Goal: Transaction & Acquisition: Purchase product/service

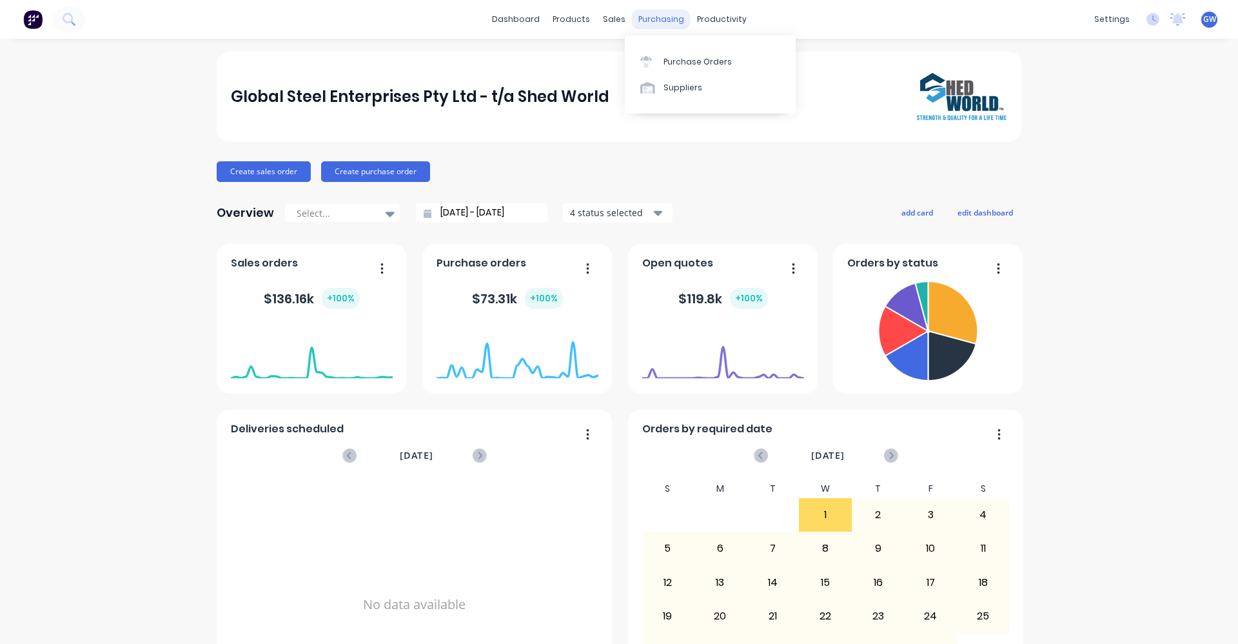
click at [662, 15] on div "purchasing" at bounding box center [661, 19] width 59 height 19
click at [679, 58] on div "Purchase Orders" at bounding box center [698, 62] width 68 height 12
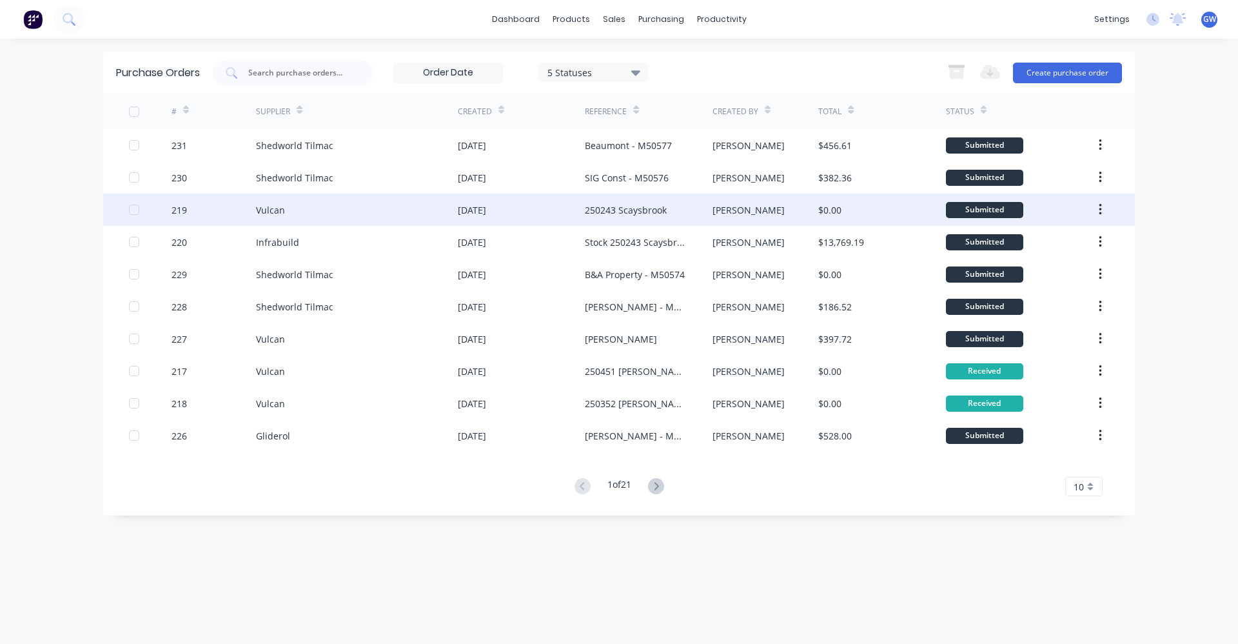
click at [607, 208] on div "250243 Scaysbrook" at bounding box center [626, 210] width 82 height 14
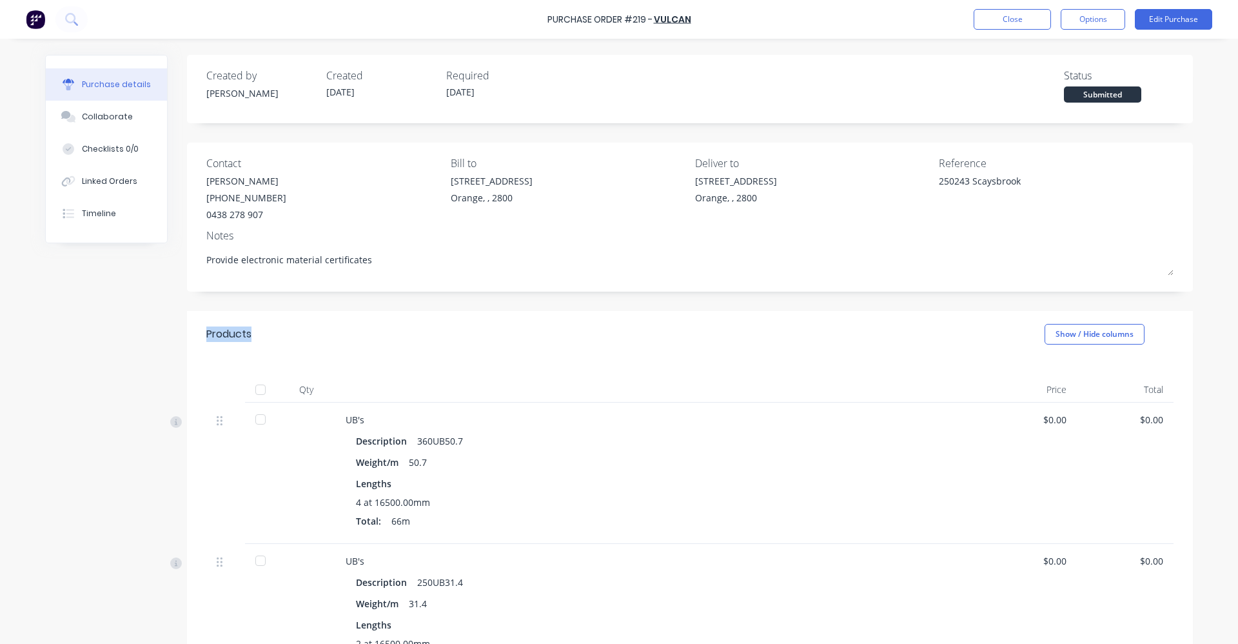
drag, startPoint x: 248, startPoint y: 336, endPoint x: 182, endPoint y: 333, distance: 65.8
click at [187, 333] on div "Products Show / Hide columns" at bounding box center [690, 334] width 1006 height 46
drag, startPoint x: 196, startPoint y: 334, endPoint x: 263, endPoint y: 334, distance: 66.4
click at [263, 334] on div "Products Show / Hide columns" at bounding box center [690, 334] width 1006 height 46
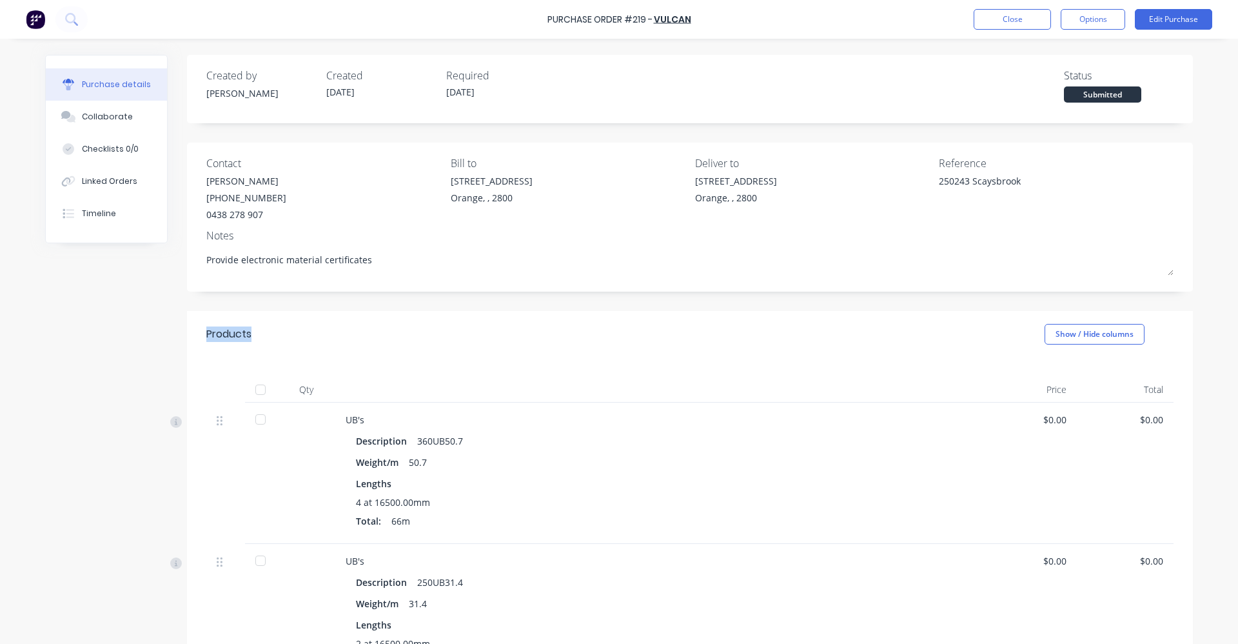
click at [263, 335] on div "Products Show / Hide columns" at bounding box center [690, 334] width 1006 height 46
drag, startPoint x: 262, startPoint y: 339, endPoint x: 186, endPoint y: 339, distance: 75.5
click at [187, 339] on div "Products Show / Hide columns" at bounding box center [690, 334] width 1006 height 46
drag, startPoint x: 186, startPoint y: 339, endPoint x: 135, endPoint y: 335, distance: 51.1
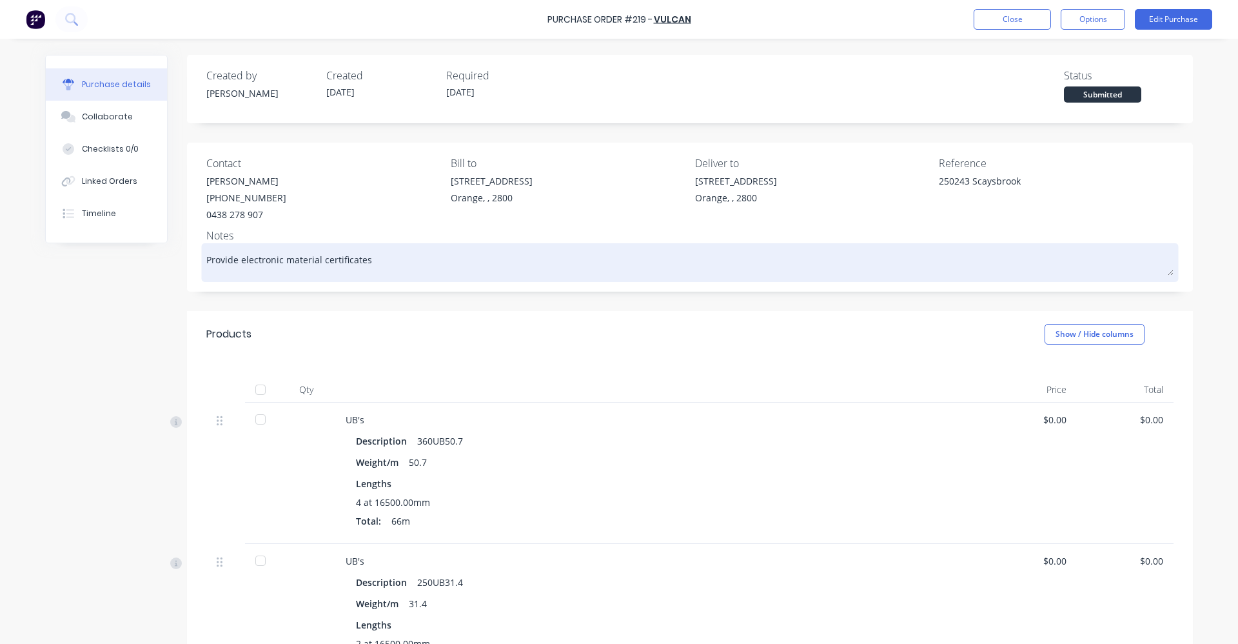
drag, startPoint x: 373, startPoint y: 261, endPoint x: 200, endPoint y: 261, distance: 172.9
click at [206, 261] on div "Provide electronic material certificates" at bounding box center [690, 262] width 968 height 32
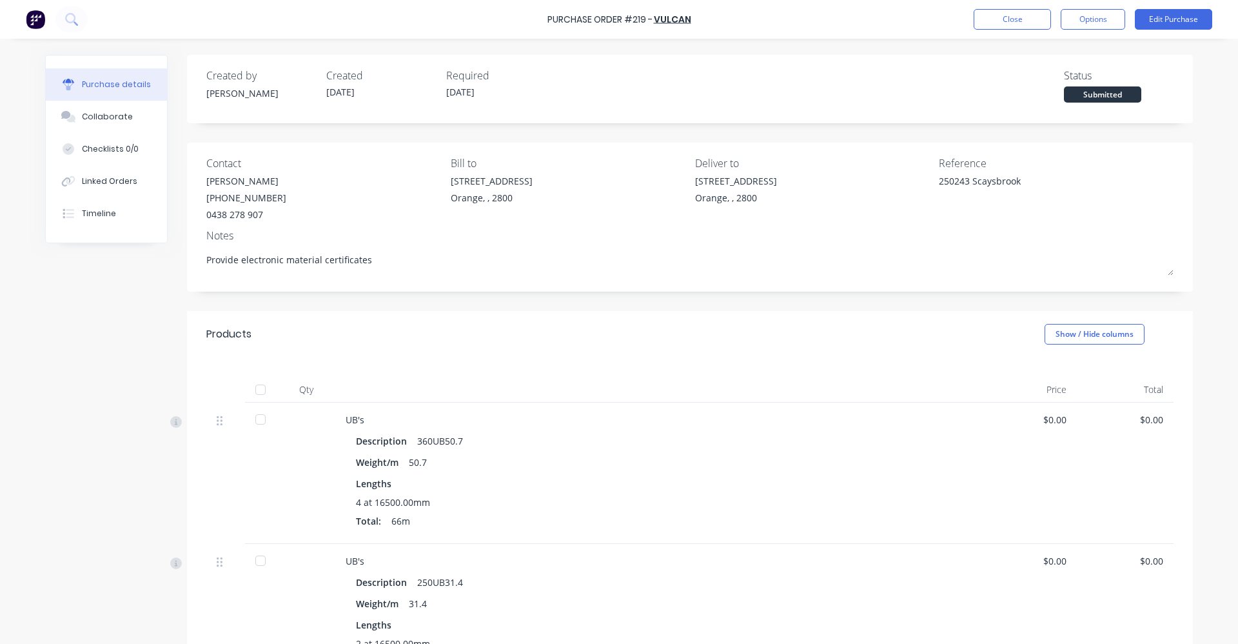
type textarea "x"
click at [532, 312] on div "Products Show / Hide columns" at bounding box center [690, 334] width 1006 height 46
drag, startPoint x: 275, startPoint y: 335, endPoint x: 193, endPoint y: 332, distance: 82.6
click at [193, 332] on div "Products Show / Hide columns" at bounding box center [690, 334] width 1006 height 46
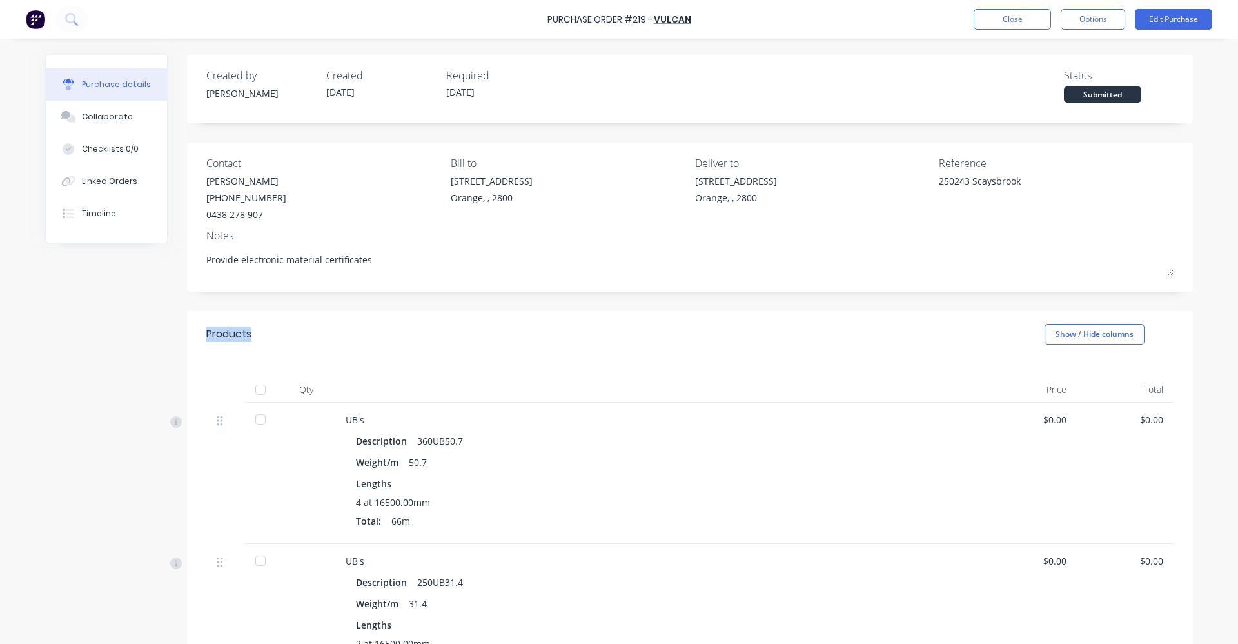
drag, startPoint x: 193, startPoint y: 332, endPoint x: 132, endPoint y: 333, distance: 61.3
click at [1004, 17] on button "Close" at bounding box center [1012, 19] width 77 height 21
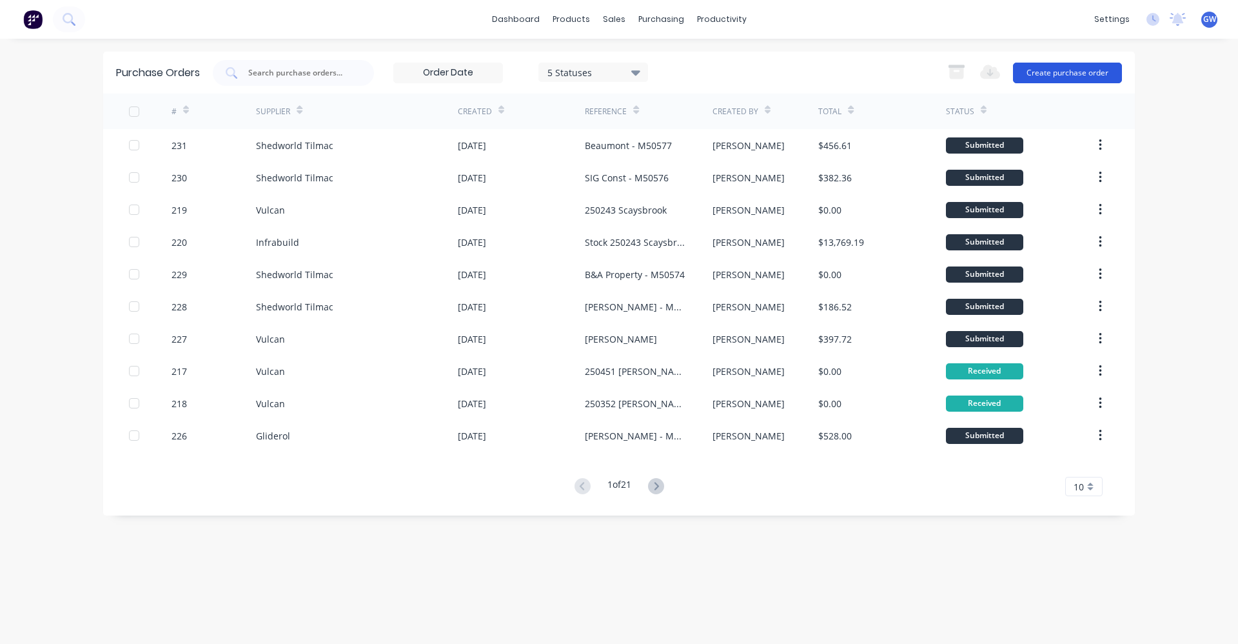
click at [1066, 70] on button "Create purchase order" at bounding box center [1067, 73] width 109 height 21
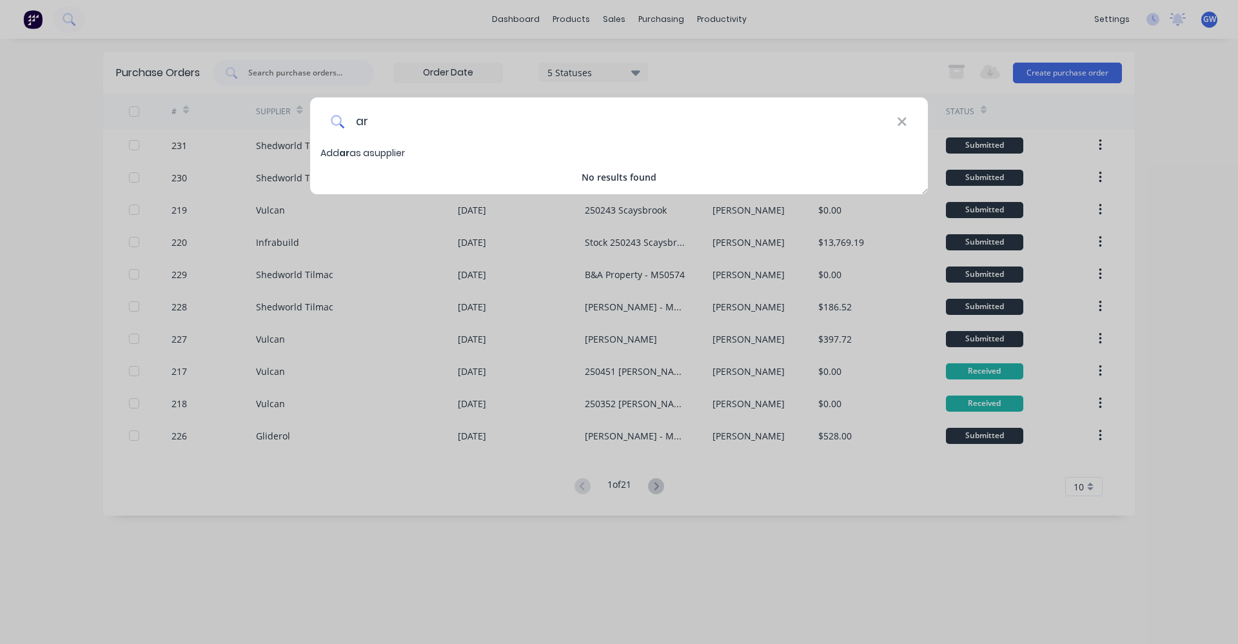
type input "a"
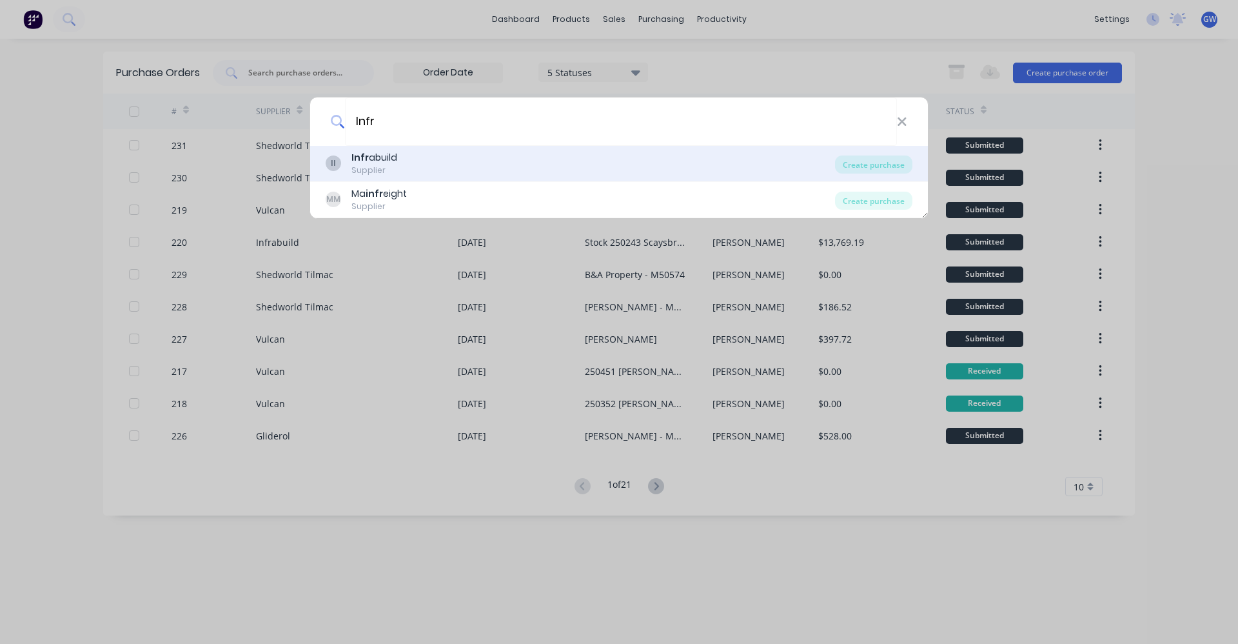
type input "Infr"
click at [379, 164] on div "Supplier" at bounding box center [375, 170] width 46 height 12
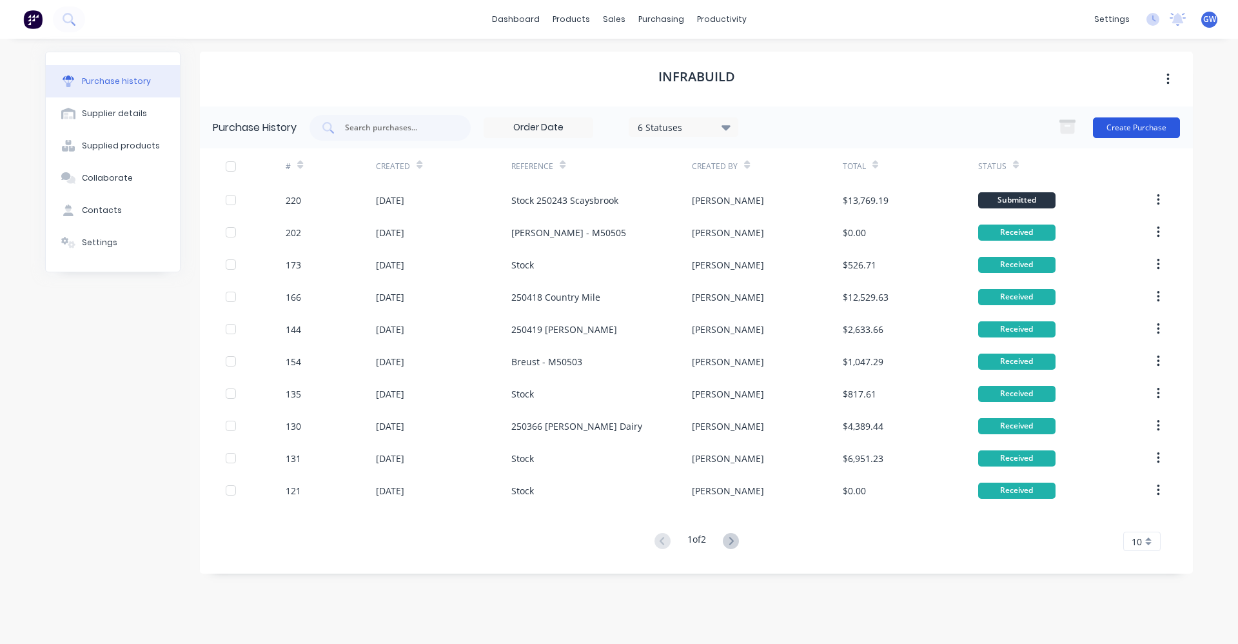
click at [1148, 125] on button "Create Purchase" at bounding box center [1136, 127] width 87 height 21
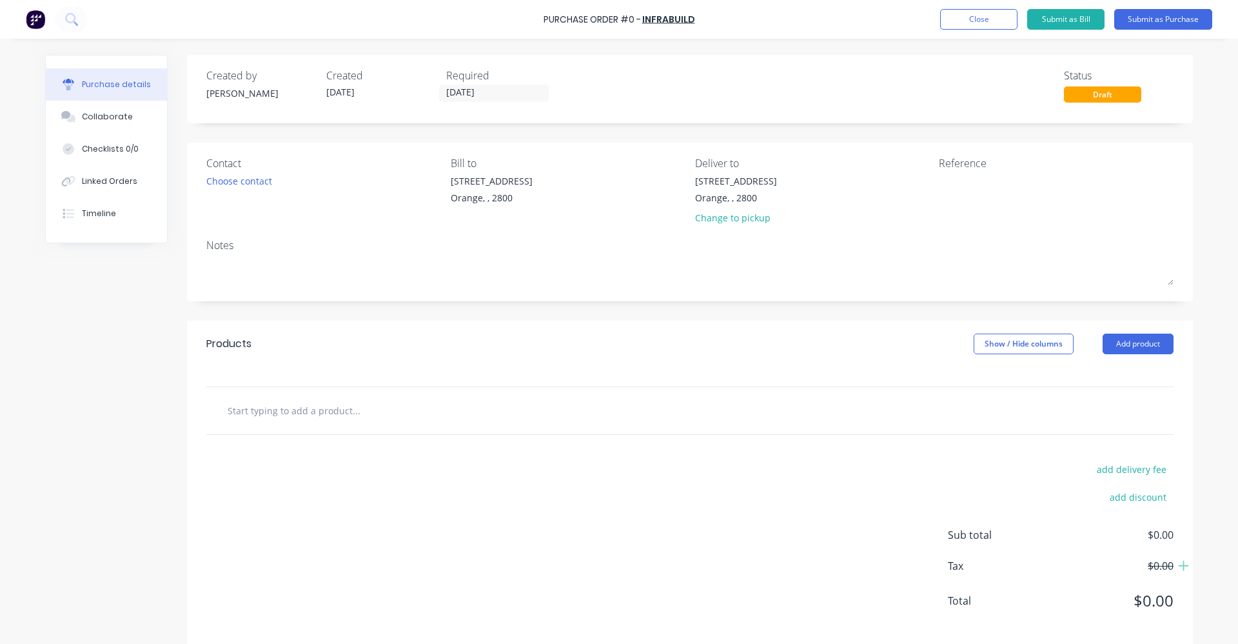
click at [267, 413] on input "text" at bounding box center [356, 410] width 258 height 26
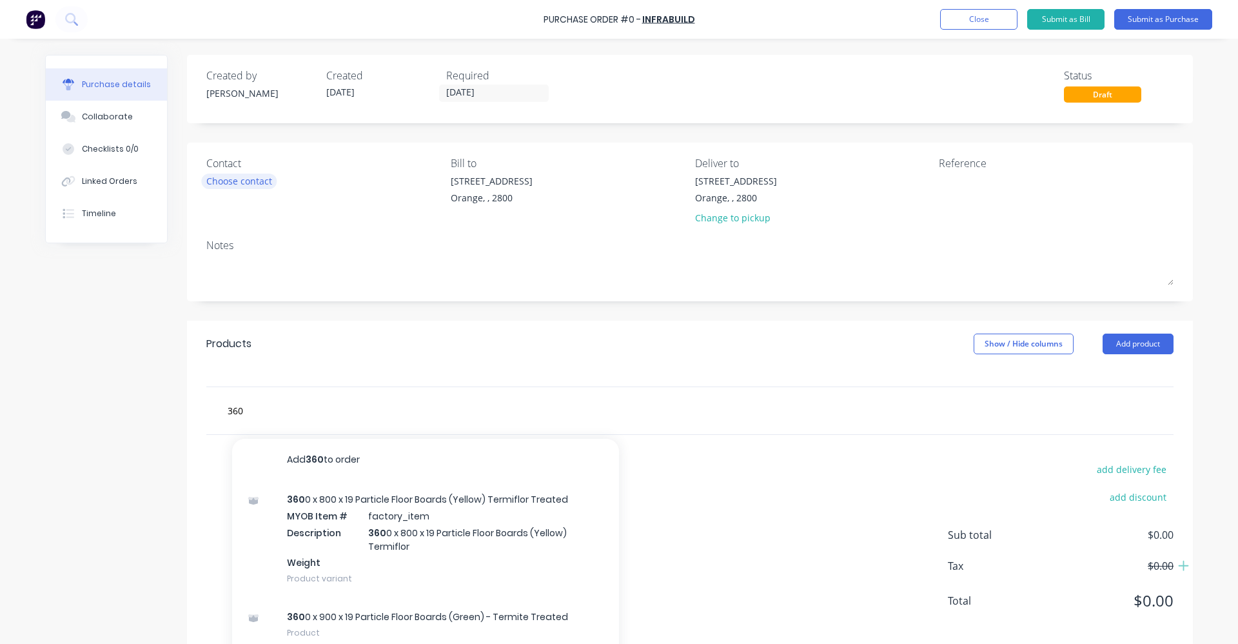
click at [250, 176] on div "Choose contact" at bounding box center [239, 181] width 66 height 14
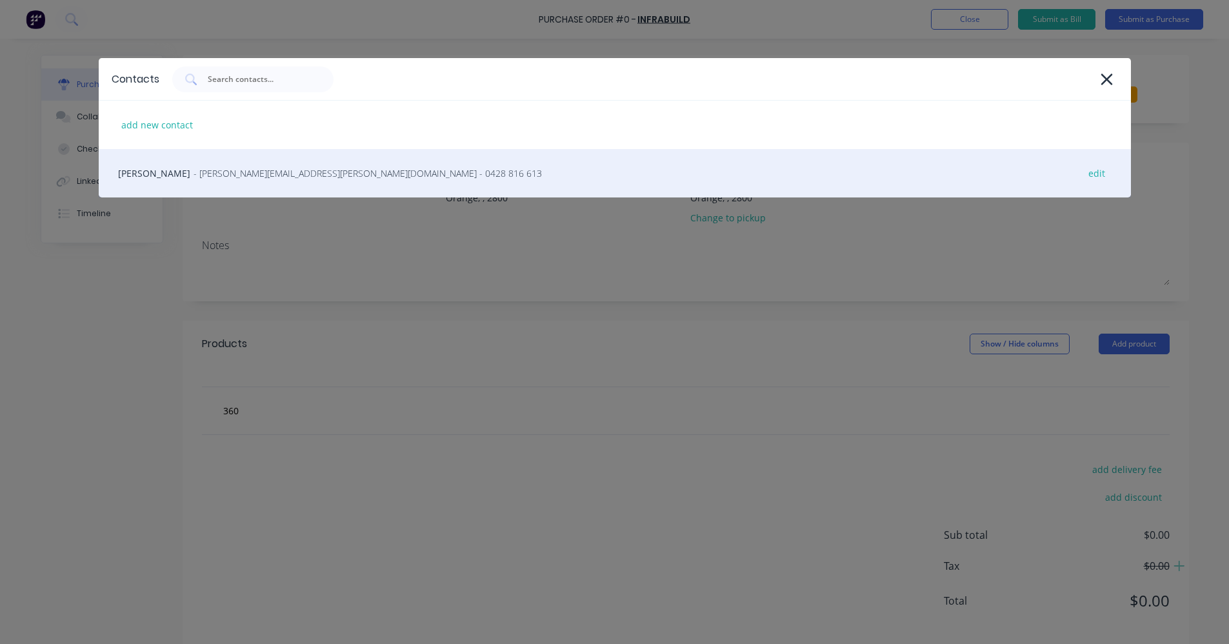
click at [194, 174] on span "- [PERSON_NAME][EMAIL_ADDRESS][PERSON_NAME][DOMAIN_NAME] - 0428 816 613" at bounding box center [368, 173] width 348 height 14
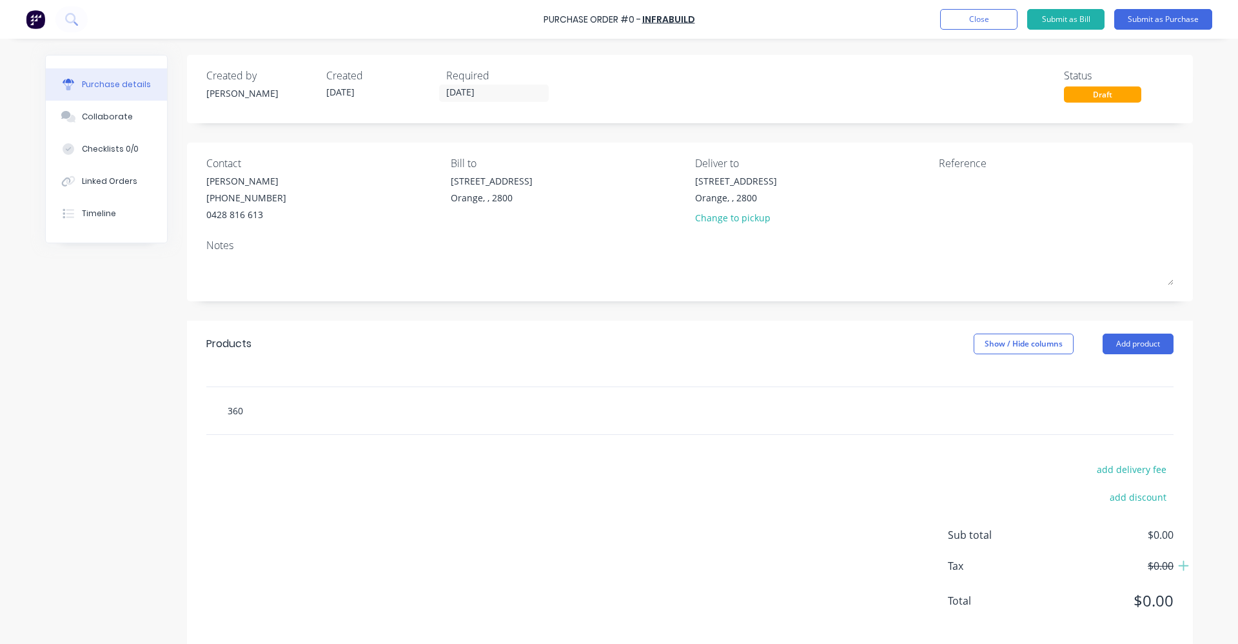
click at [241, 410] on input "360" at bounding box center [356, 410] width 258 height 26
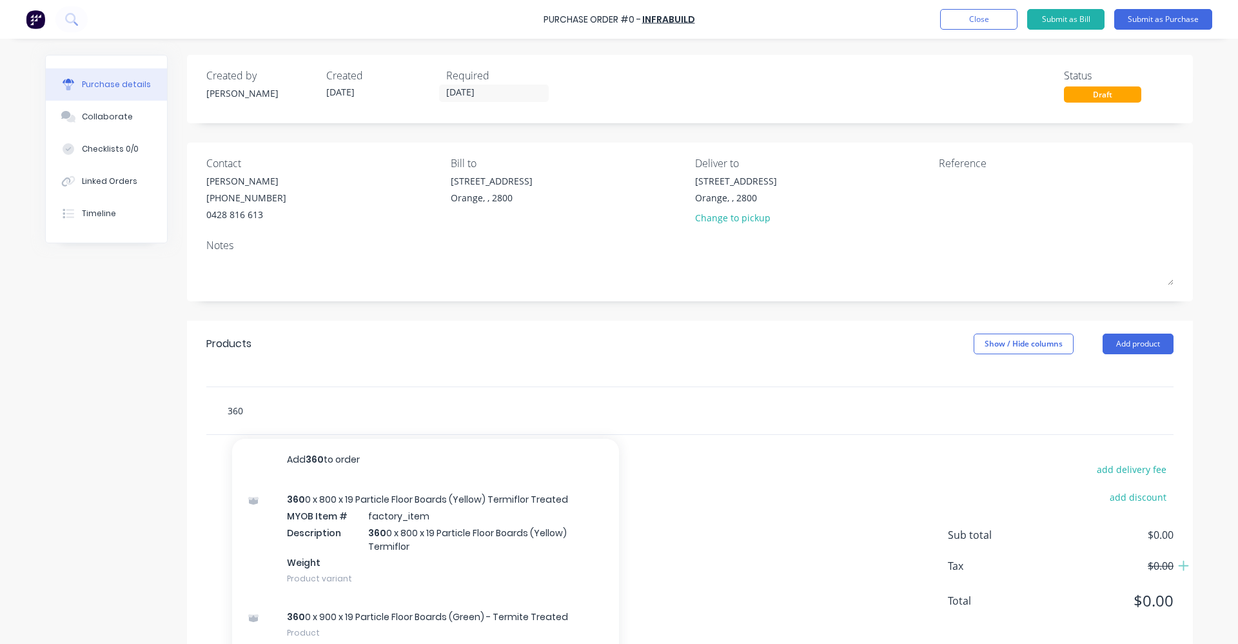
click at [227, 409] on input "360" at bounding box center [356, 410] width 258 height 26
click at [227, 407] on input "360" at bounding box center [356, 410] width 258 height 26
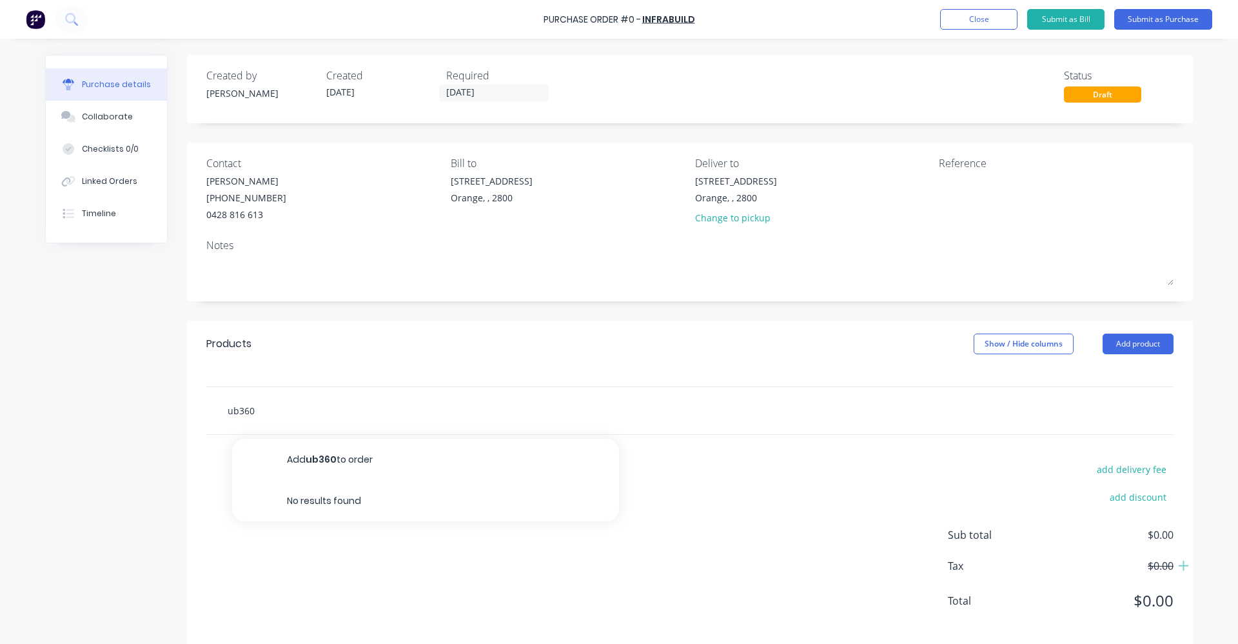
drag, startPoint x: 256, startPoint y: 408, endPoint x: 200, endPoint y: 408, distance: 56.1
click at [200, 408] on div "ub360 Add ub360 to order No results found" at bounding box center [690, 410] width 1006 height 48
click at [234, 408] on input "350ub" at bounding box center [356, 410] width 258 height 26
click at [239, 410] on input "360ub" at bounding box center [356, 410] width 258 height 26
drag, startPoint x: 254, startPoint y: 413, endPoint x: 223, endPoint y: 413, distance: 31.6
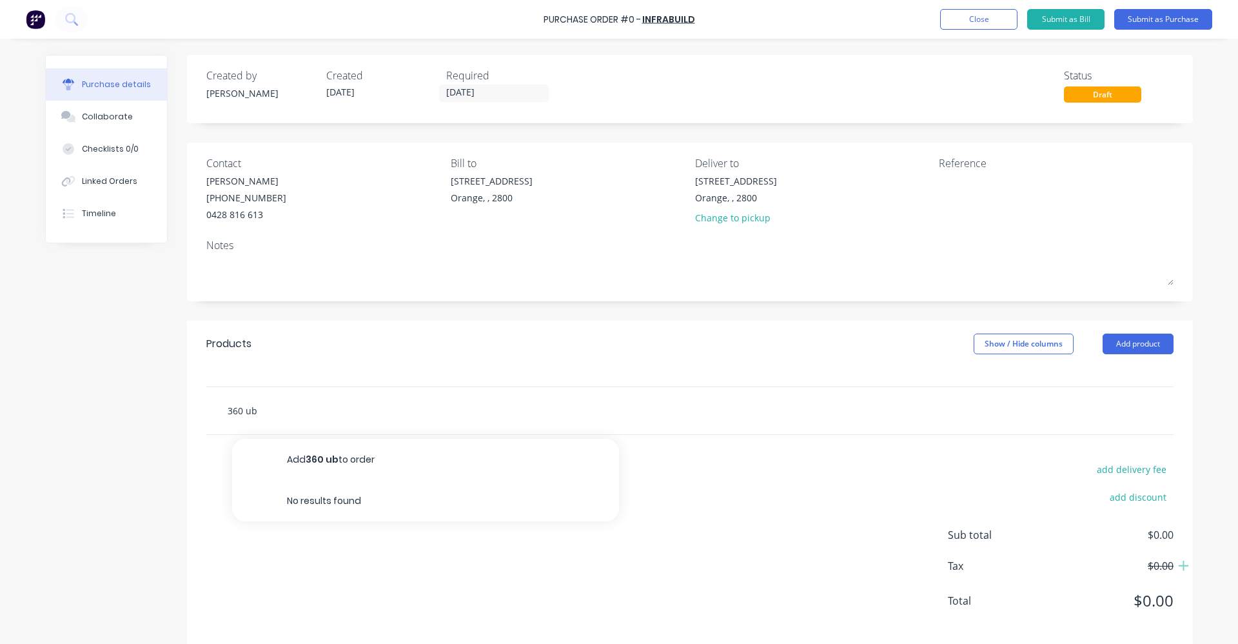
click at [227, 413] on input "360 ub" at bounding box center [356, 410] width 258 height 26
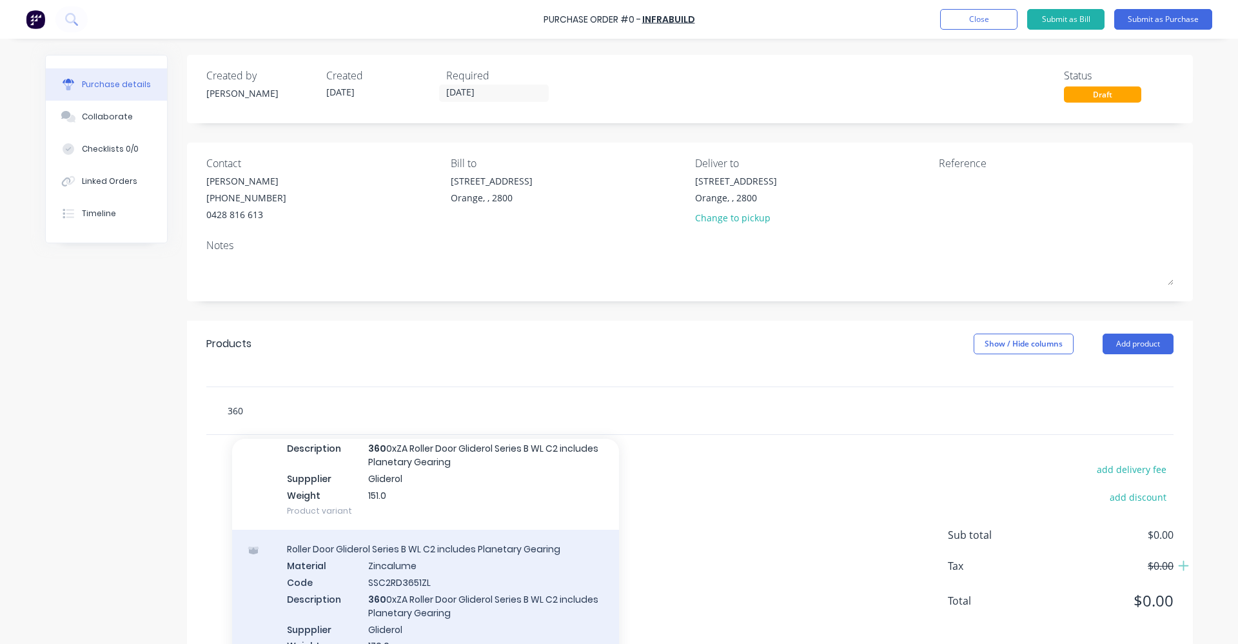
scroll to position [3741, 0]
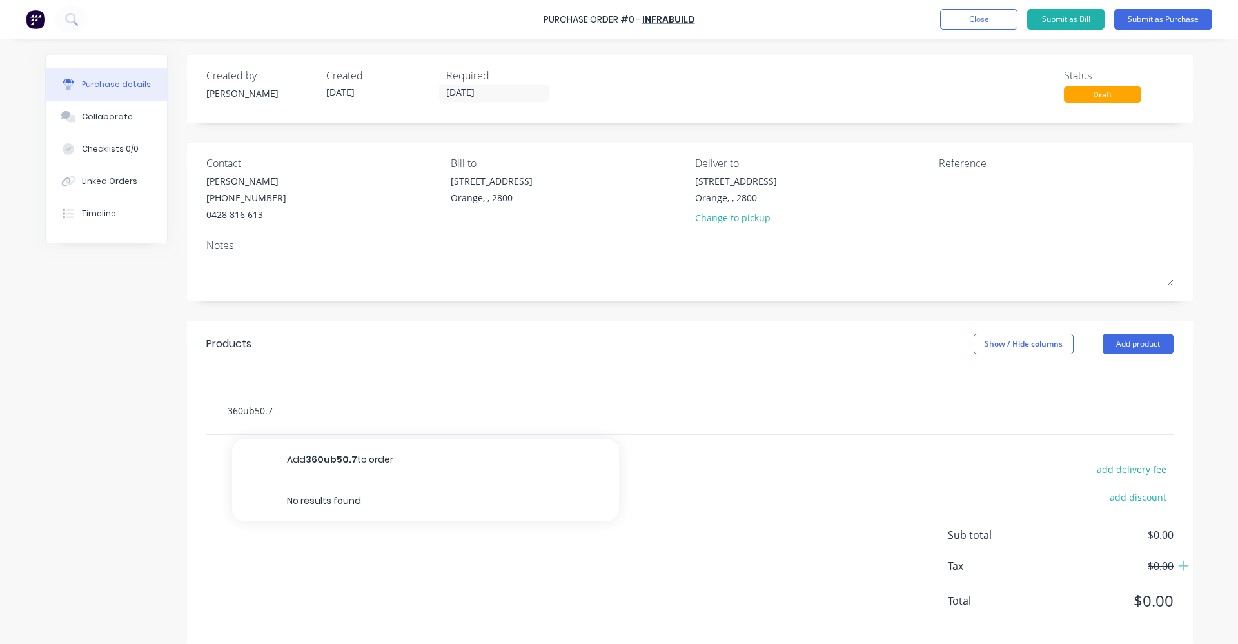
click at [239, 408] on input "360ub50.7" at bounding box center [356, 410] width 258 height 26
click at [252, 411] on input "360 ub50.7" at bounding box center [356, 410] width 258 height 26
drag, startPoint x: 242, startPoint y: 410, endPoint x: 251, endPoint y: 412, distance: 9.1
click at [251, 412] on input "360 ub 50.7" at bounding box center [356, 410] width 258 height 26
type input "360 UB 50.7"
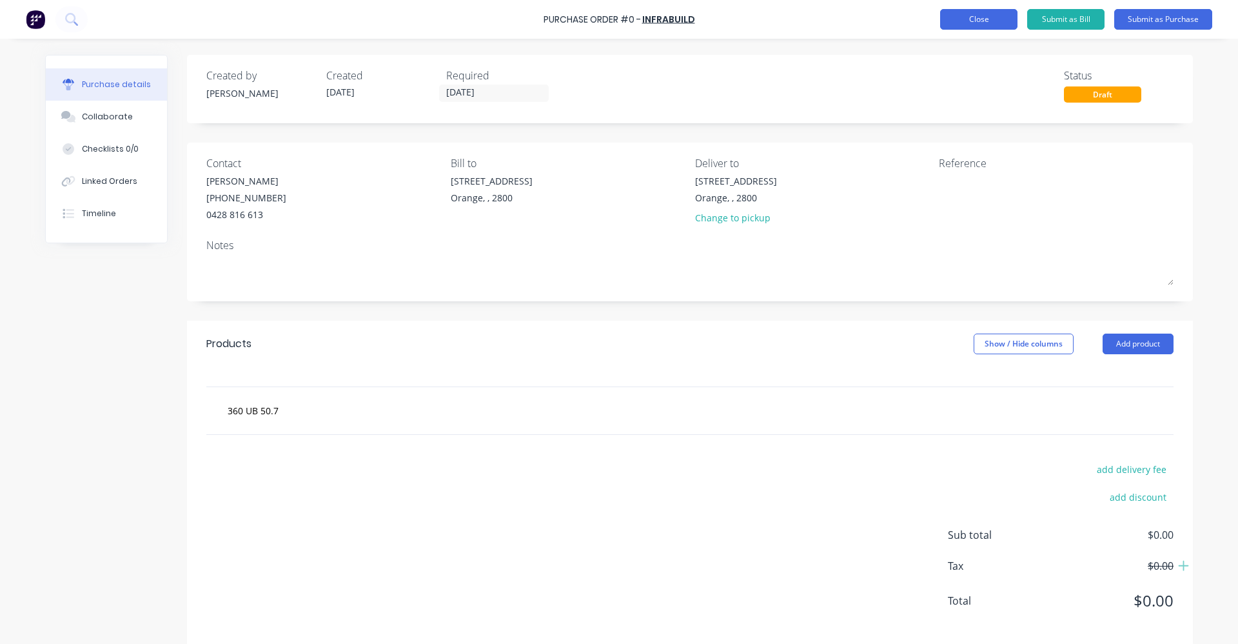
click at [977, 19] on button "Close" at bounding box center [978, 19] width 77 height 21
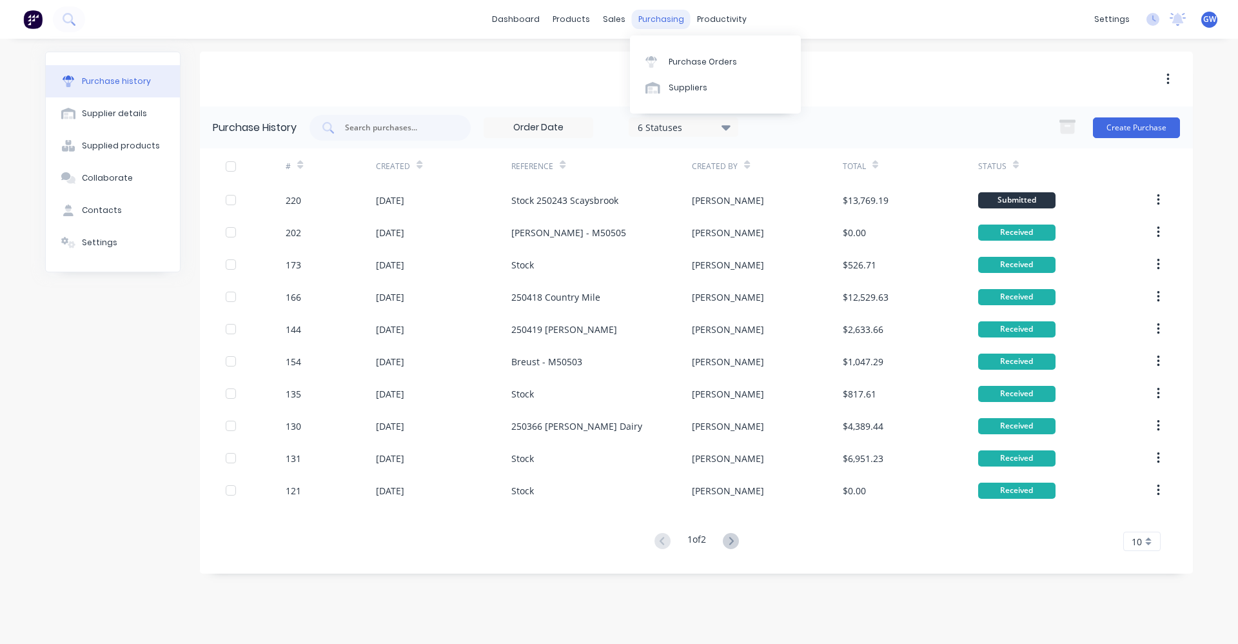
click at [661, 17] on div "purchasing" at bounding box center [661, 19] width 59 height 19
click at [692, 61] on div "Purchase Orders" at bounding box center [703, 62] width 68 height 12
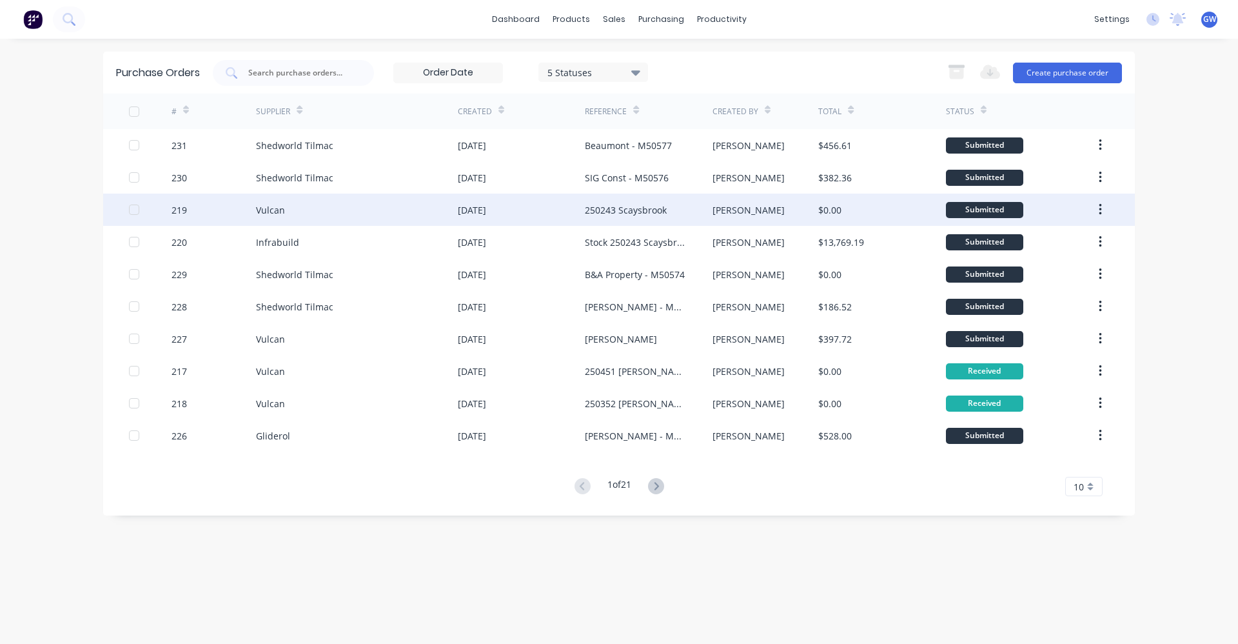
click at [630, 209] on div "250243 Scaysbrook" at bounding box center [626, 210] width 82 height 14
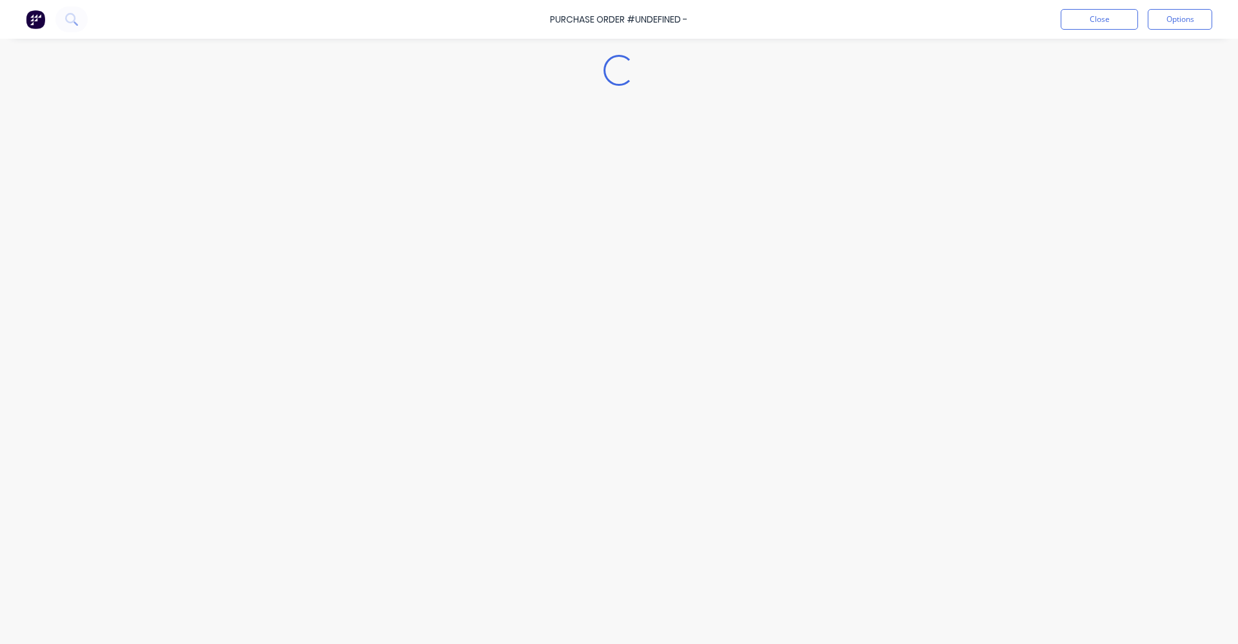
type textarea "x"
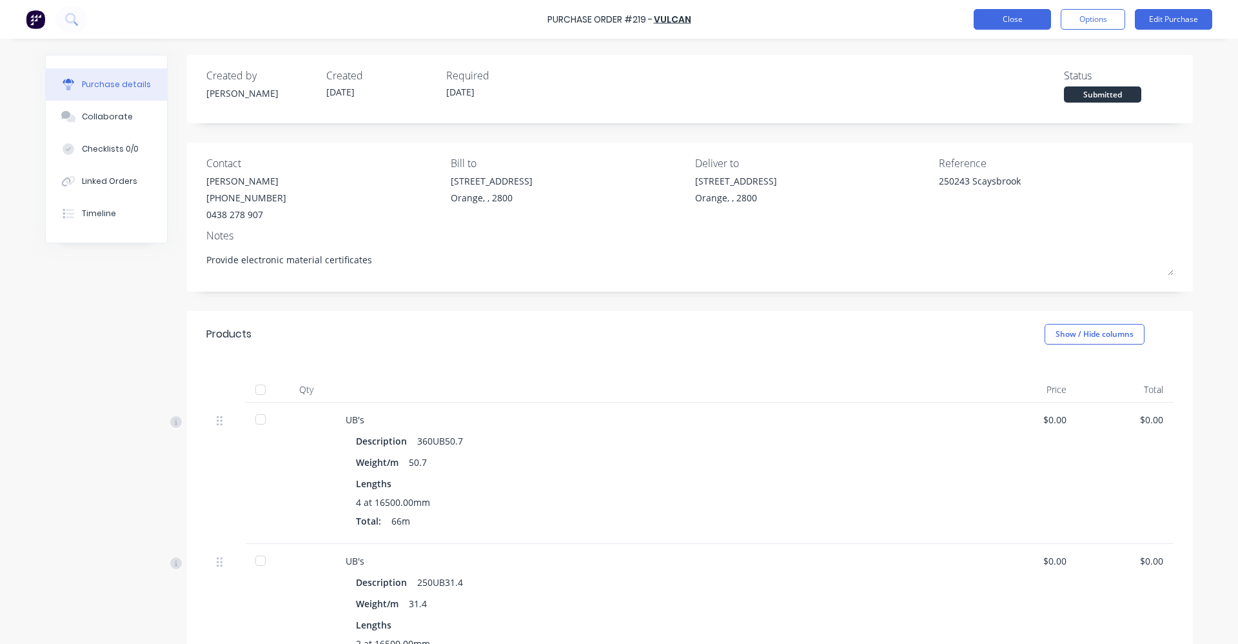
click at [1009, 17] on button "Close" at bounding box center [1012, 19] width 77 height 21
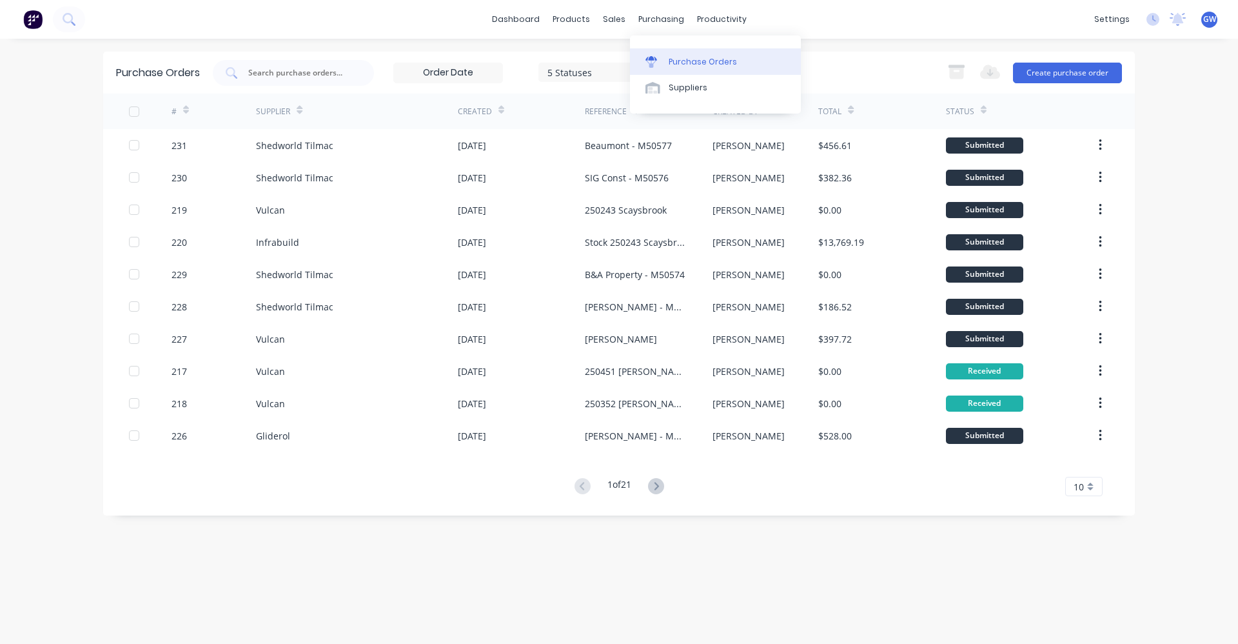
click at [697, 62] on div "Purchase Orders" at bounding box center [703, 62] width 68 height 12
click at [701, 56] on div "Purchase Orders" at bounding box center [703, 62] width 68 height 12
click at [666, 17] on div "purchasing" at bounding box center [661, 19] width 59 height 19
click at [443, 592] on div "Purchase Orders 5 Statuses 5 Statuses Export to Excel (XLSX) Create purchase or…" at bounding box center [619, 341] width 1032 height 579
click at [659, 486] on icon at bounding box center [656, 486] width 16 height 16
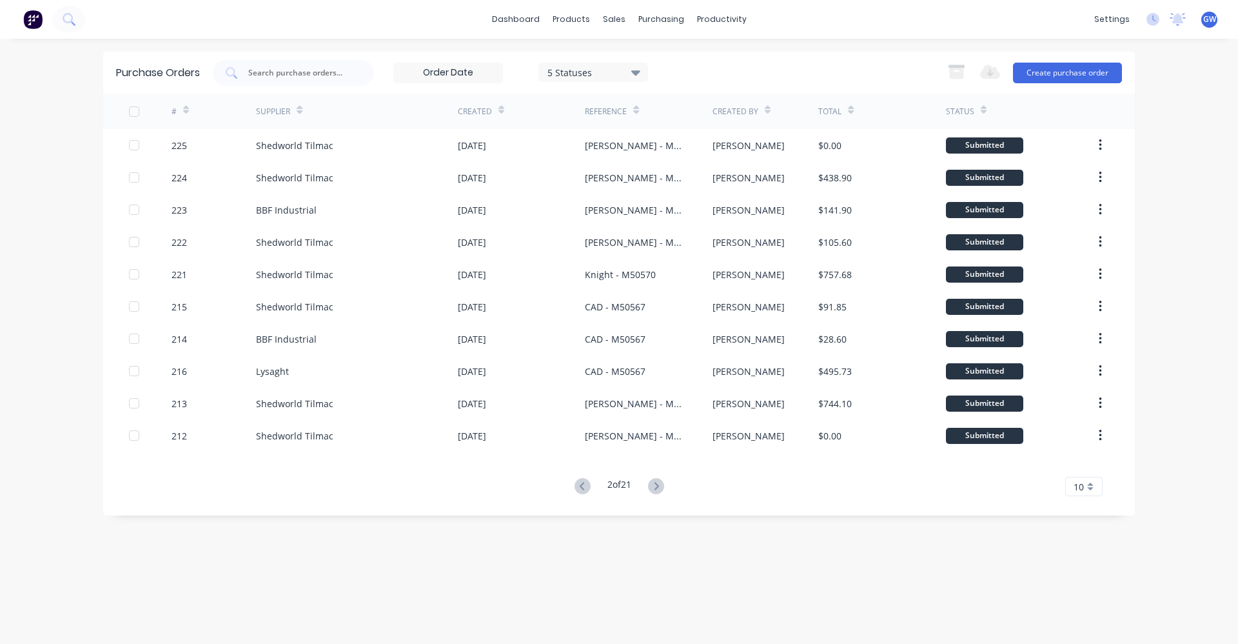
click at [659, 486] on icon at bounding box center [656, 486] width 5 height 8
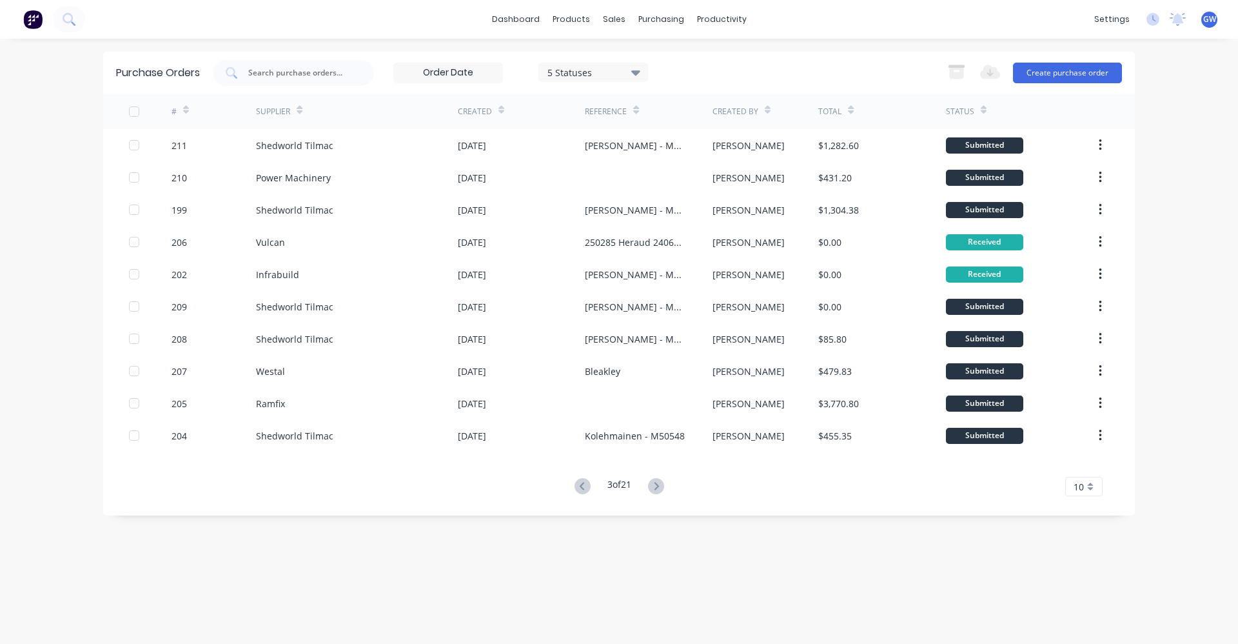
click at [659, 486] on icon at bounding box center [656, 486] width 5 height 8
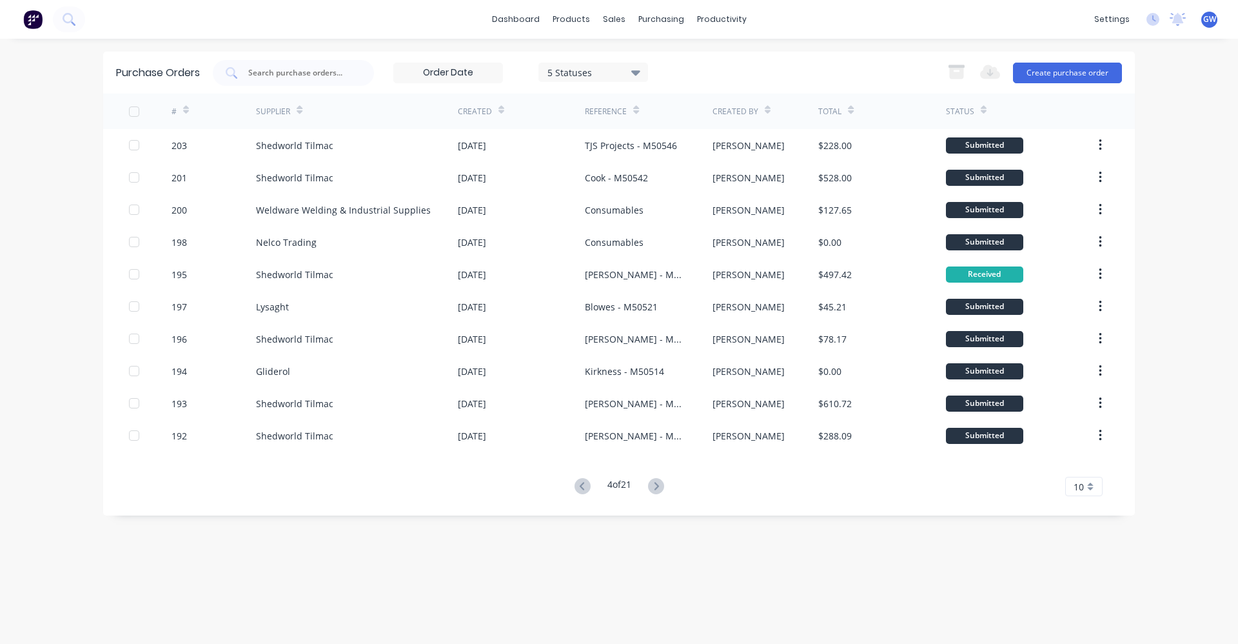
click at [659, 486] on icon at bounding box center [656, 486] width 5 height 8
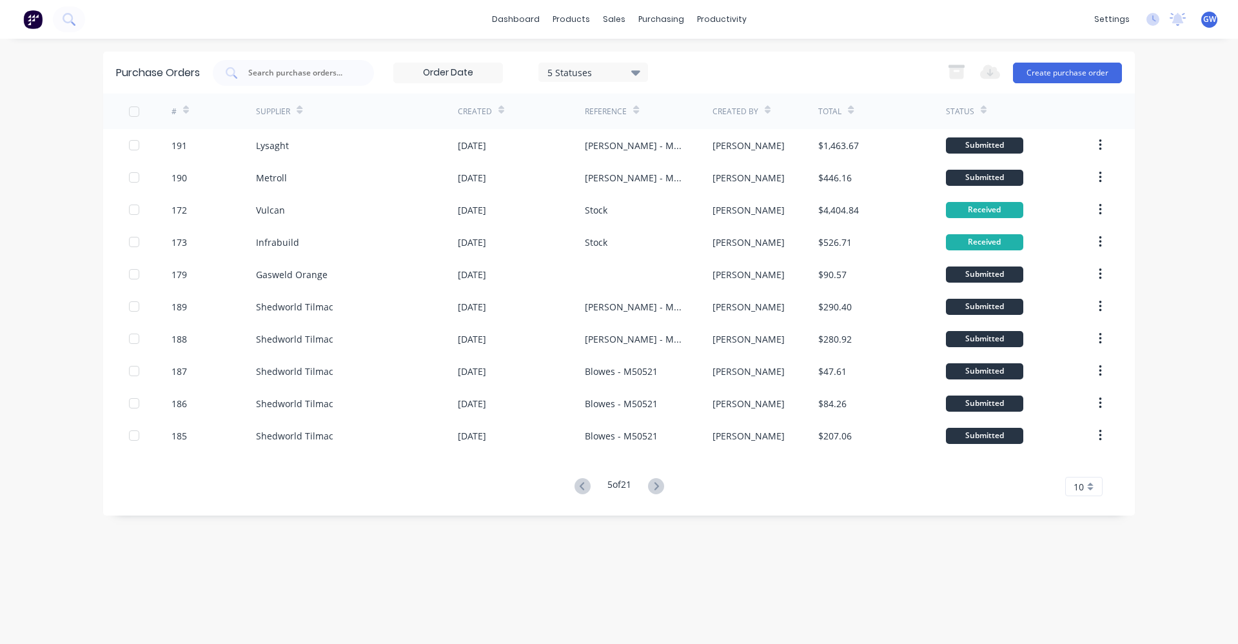
click at [659, 486] on icon at bounding box center [656, 486] width 5 height 8
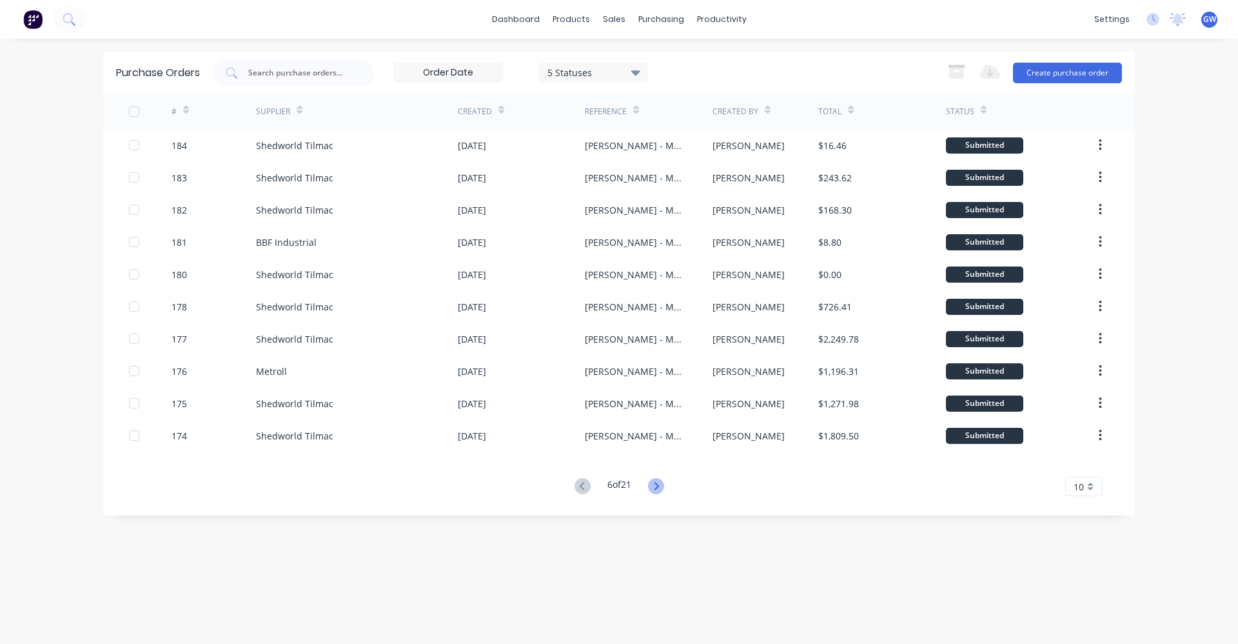
click at [657, 484] on icon at bounding box center [656, 486] width 16 height 16
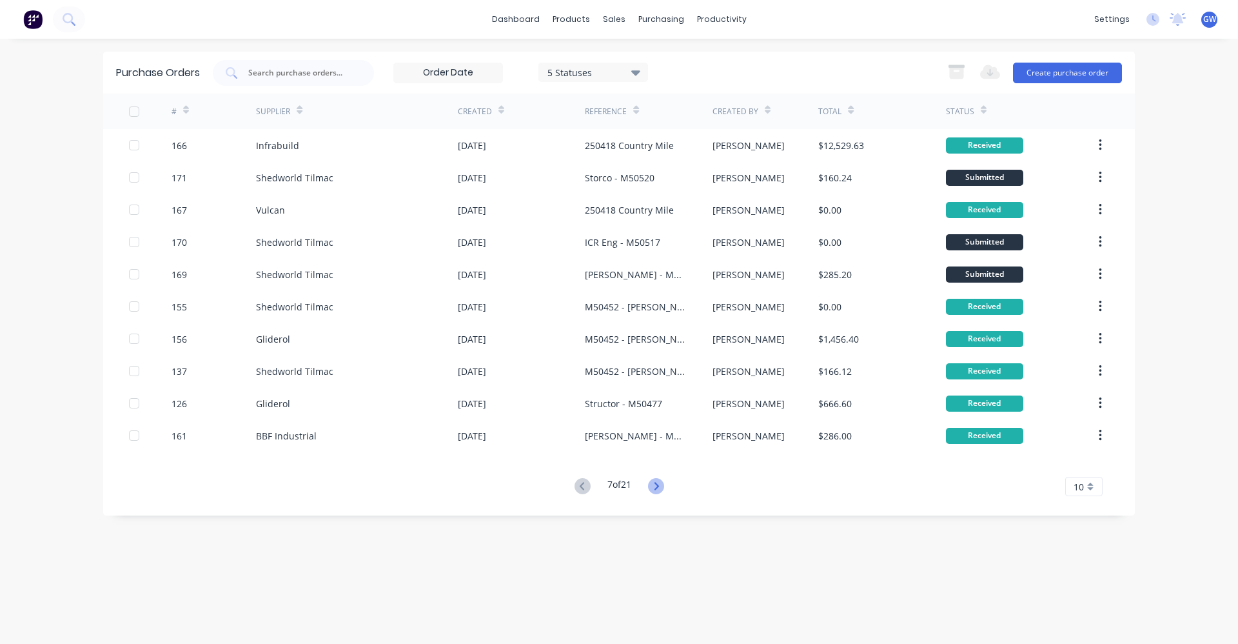
click at [659, 484] on icon at bounding box center [656, 486] width 5 height 8
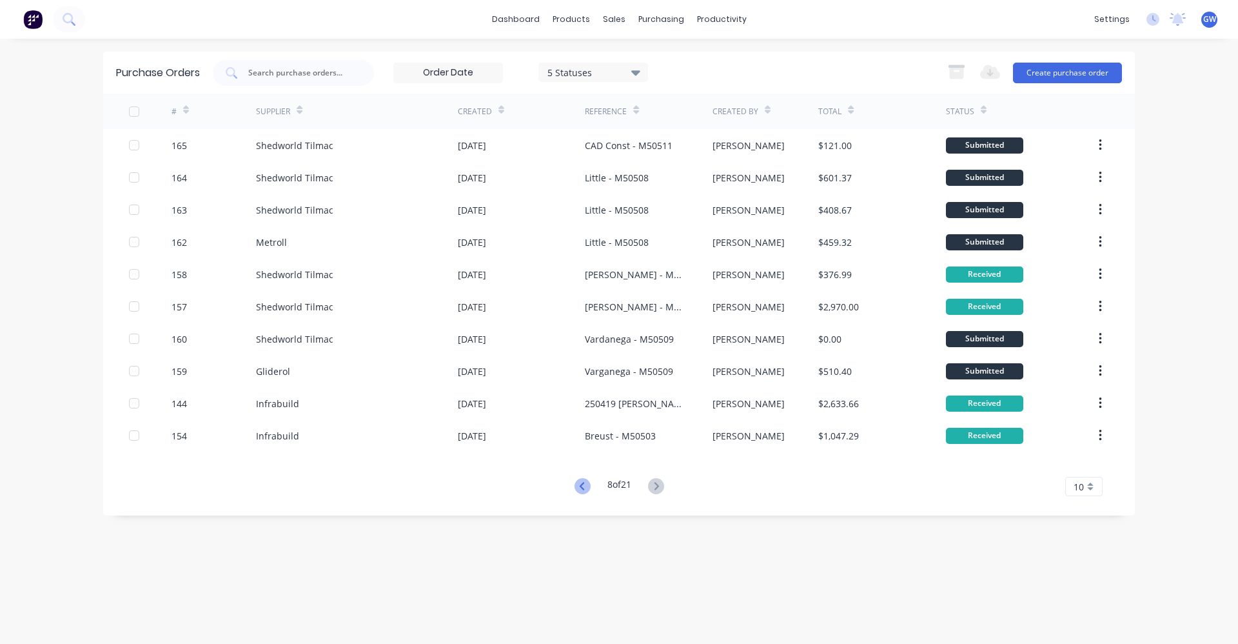
click at [580, 487] on icon at bounding box center [583, 486] width 16 height 16
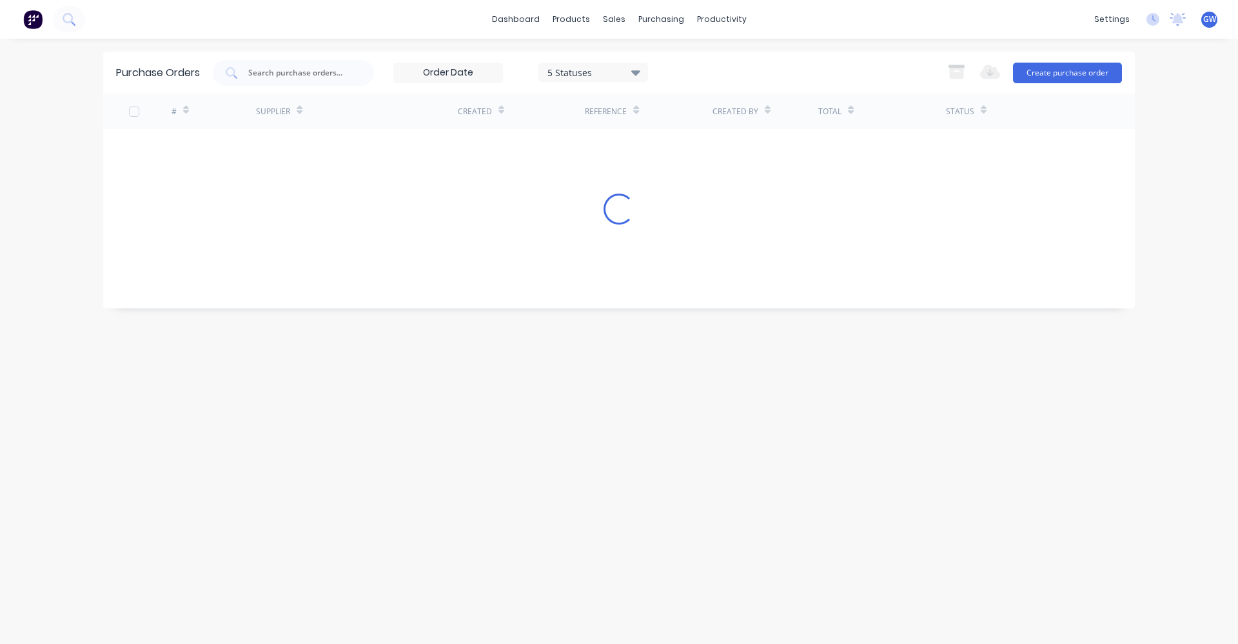
click at [580, 487] on div "Purchase Orders 5 Statuses 5 Statuses Export to Excel (XLSX) Create purchase or…" at bounding box center [619, 341] width 1032 height 579
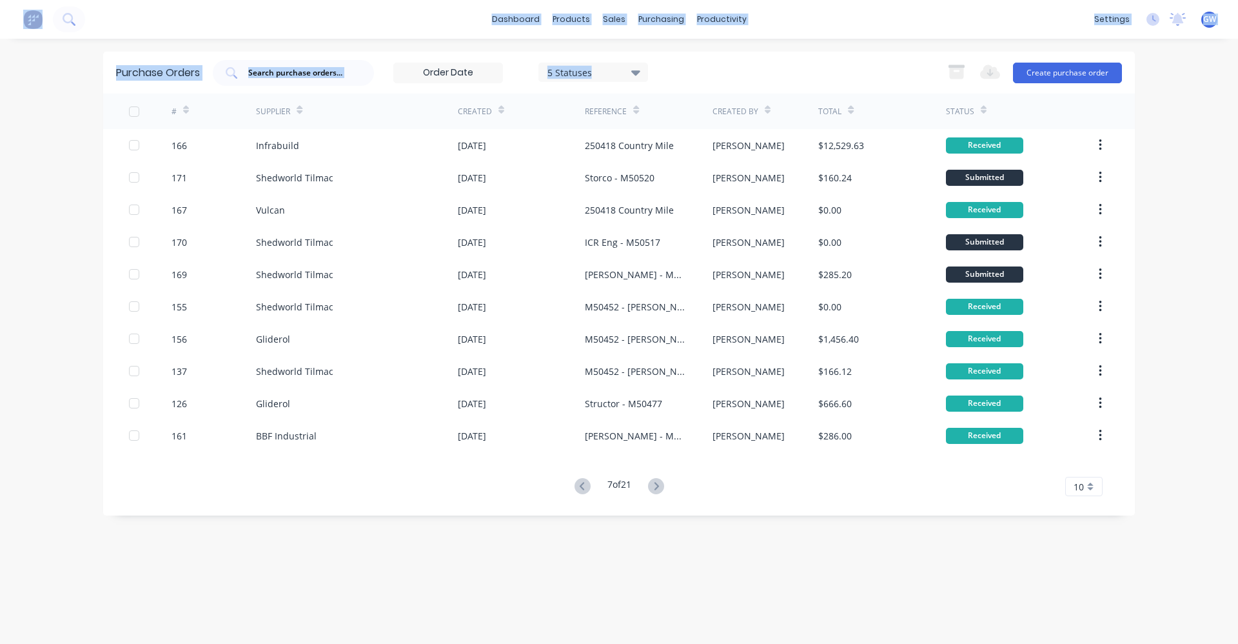
click at [580, 487] on icon at bounding box center [583, 486] width 16 height 16
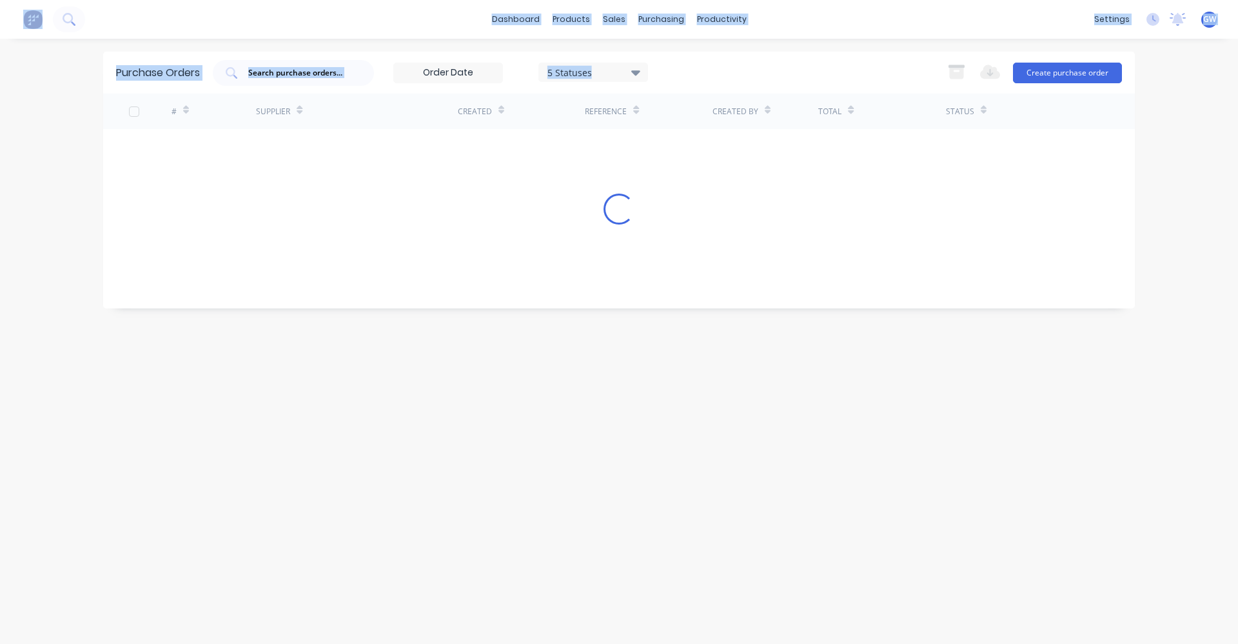
click at [581, 487] on div "Purchase Orders 5 Statuses 5 Statuses Export to Excel (XLSX) Create purchase or…" at bounding box center [619, 341] width 1032 height 579
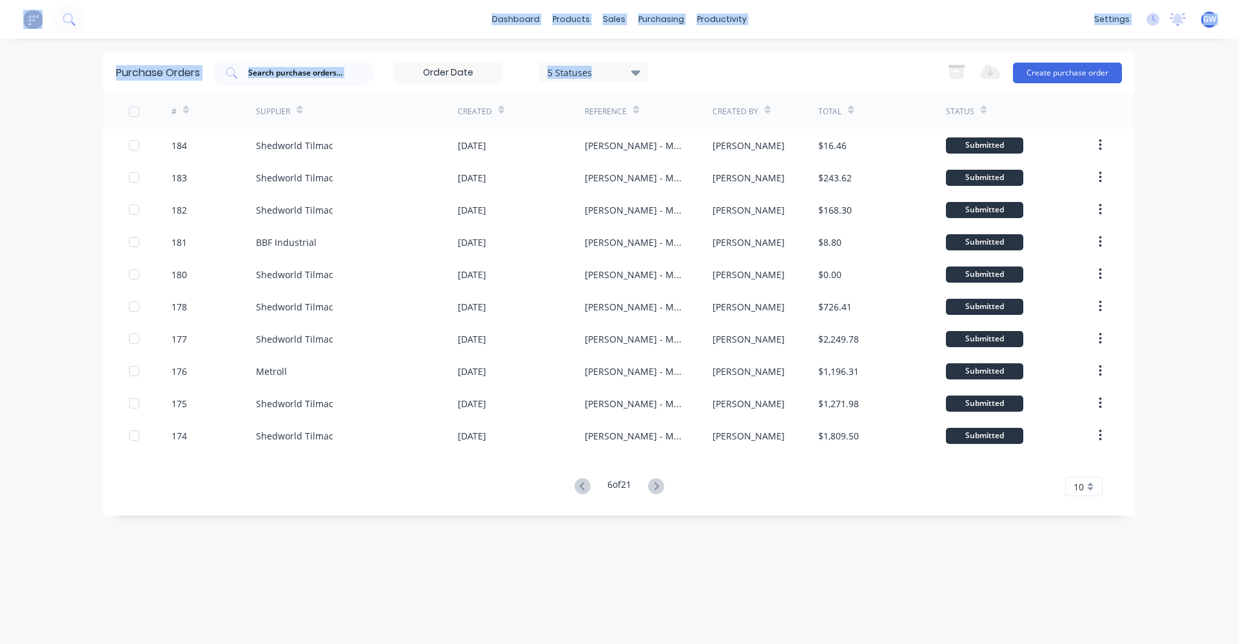
click at [581, 487] on icon at bounding box center [583, 486] width 16 height 16
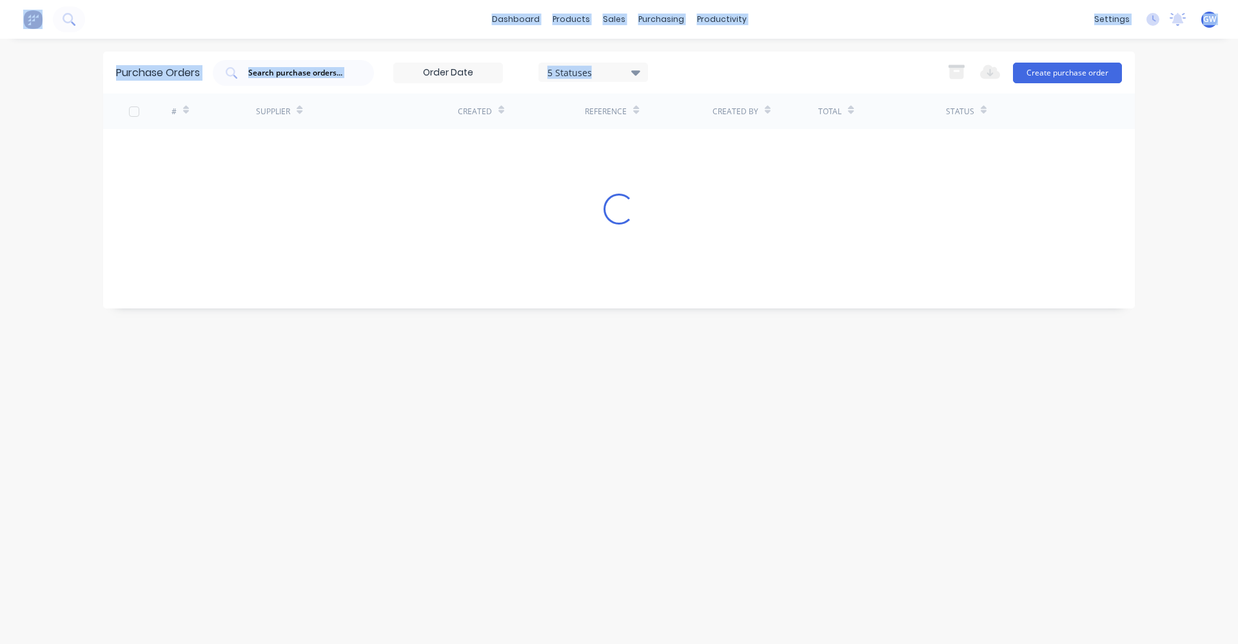
click at [581, 487] on div "Purchase Orders 5 Statuses 5 Statuses Export to Excel (XLSX) Create purchase or…" at bounding box center [619, 341] width 1032 height 579
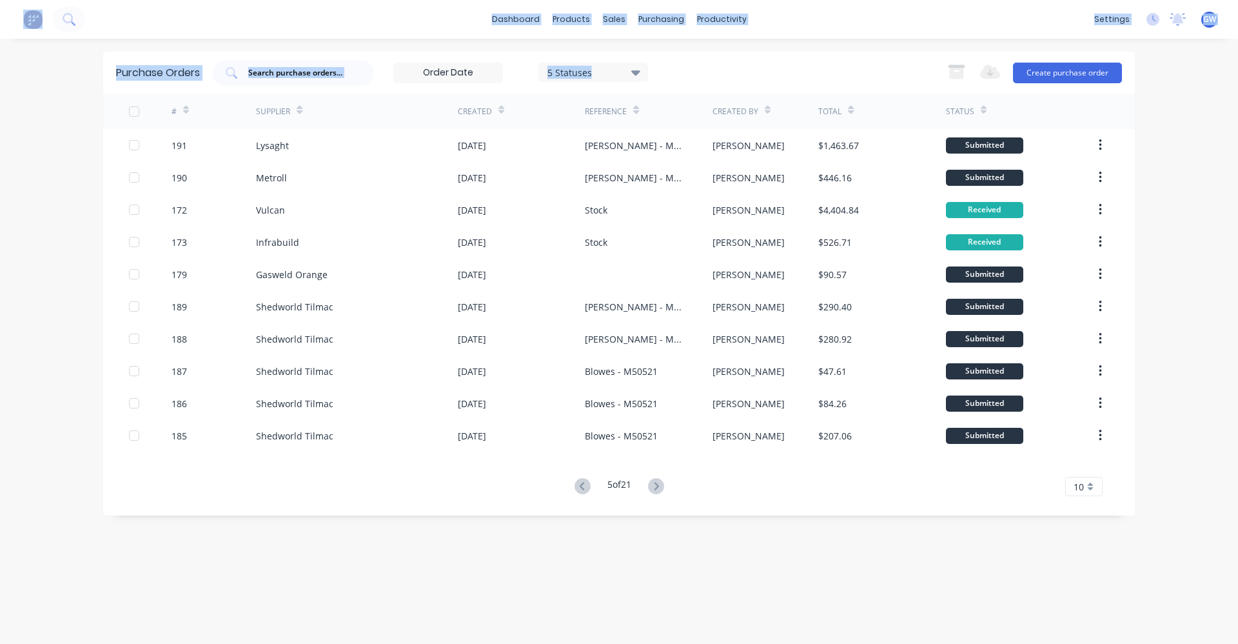
click at [582, 487] on icon at bounding box center [583, 486] width 16 height 16
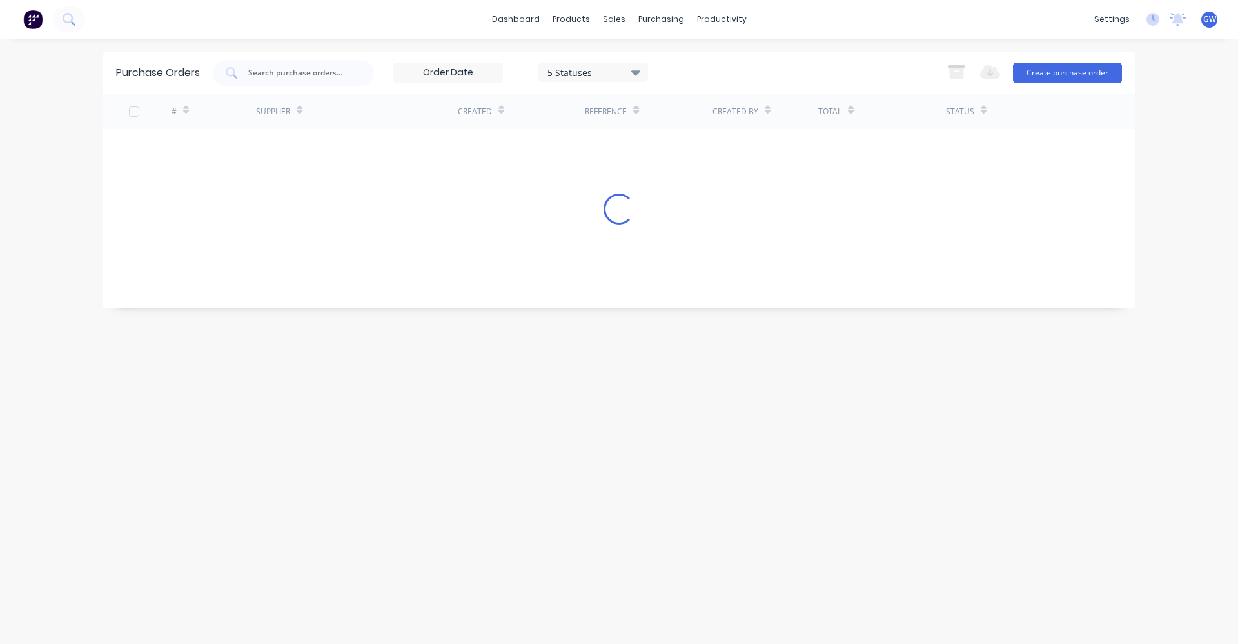
click at [582, 487] on div "Purchase Orders 5 Statuses 5 Statuses Export to Excel (XLSX) Create purchase or…" at bounding box center [619, 341] width 1032 height 579
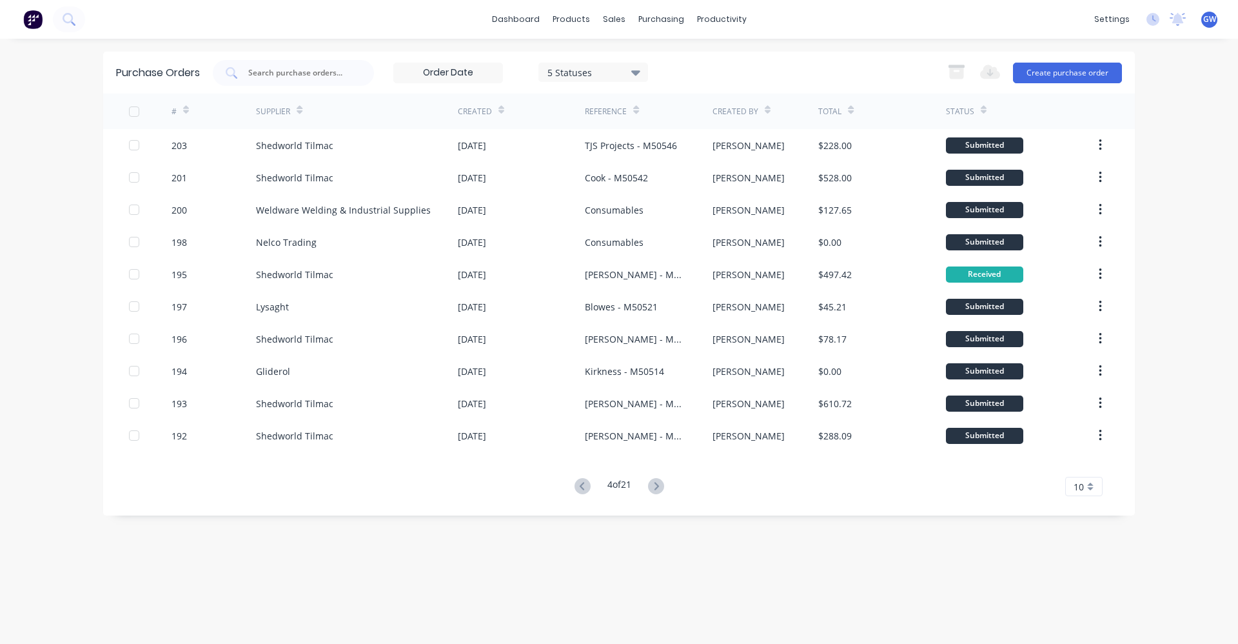
click at [582, 487] on icon at bounding box center [583, 486] width 16 height 16
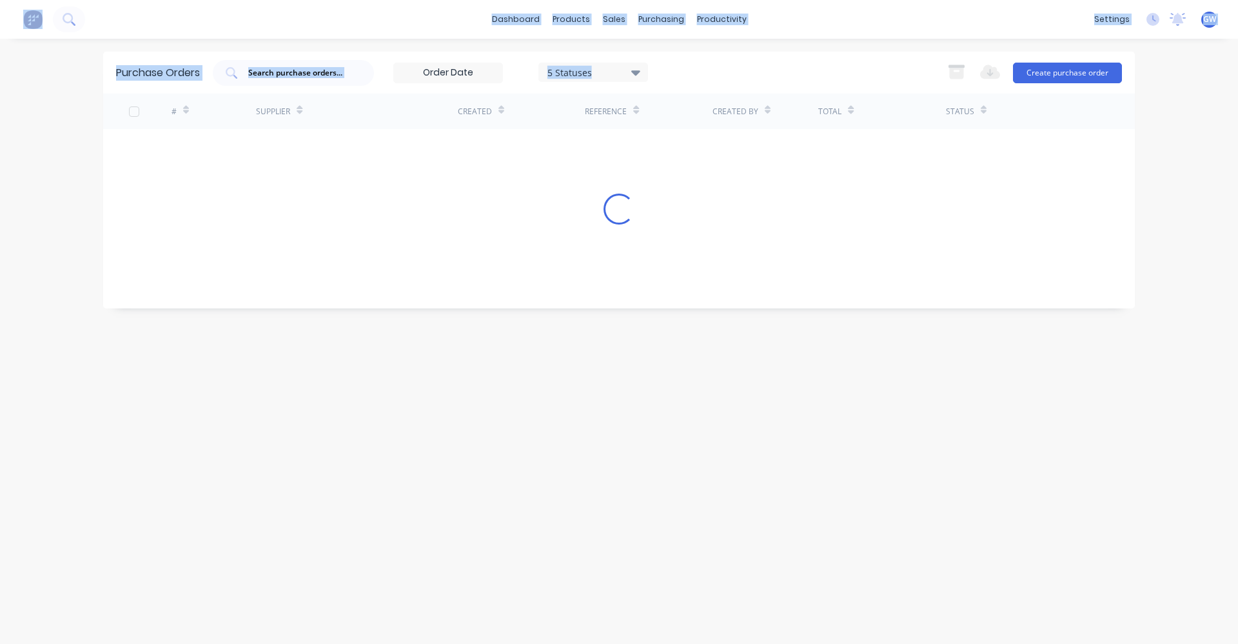
click at [582, 487] on div "Purchase Orders 5 Statuses 5 Statuses Export to Excel (XLSX) Create purchase or…" at bounding box center [619, 341] width 1032 height 579
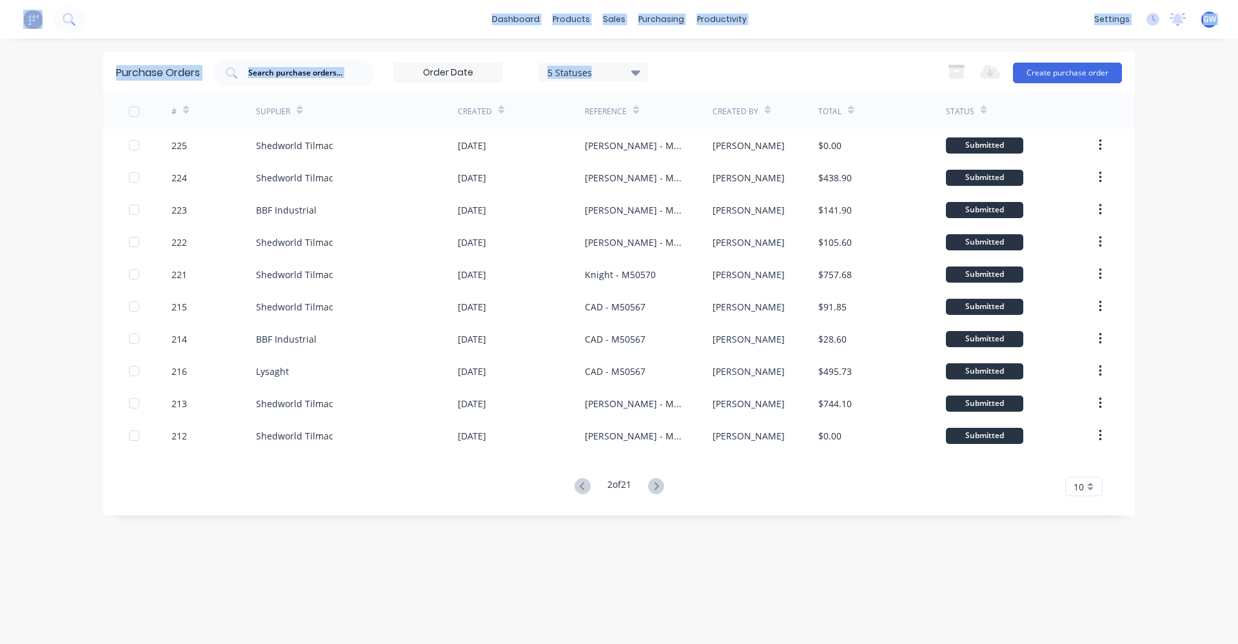
click at [582, 487] on icon at bounding box center [583, 486] width 16 height 16
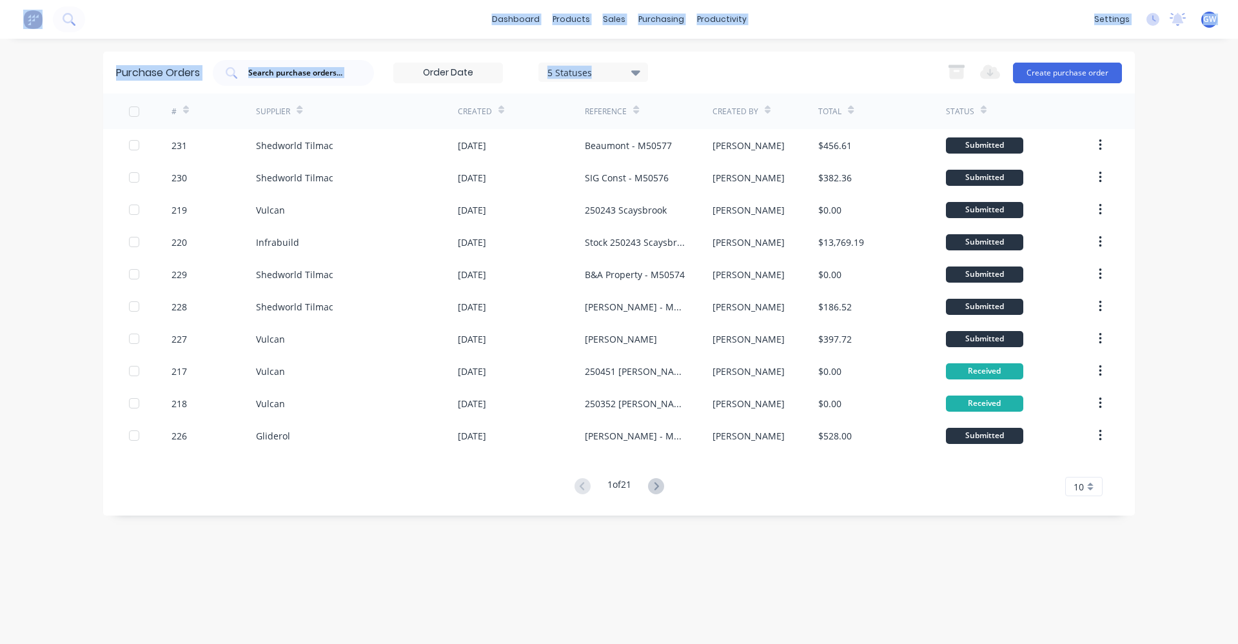
click at [550, 552] on div "Purchase Orders 5 Statuses 5 Statuses Export to Excel (XLSX) Create purchase or…" at bounding box center [619, 341] width 1032 height 579
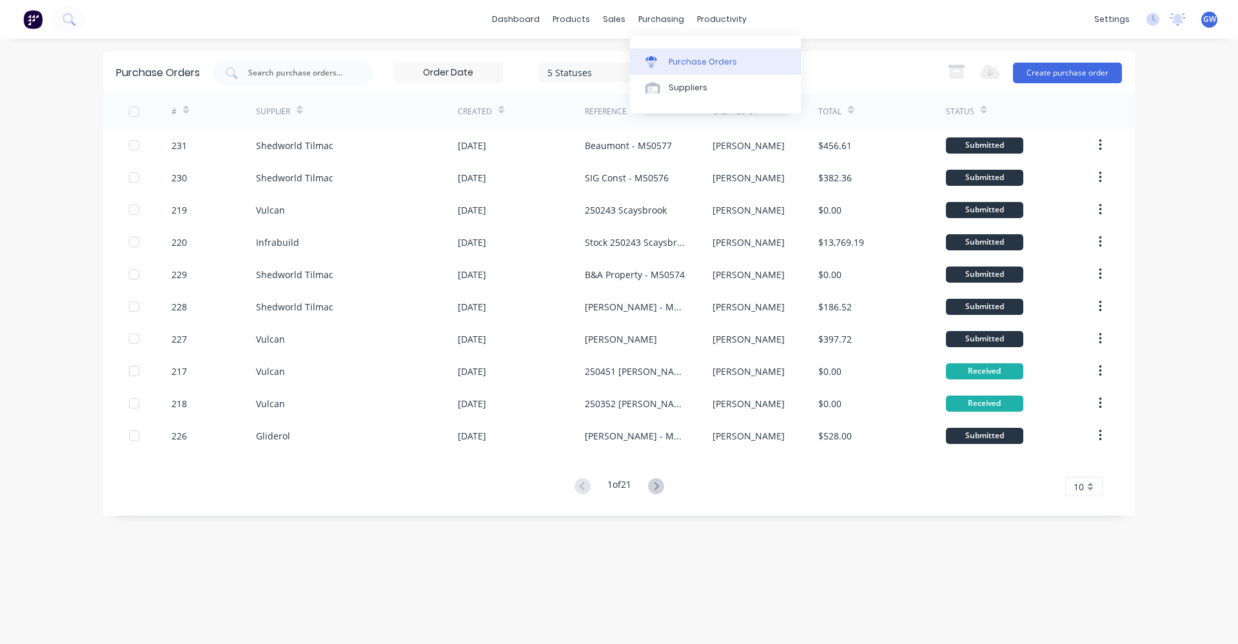
click at [684, 63] on div "Purchase Orders" at bounding box center [703, 62] width 68 height 12
click at [753, 108] on div "Created By" at bounding box center [736, 112] width 46 height 12
click at [766, 111] on icon at bounding box center [768, 112] width 6 height 4
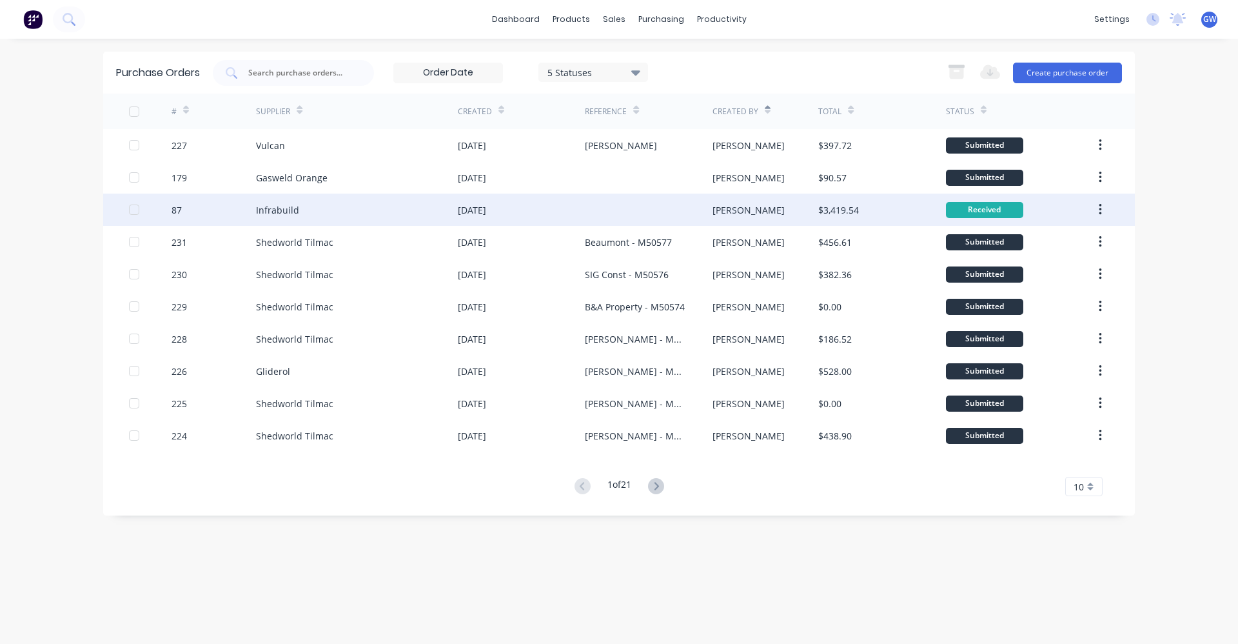
click at [476, 208] on div "[DATE]" at bounding box center [472, 210] width 28 height 14
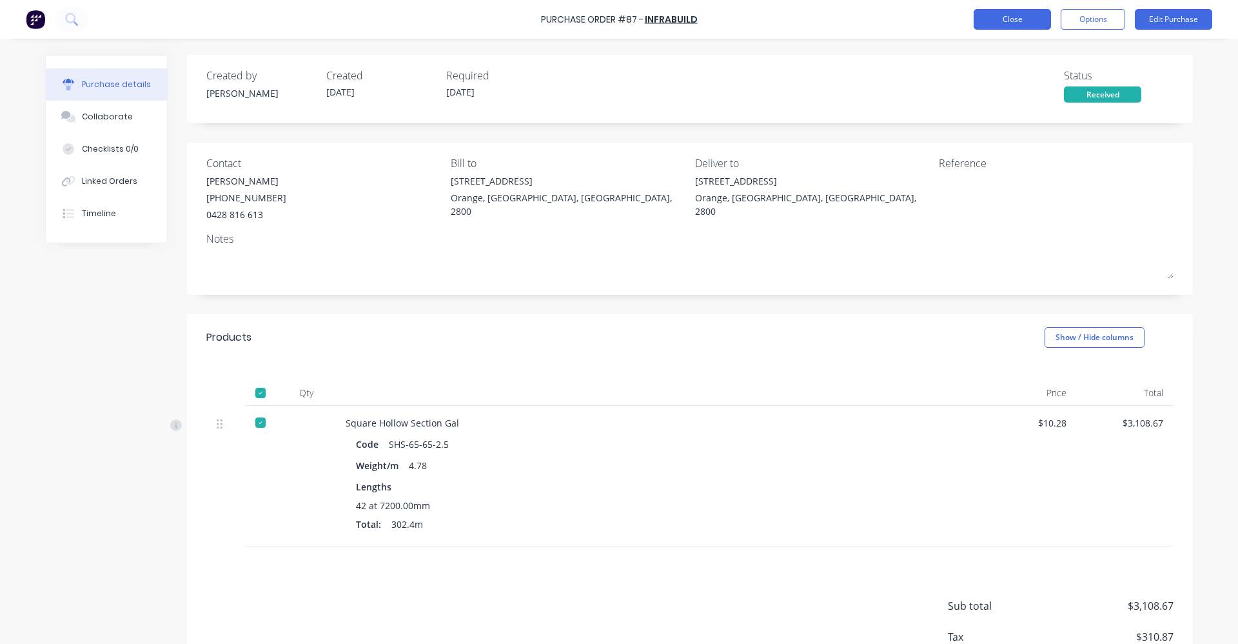
click at [1010, 19] on button "Close" at bounding box center [1012, 19] width 77 height 21
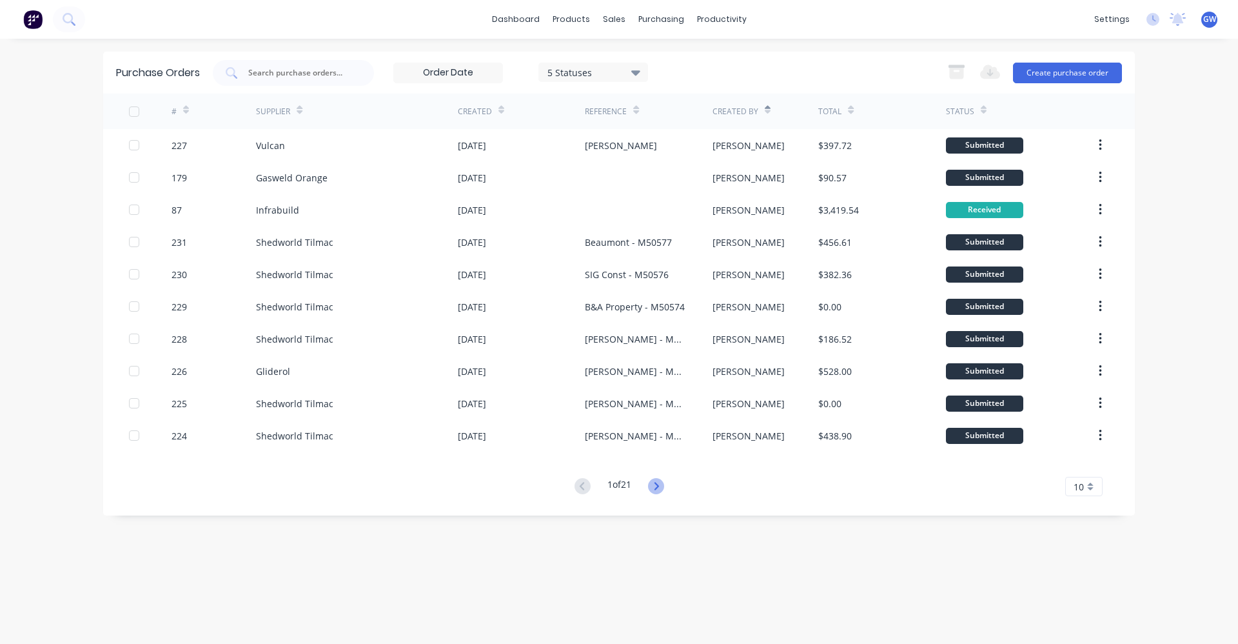
click at [656, 483] on icon at bounding box center [656, 486] width 16 height 16
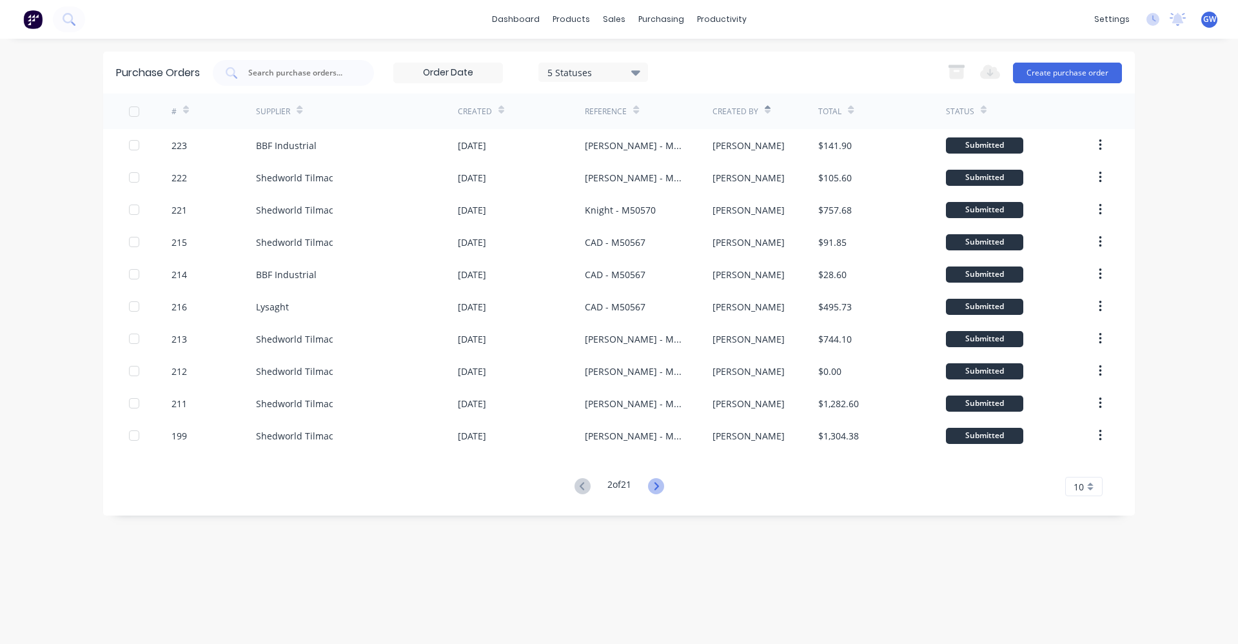
click at [657, 484] on icon at bounding box center [656, 486] width 16 height 16
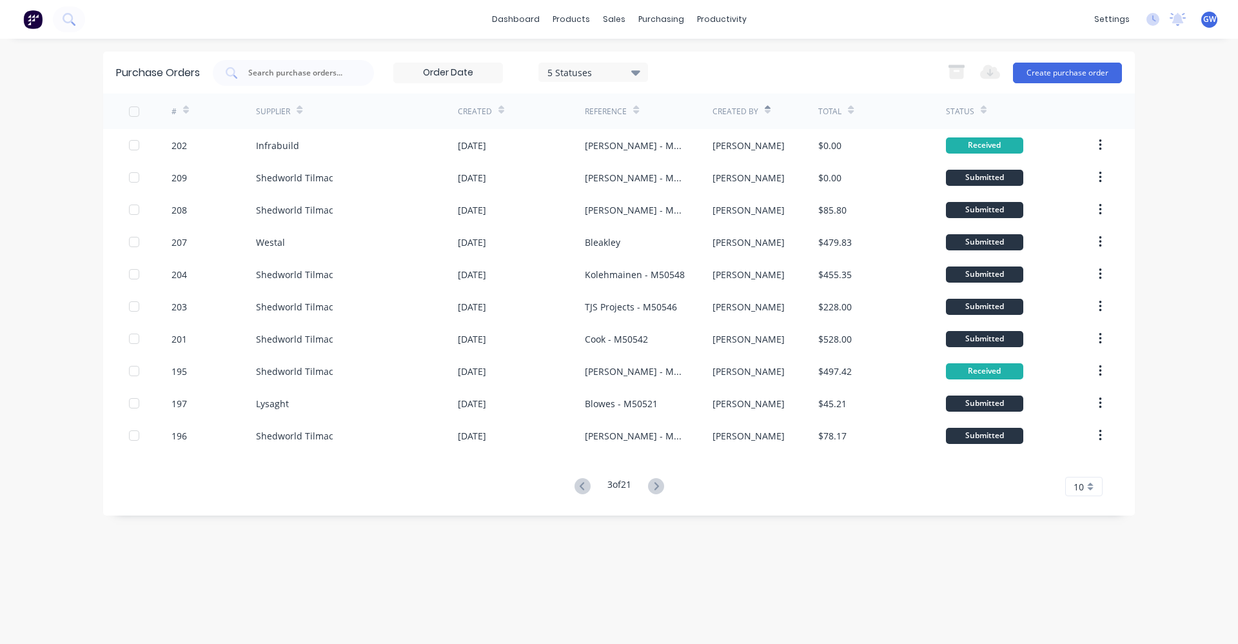
click at [657, 484] on icon at bounding box center [656, 486] width 16 height 16
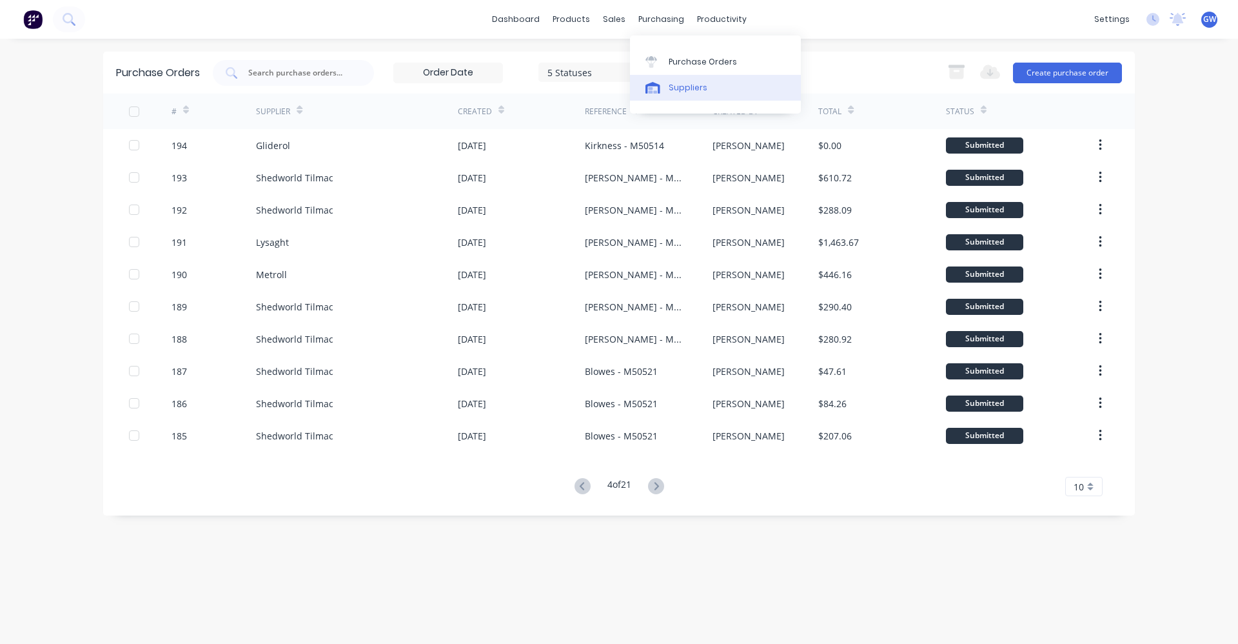
click at [684, 87] on div "Suppliers" at bounding box center [688, 88] width 39 height 12
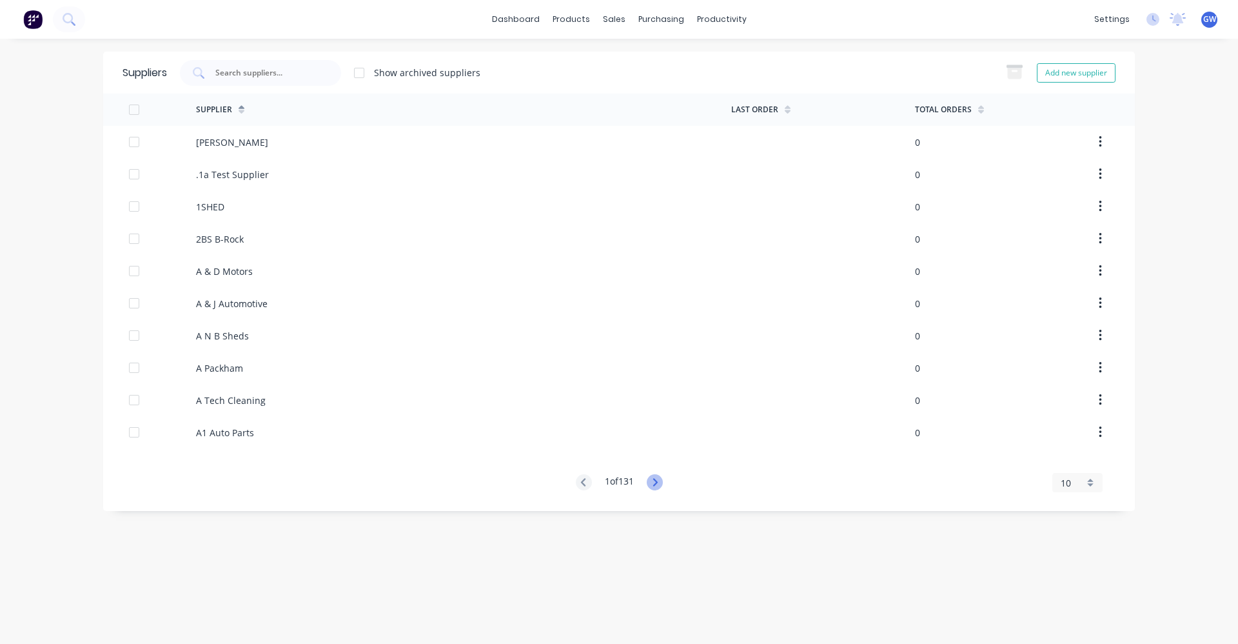
click at [657, 479] on icon at bounding box center [655, 482] width 5 height 8
click at [658, 479] on icon at bounding box center [655, 482] width 16 height 16
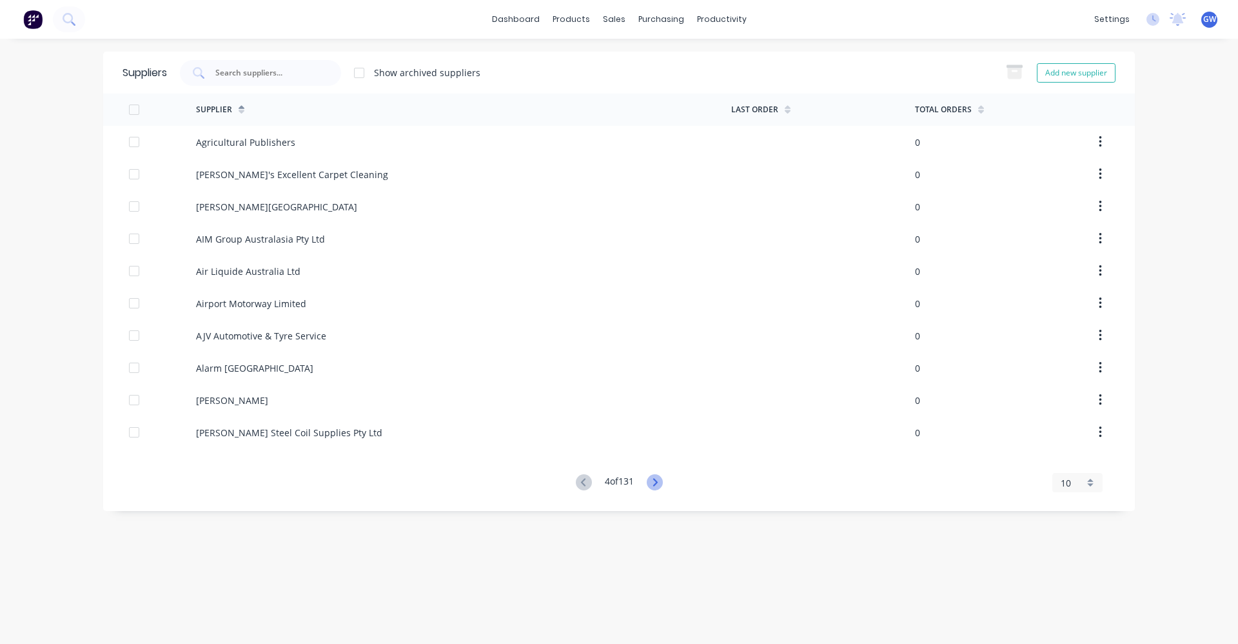
click at [657, 483] on icon at bounding box center [655, 482] width 16 height 16
click at [657, 484] on icon at bounding box center [655, 482] width 5 height 8
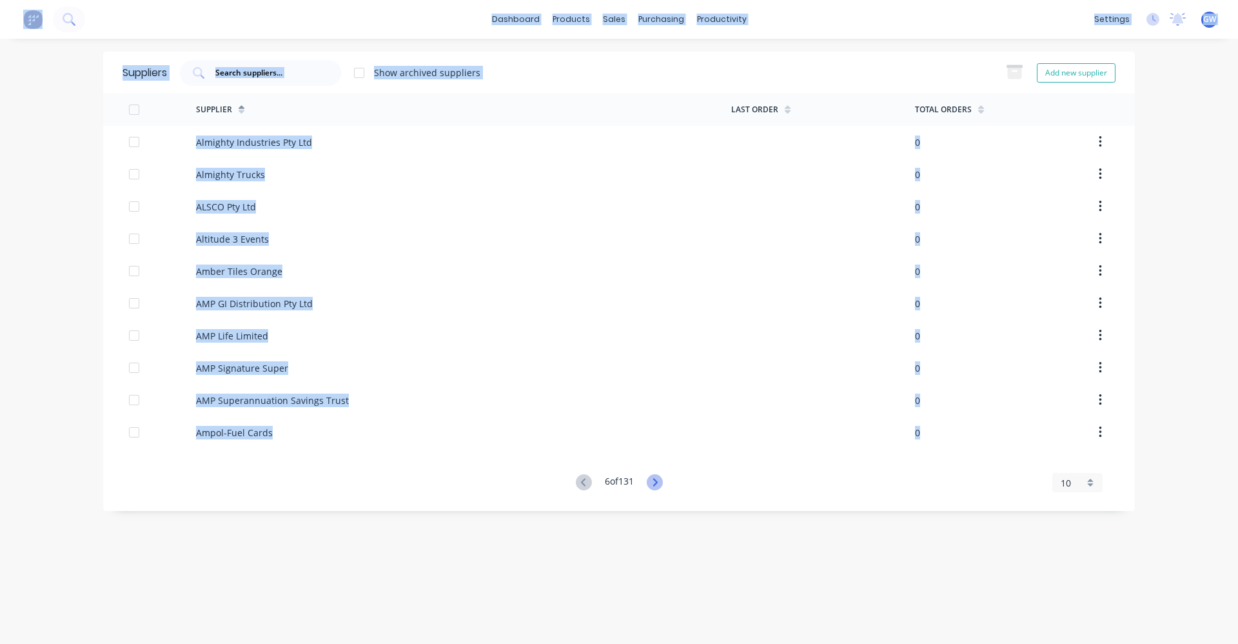
click at [657, 484] on icon at bounding box center [655, 482] width 5 height 8
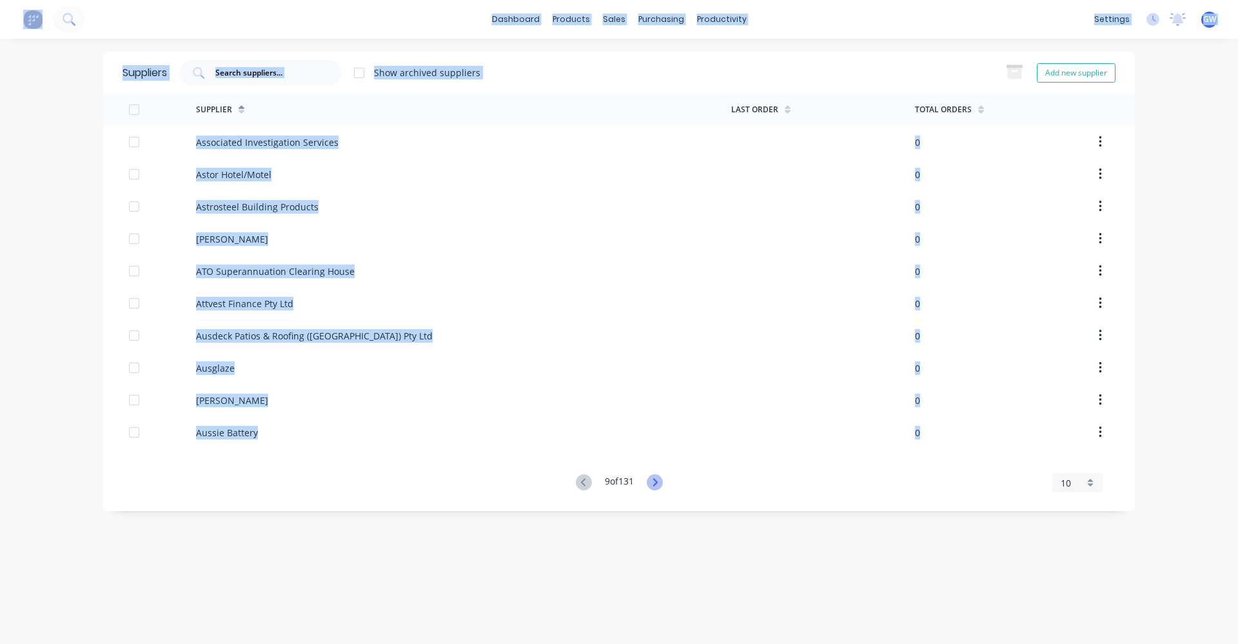
click at [657, 484] on icon at bounding box center [655, 482] width 5 height 8
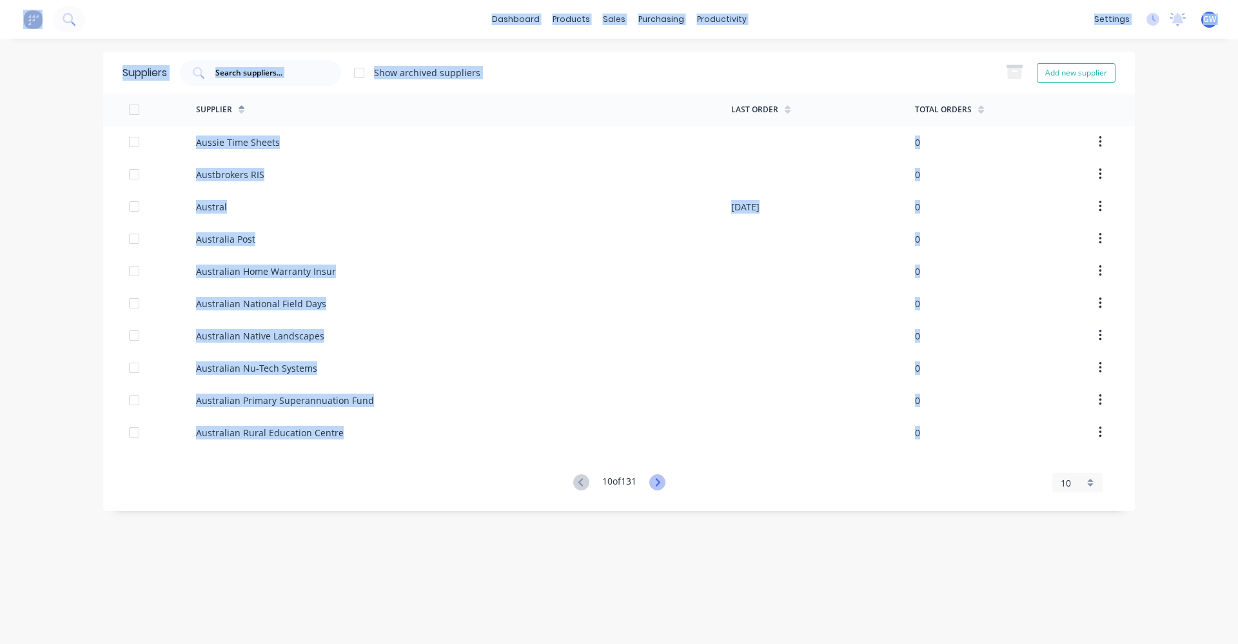
click at [658, 484] on icon at bounding box center [658, 482] width 16 height 16
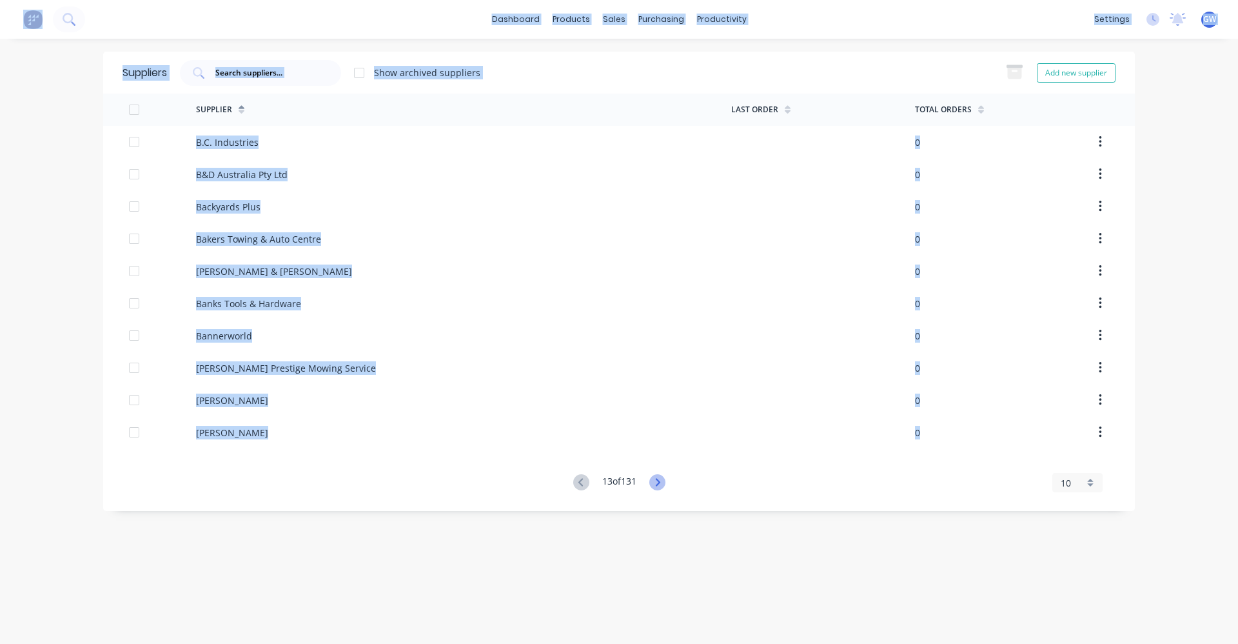
click at [658, 484] on icon at bounding box center [658, 482] width 16 height 16
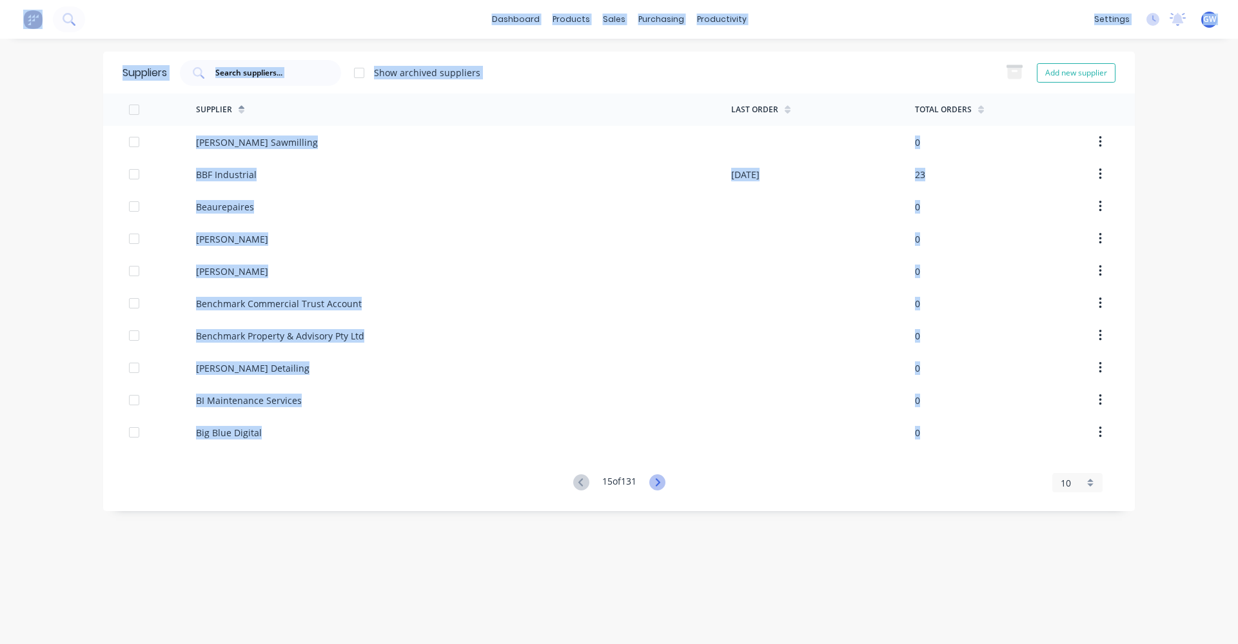
click at [658, 482] on icon at bounding box center [658, 482] width 16 height 16
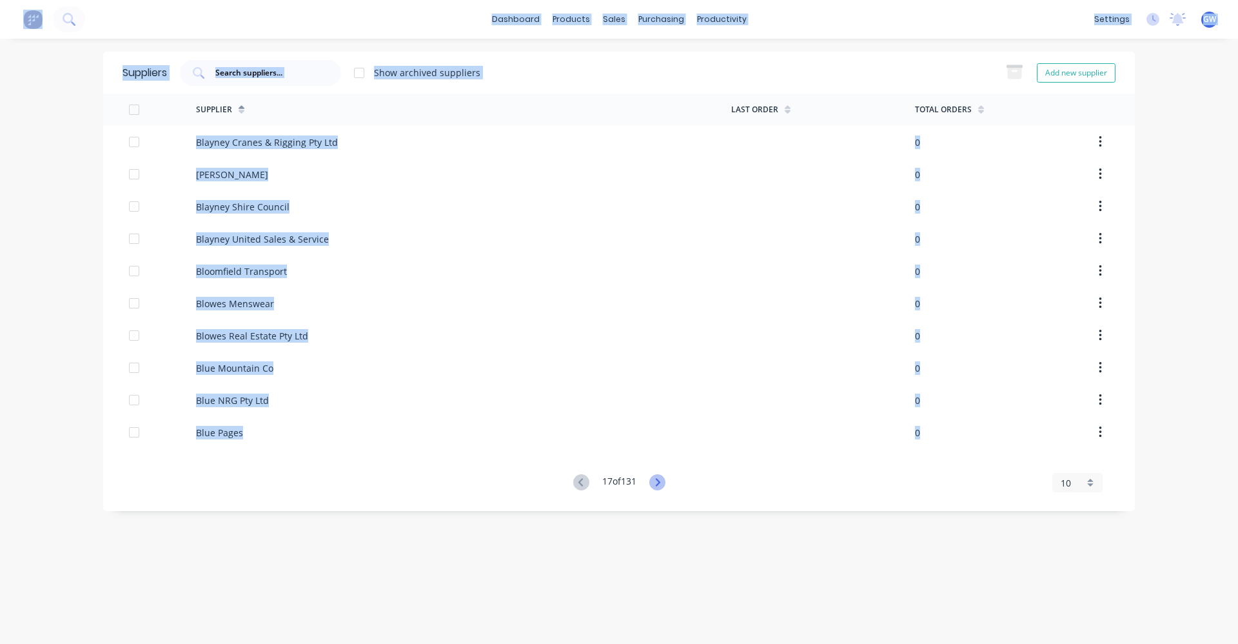
click at [658, 482] on icon at bounding box center [658, 482] width 16 height 16
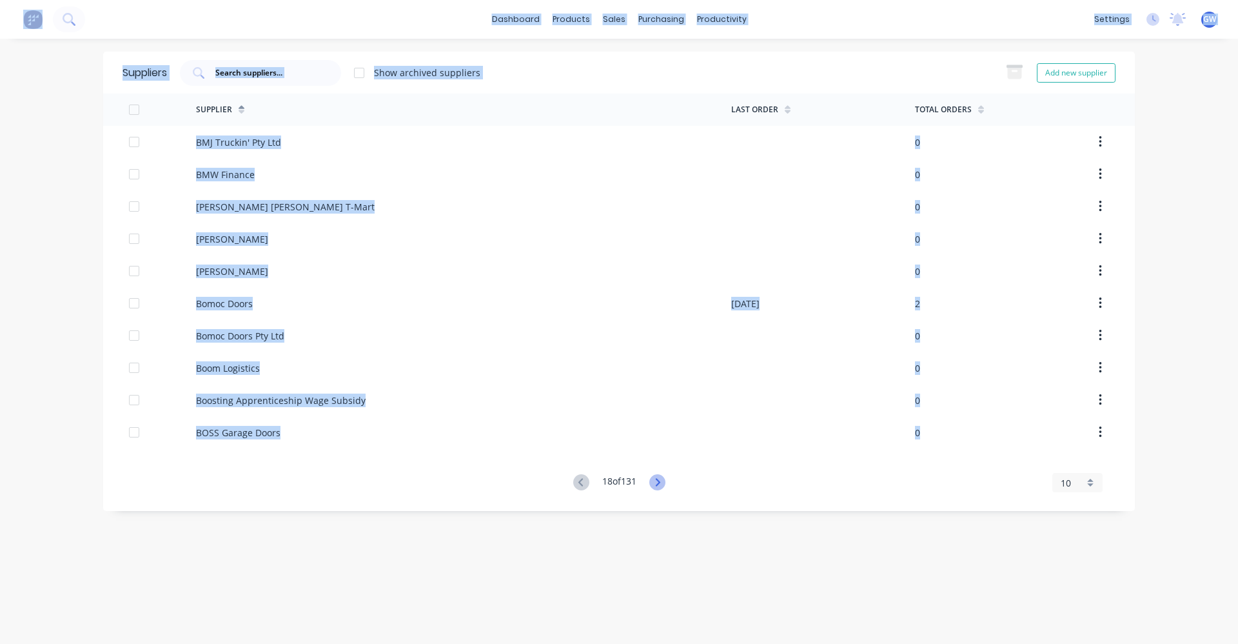
click at [658, 482] on icon at bounding box center [658, 482] width 16 height 16
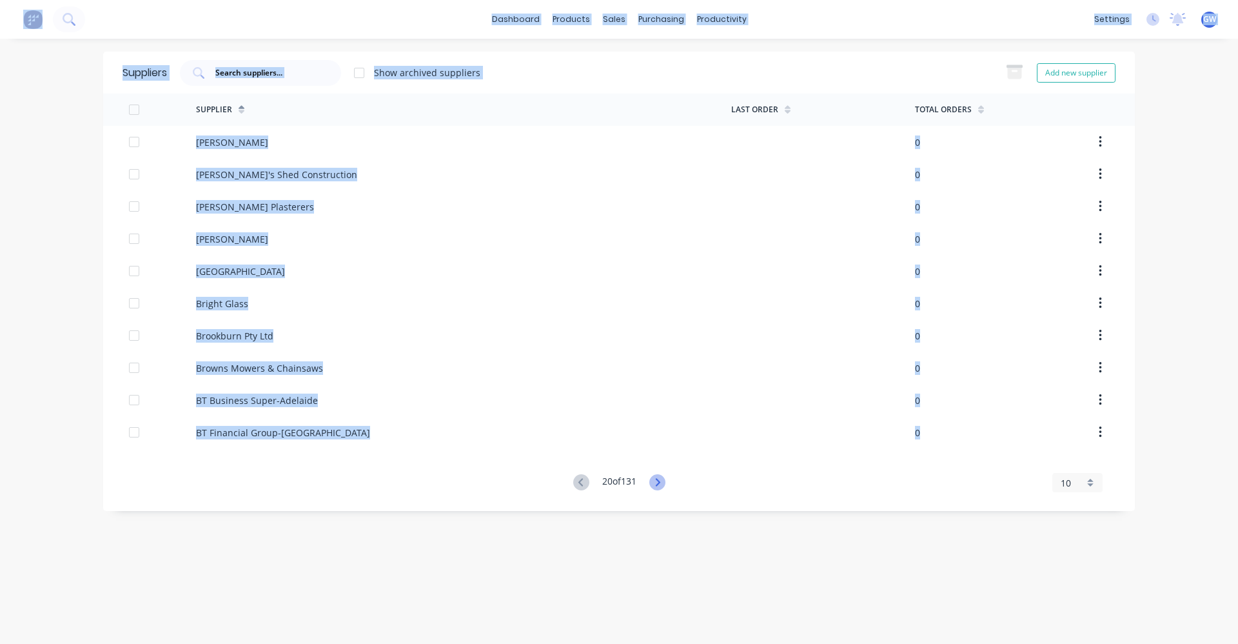
click at [658, 482] on icon at bounding box center [658, 482] width 16 height 16
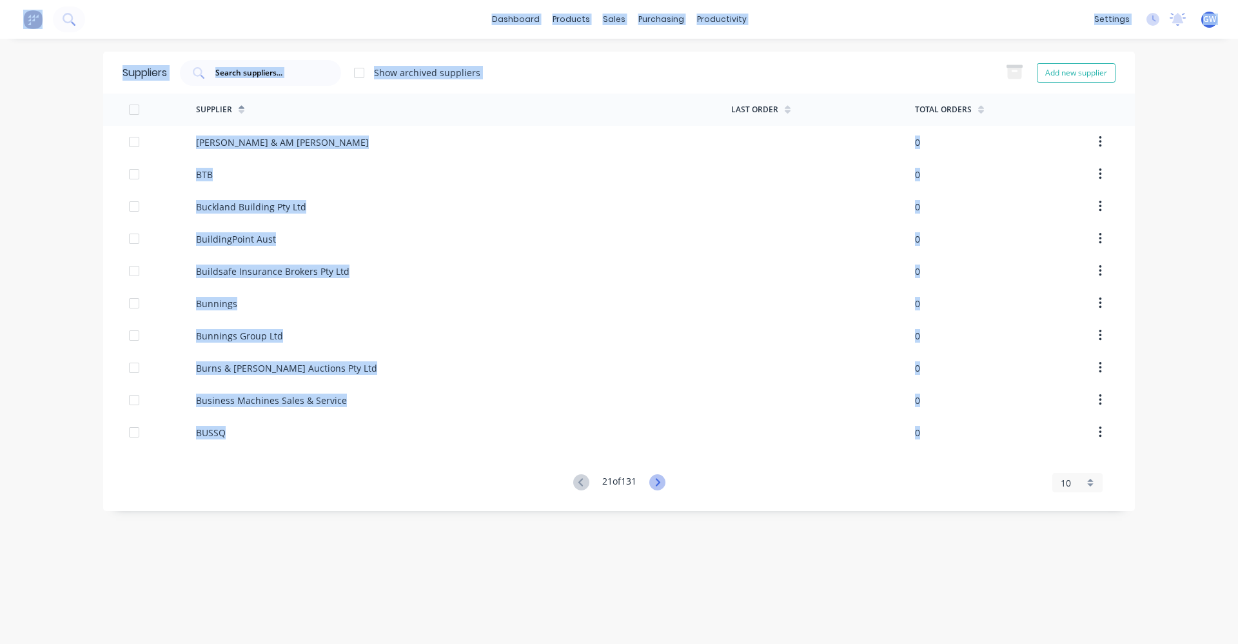
click at [658, 482] on icon at bounding box center [658, 482] width 16 height 16
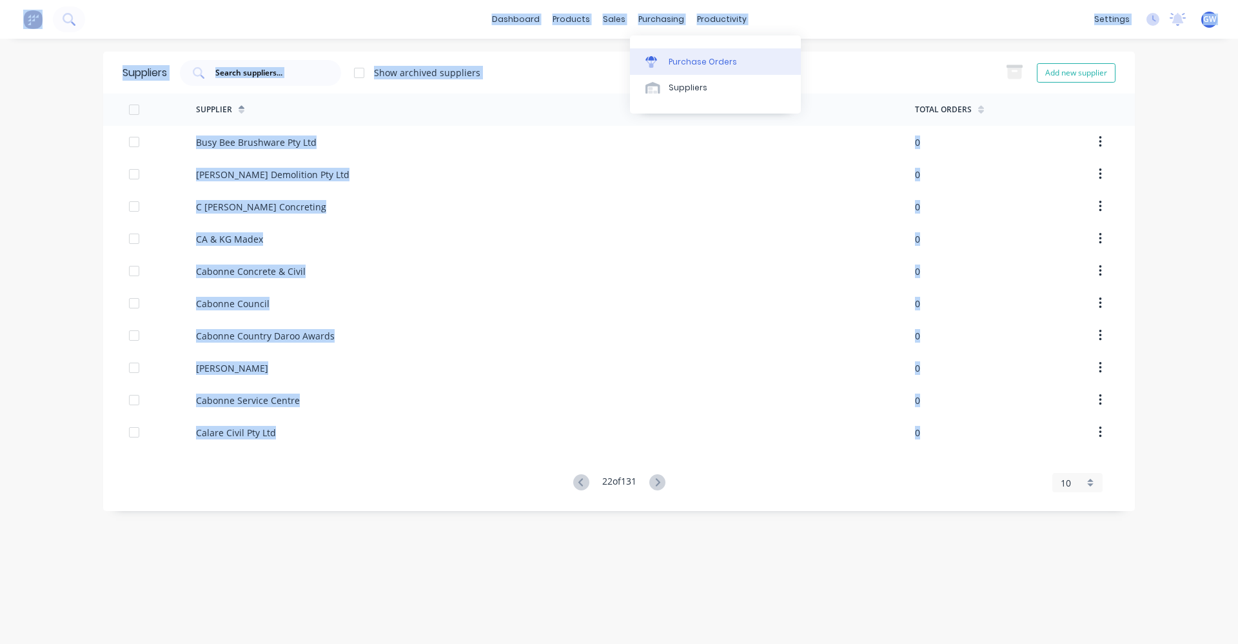
click at [673, 63] on div "Purchase Orders" at bounding box center [703, 62] width 68 height 12
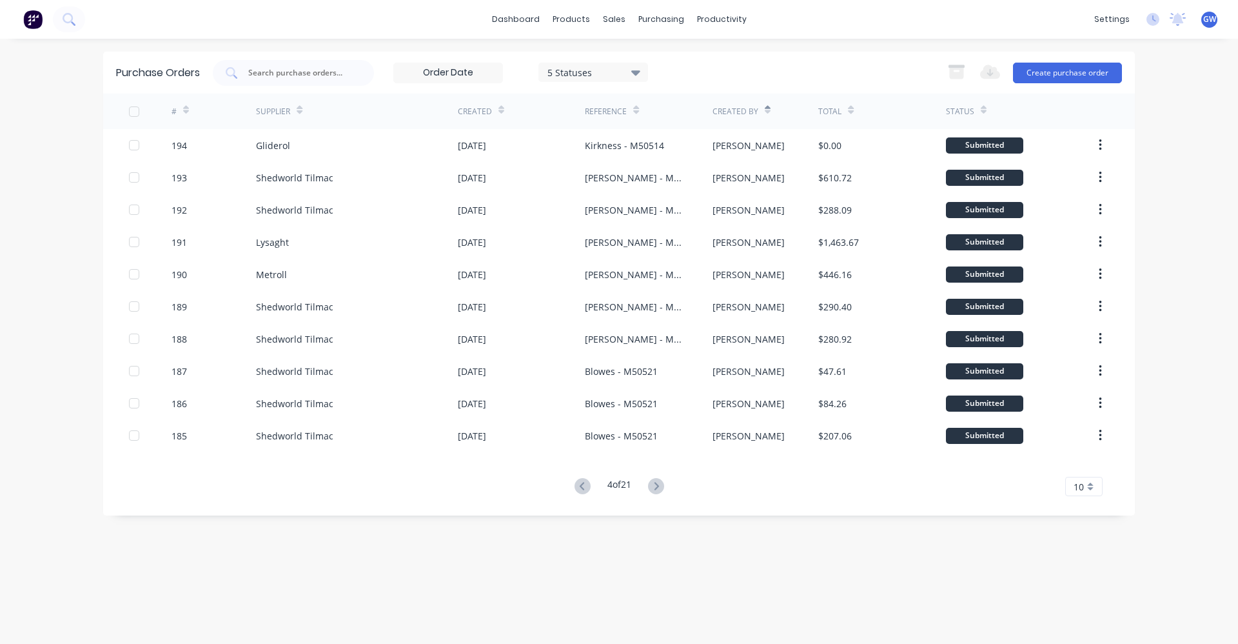
click at [722, 70] on div "5 Statuses 5 Statuses Export to Excel (XLSX) Create purchase order" at bounding box center [668, 73] width 910 height 26
click at [651, 482] on icon at bounding box center [656, 486] width 16 height 16
click at [652, 485] on icon at bounding box center [656, 486] width 16 height 16
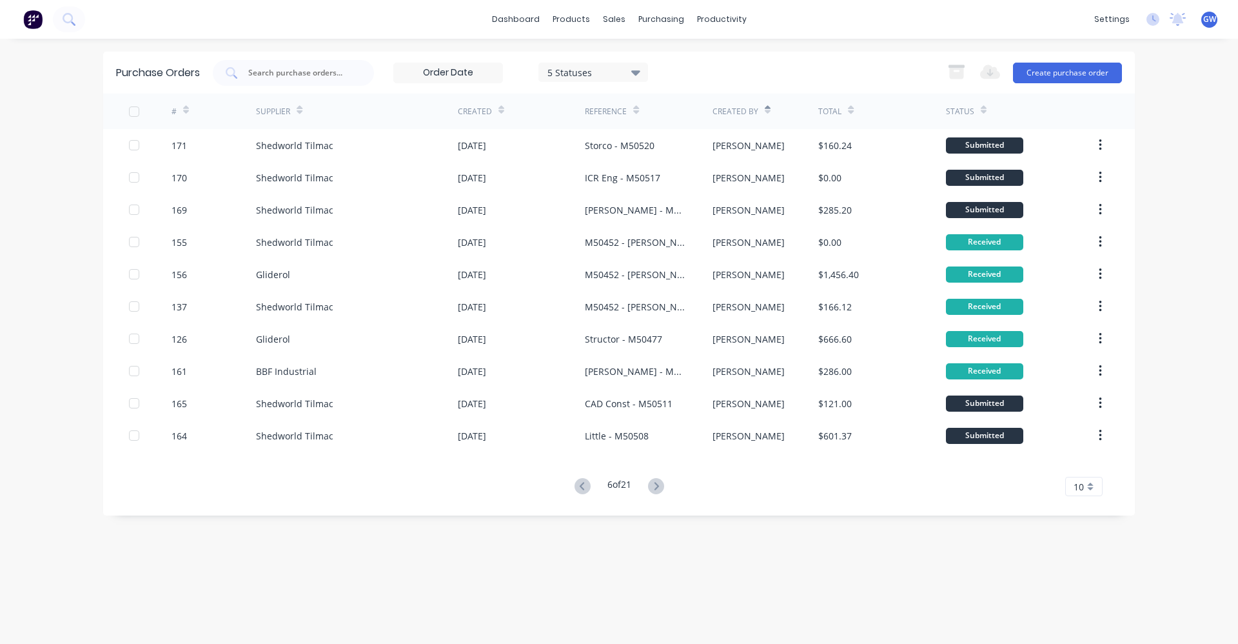
click at [652, 485] on icon at bounding box center [656, 486] width 16 height 16
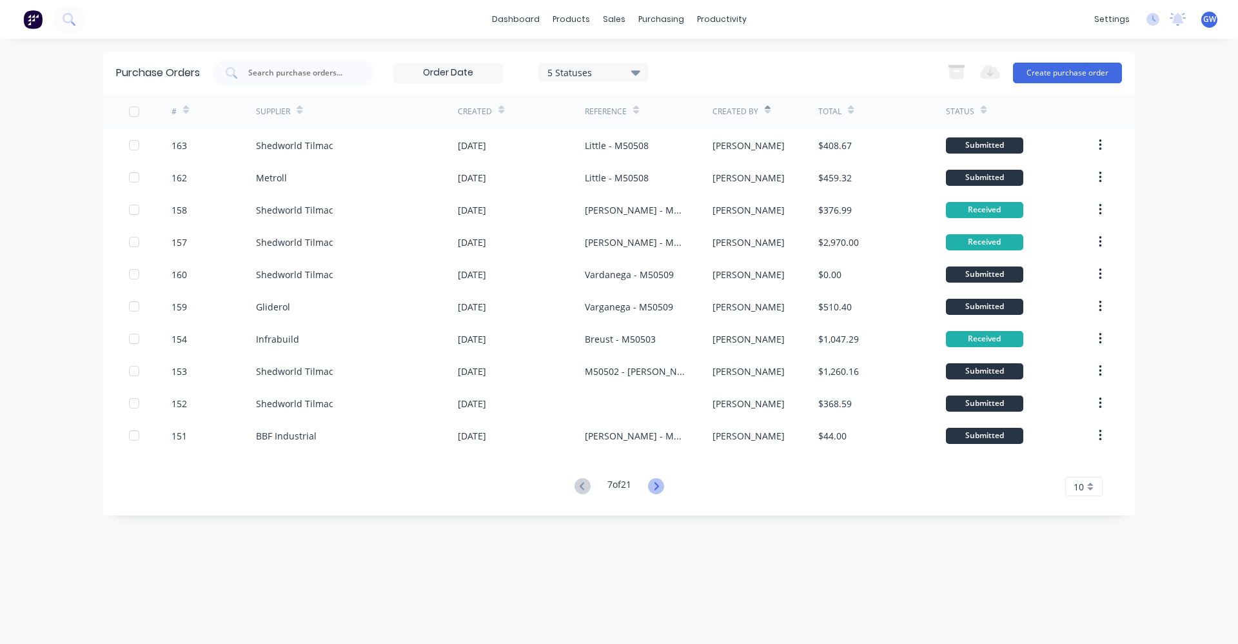
click at [656, 488] on icon at bounding box center [656, 486] width 16 height 16
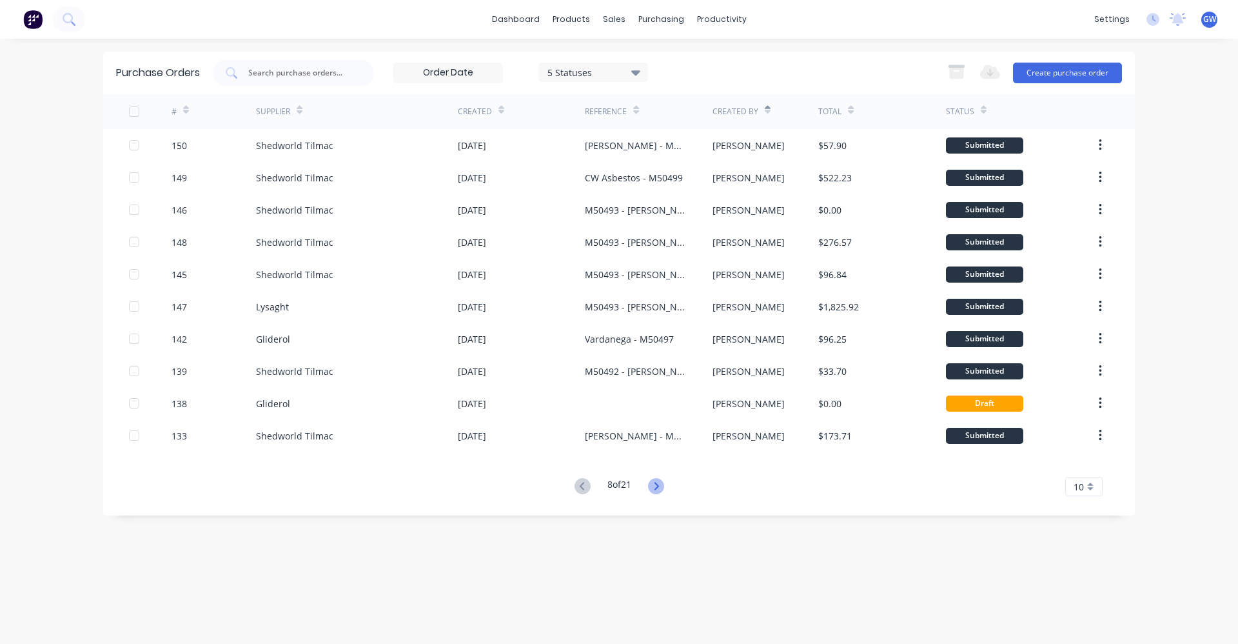
click at [659, 486] on icon at bounding box center [656, 486] width 5 height 8
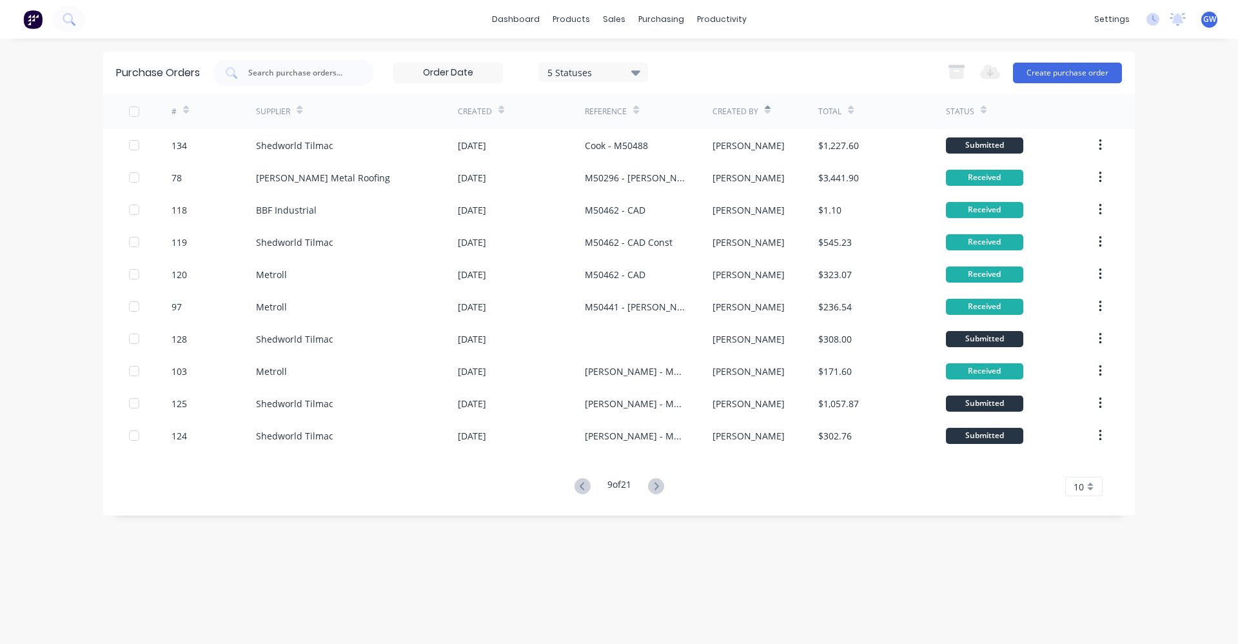
click at [659, 486] on icon at bounding box center [656, 486] width 5 height 8
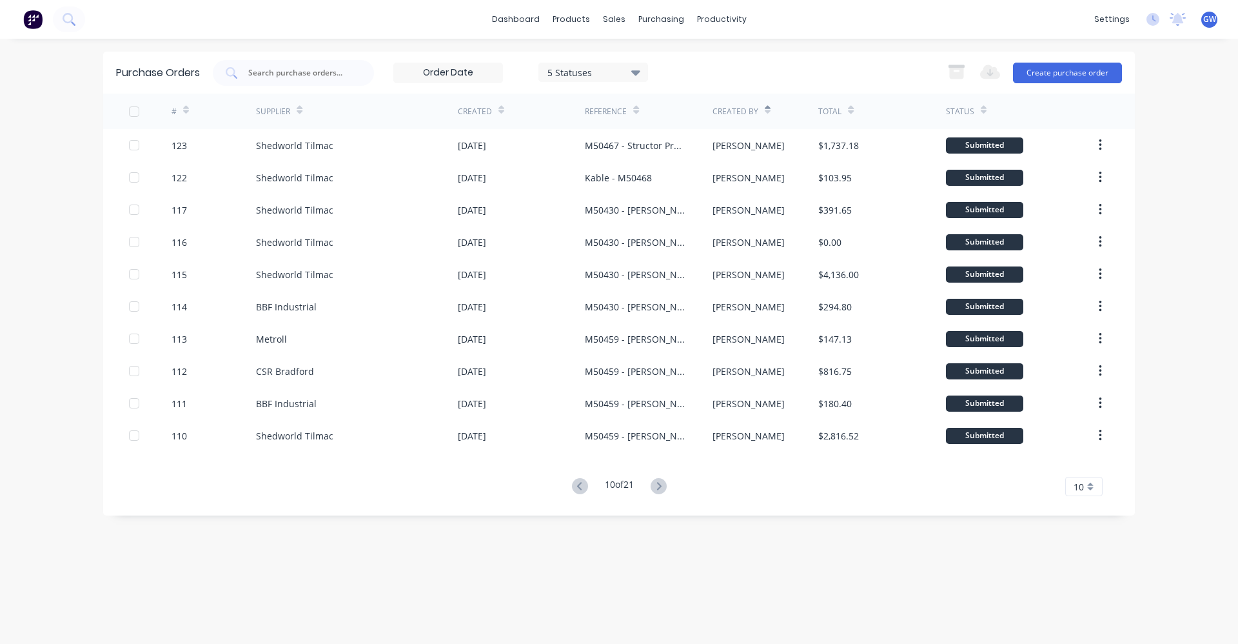
click at [661, 486] on icon at bounding box center [659, 486] width 16 height 16
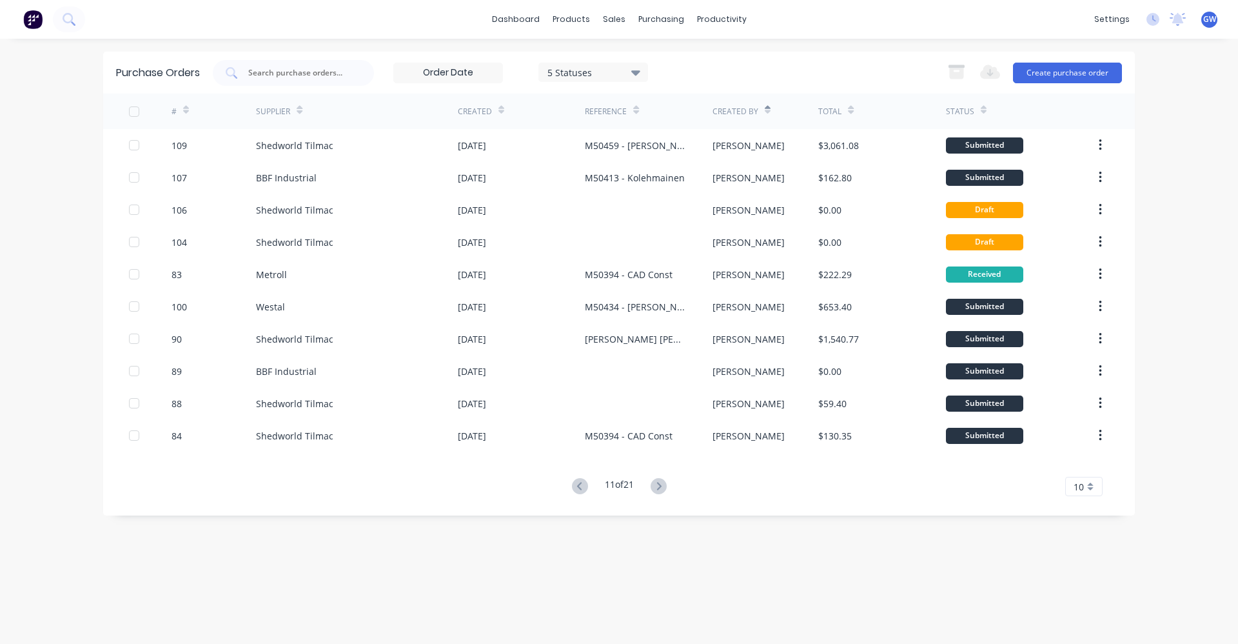
click at [661, 486] on icon at bounding box center [659, 486] width 16 height 16
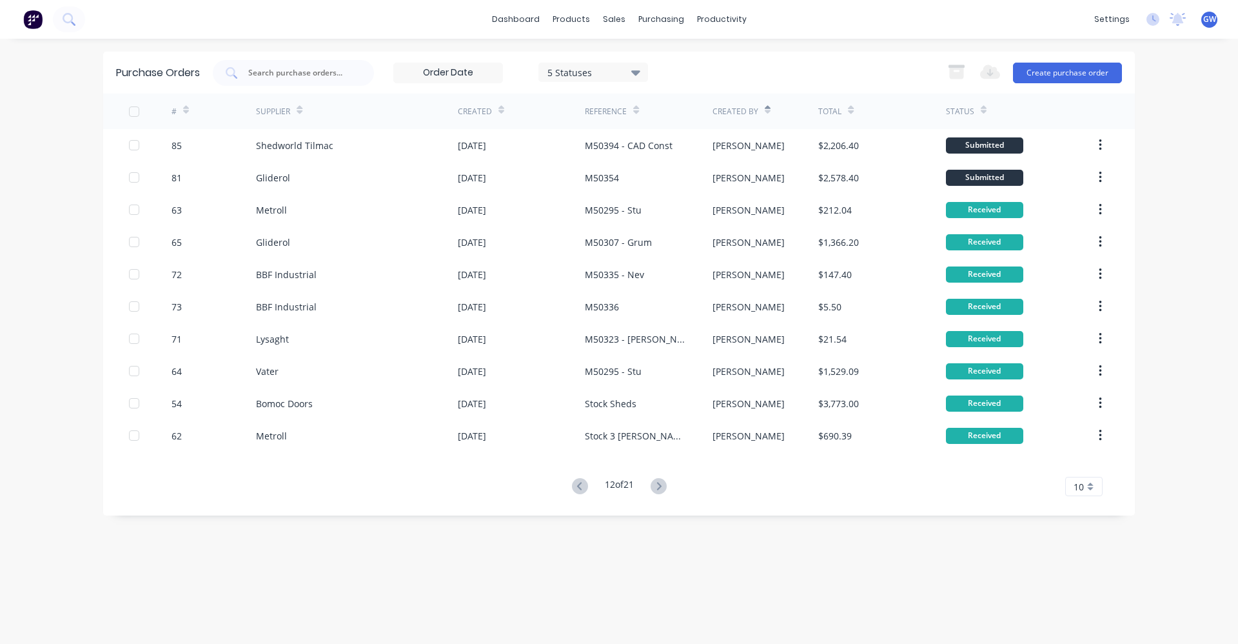
click at [661, 486] on icon at bounding box center [659, 486] width 16 height 16
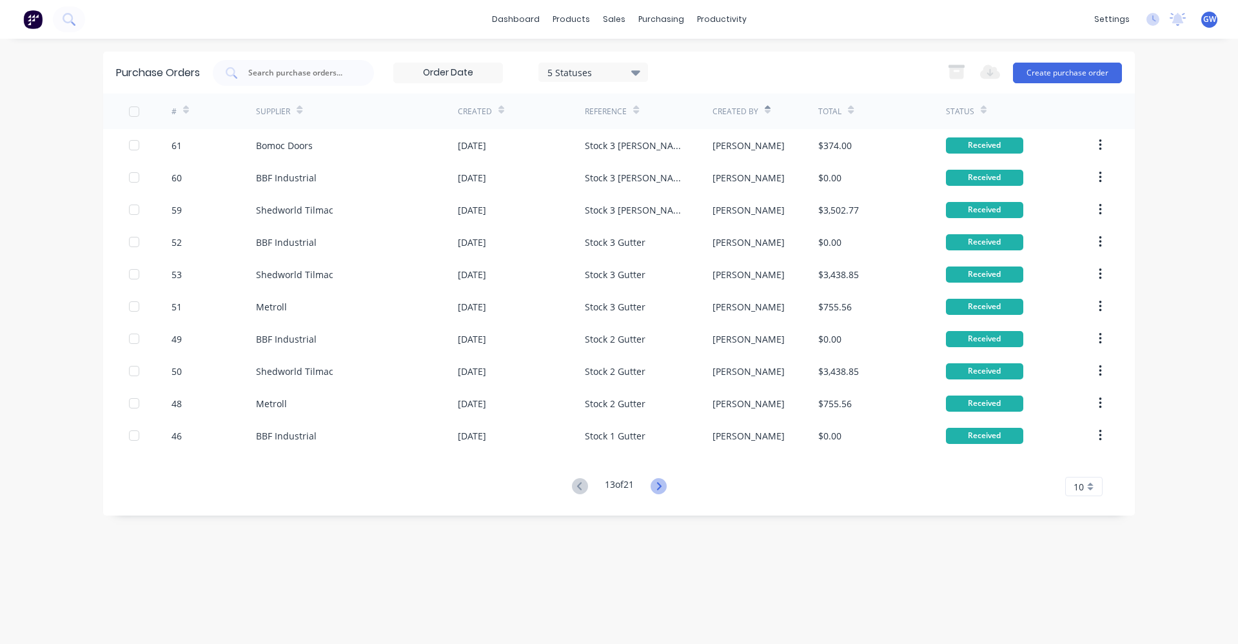
click at [655, 490] on icon at bounding box center [659, 486] width 16 height 16
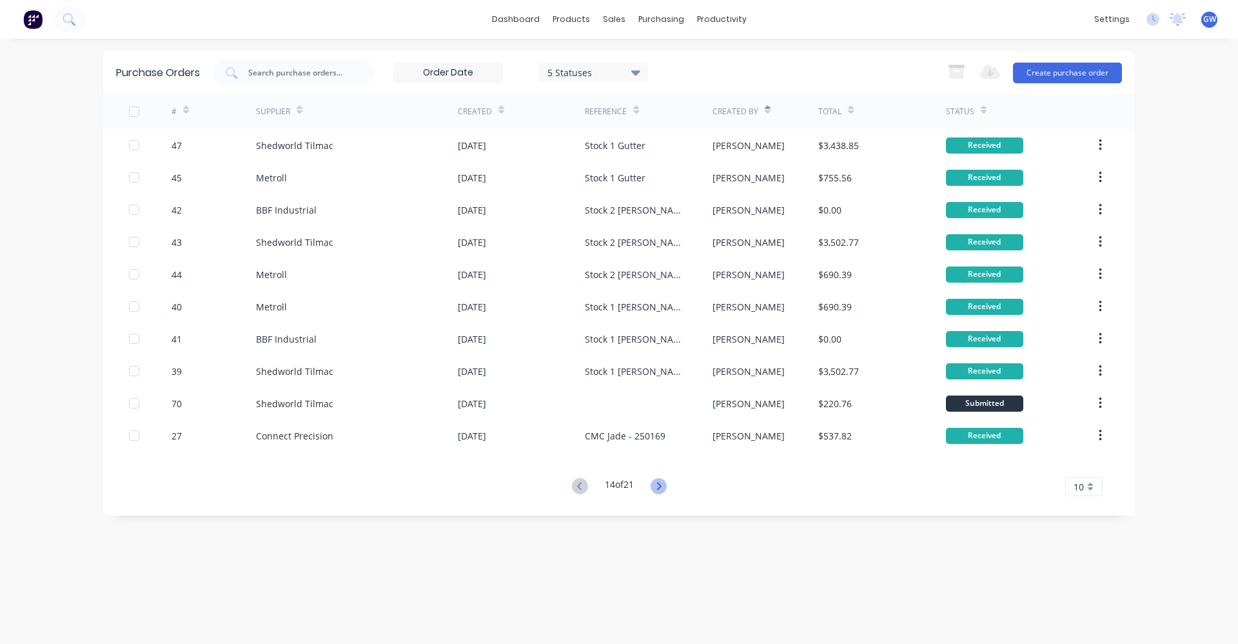
click at [658, 484] on icon at bounding box center [659, 486] width 16 height 16
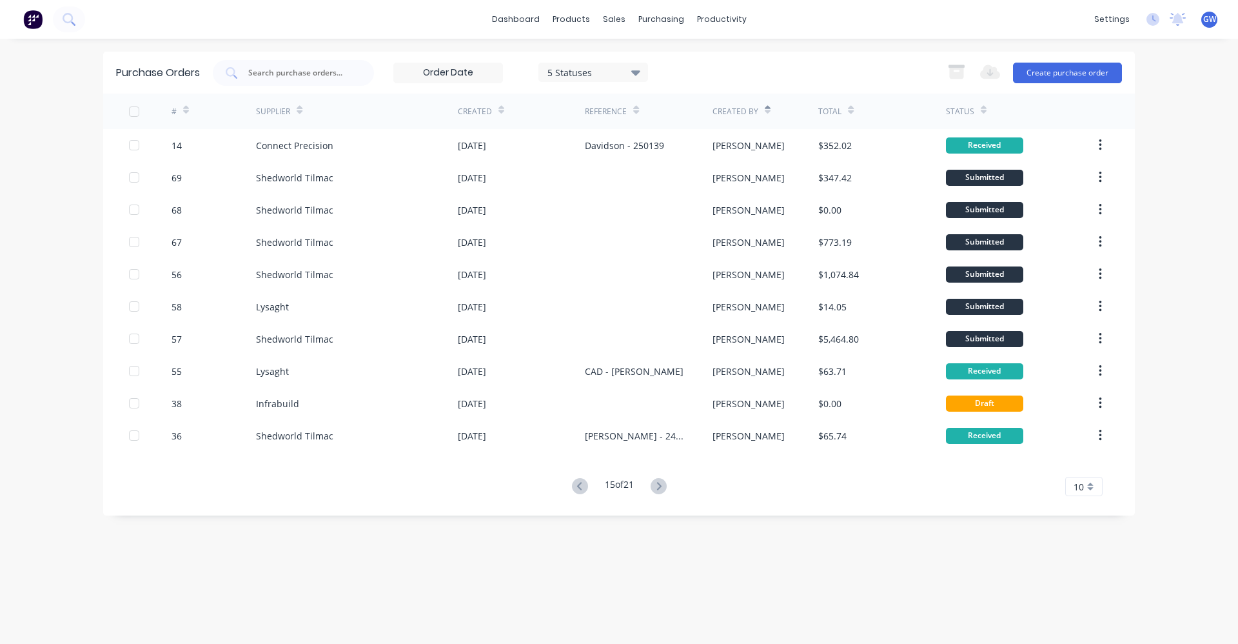
click at [661, 484] on icon at bounding box center [659, 486] width 5 height 8
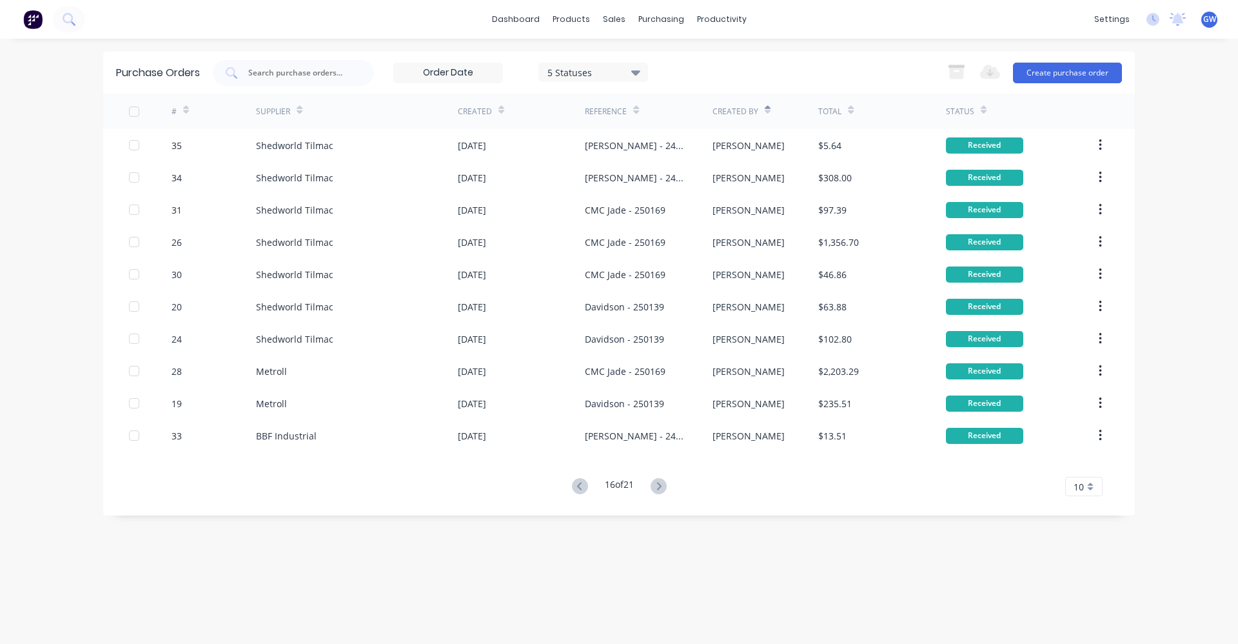
click at [661, 484] on icon at bounding box center [659, 486] width 5 height 8
click at [661, 485] on icon at bounding box center [659, 486] width 5 height 8
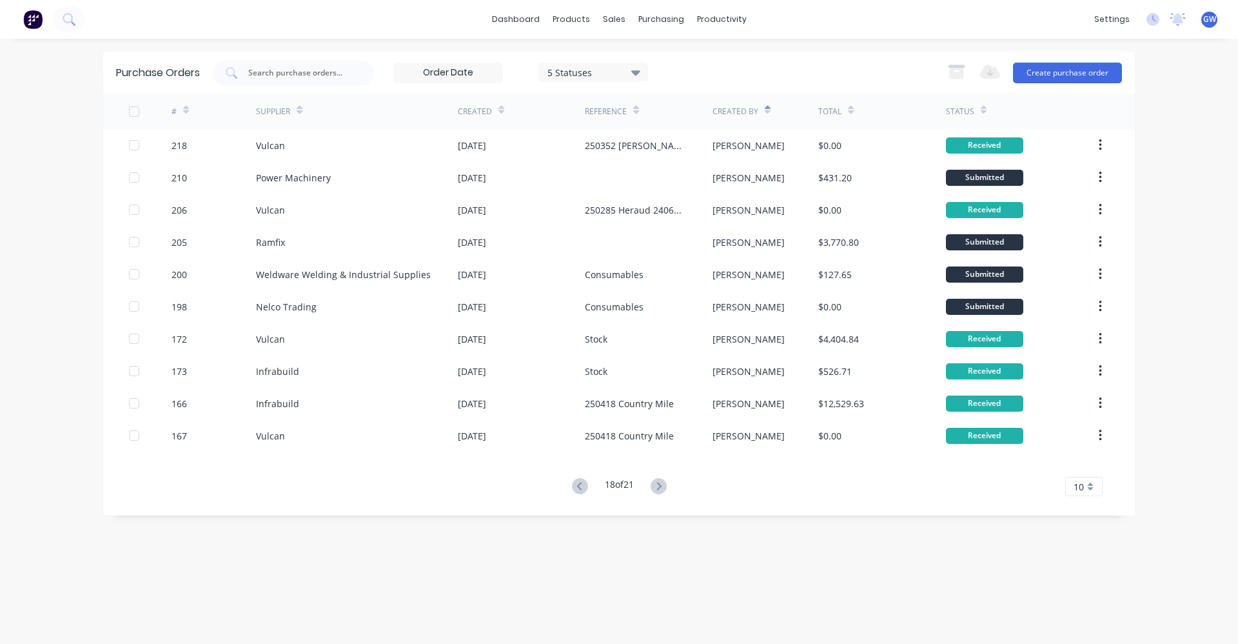
click at [661, 485] on icon at bounding box center [659, 486] width 5 height 8
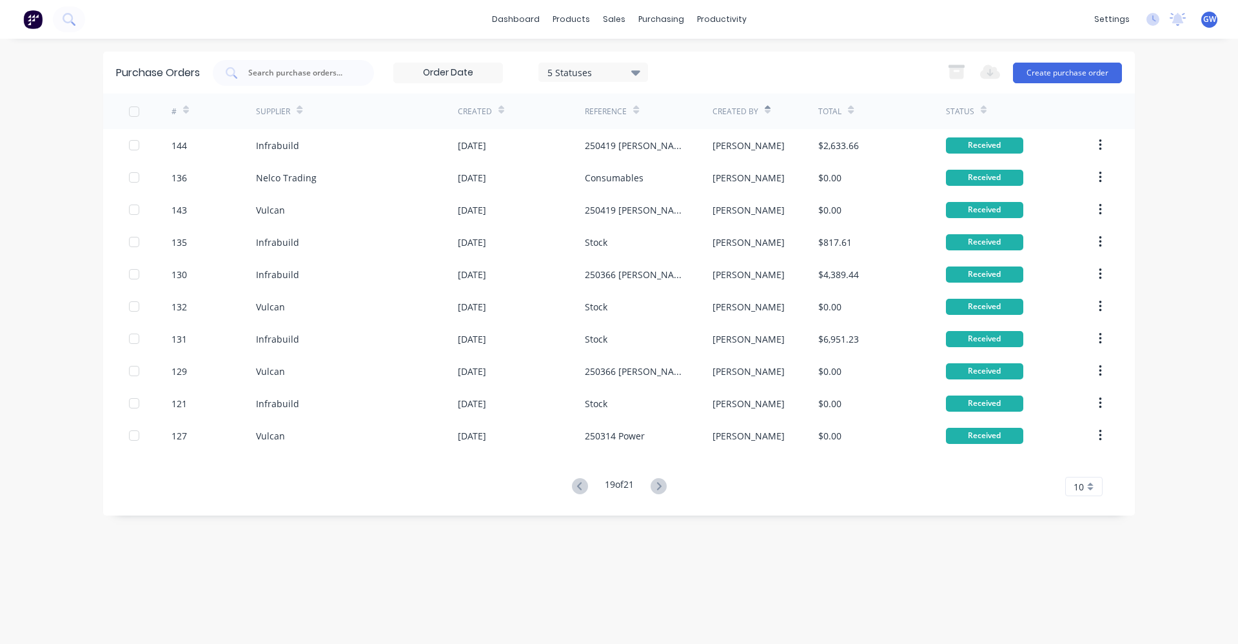
click at [661, 485] on icon at bounding box center [659, 486] width 5 height 8
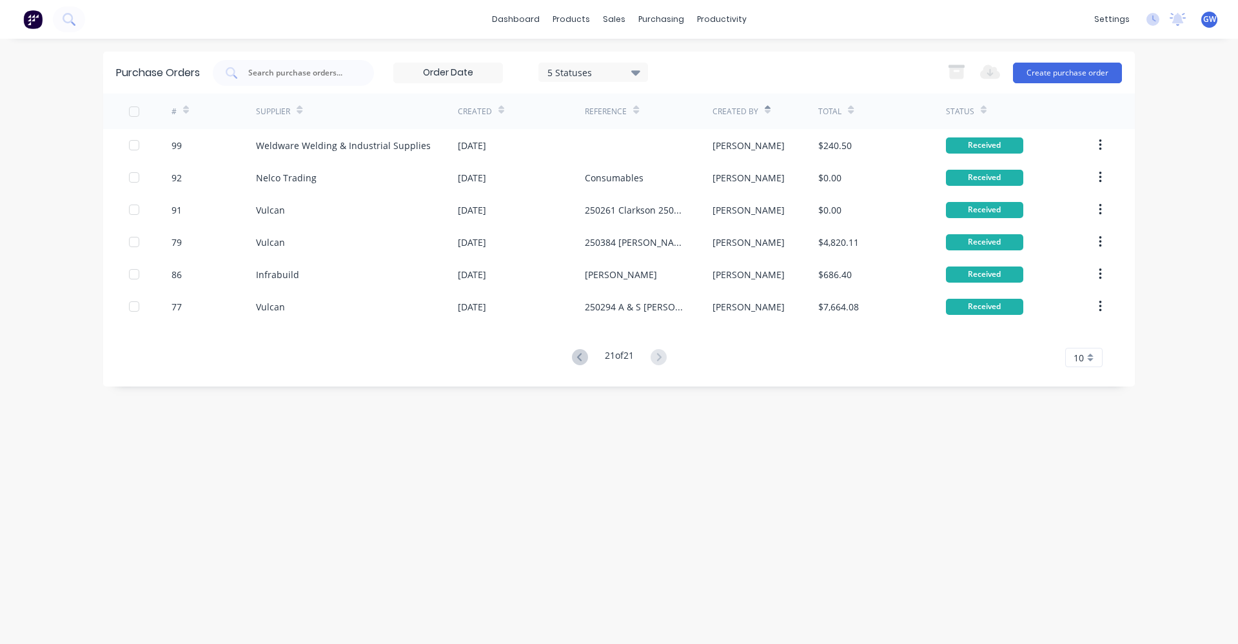
click at [662, 485] on div "Purchase Orders 5 Statuses 5 Statuses Export to Excel (XLSX) Create purchase or…" at bounding box center [619, 341] width 1032 height 579
click at [656, 16] on div "purchasing" at bounding box center [661, 19] width 59 height 19
click at [686, 56] on div "Purchase Orders" at bounding box center [703, 62] width 68 height 12
click at [1046, 70] on button "Create purchase order" at bounding box center [1067, 73] width 109 height 21
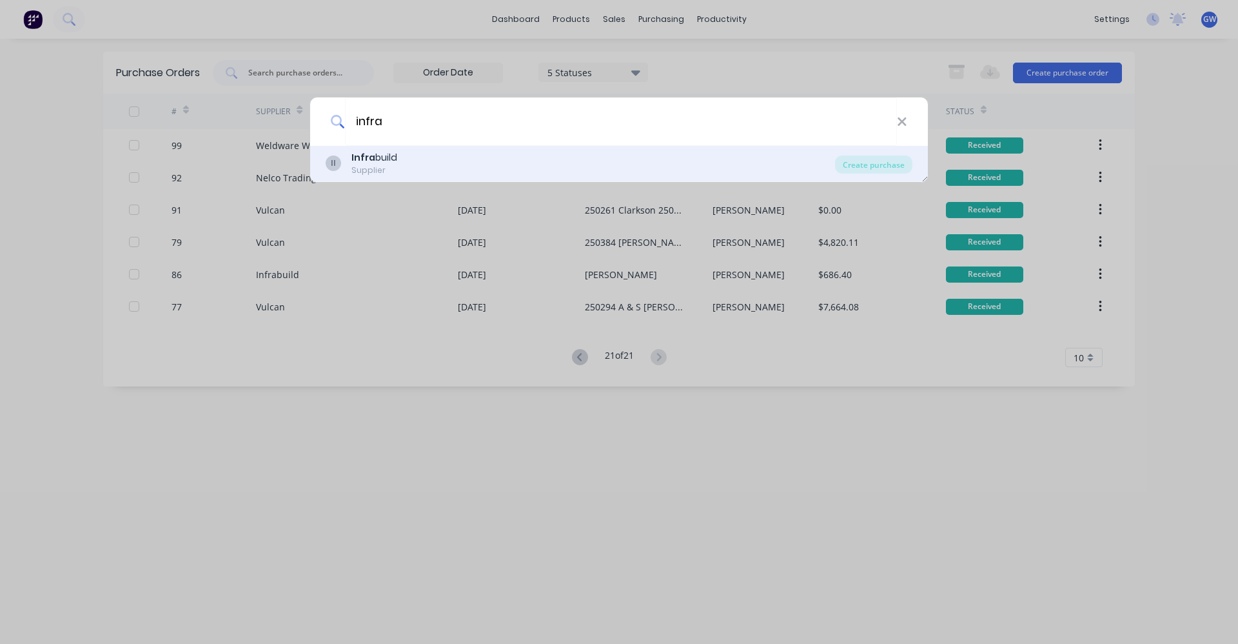
type input "infra"
click at [389, 157] on div "Infra build" at bounding box center [375, 158] width 46 height 14
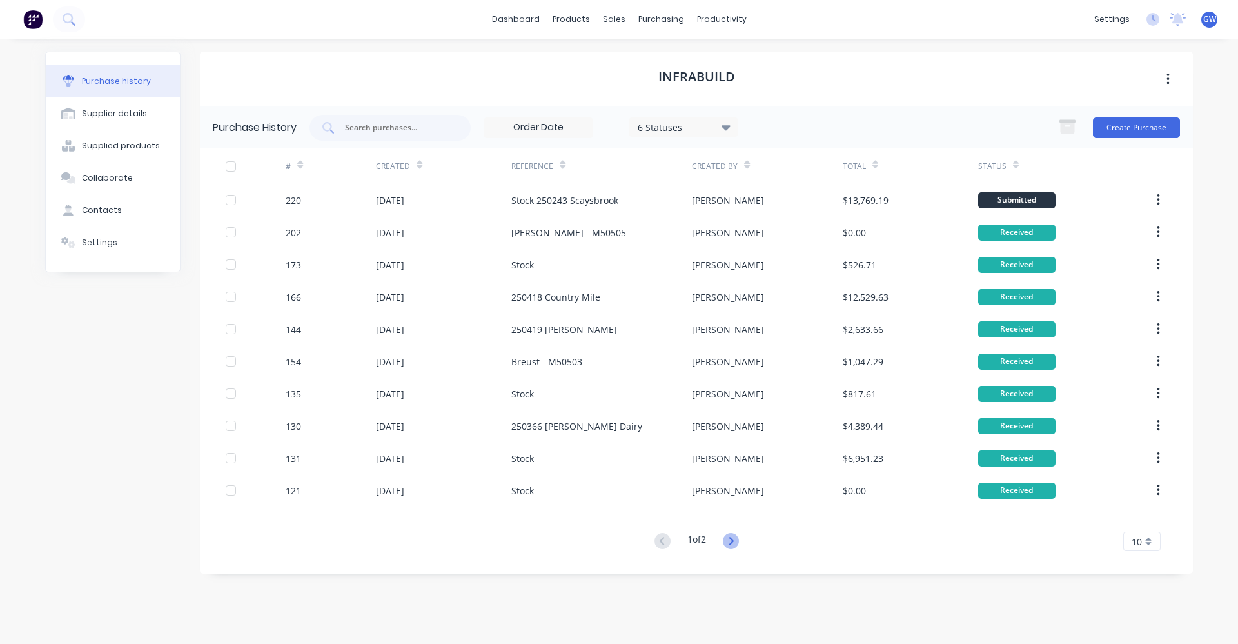
click at [731, 541] on icon at bounding box center [731, 541] width 16 height 16
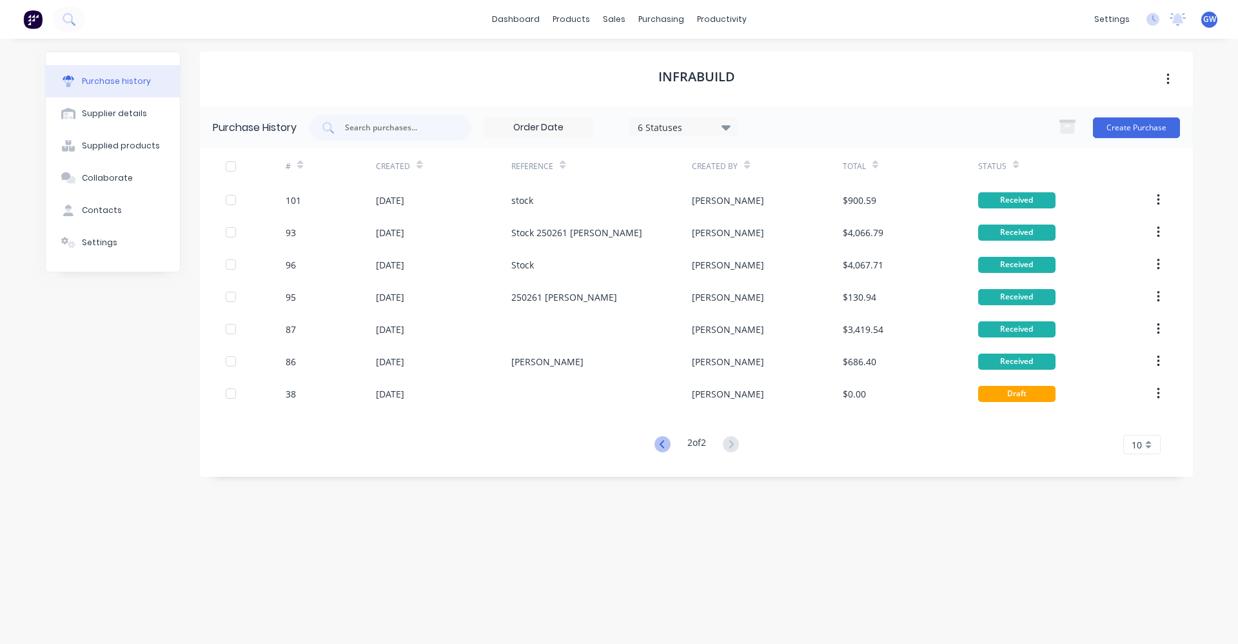
click at [661, 440] on icon at bounding box center [663, 444] width 16 height 16
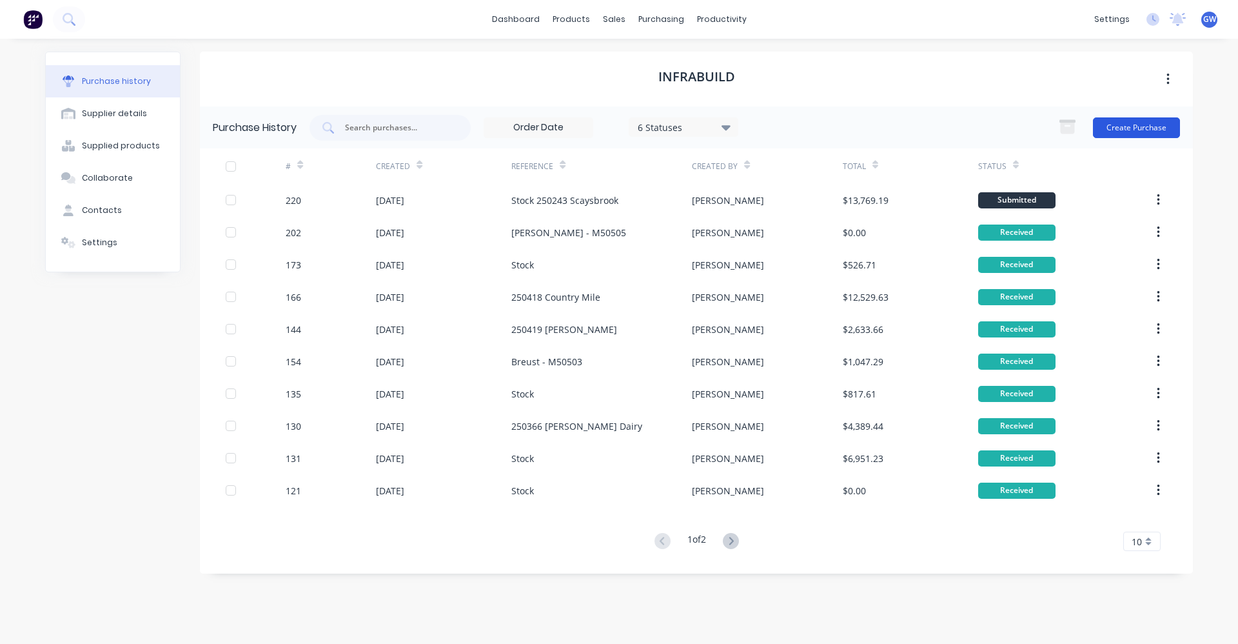
click at [1149, 129] on button "Create Purchase" at bounding box center [1136, 127] width 87 height 21
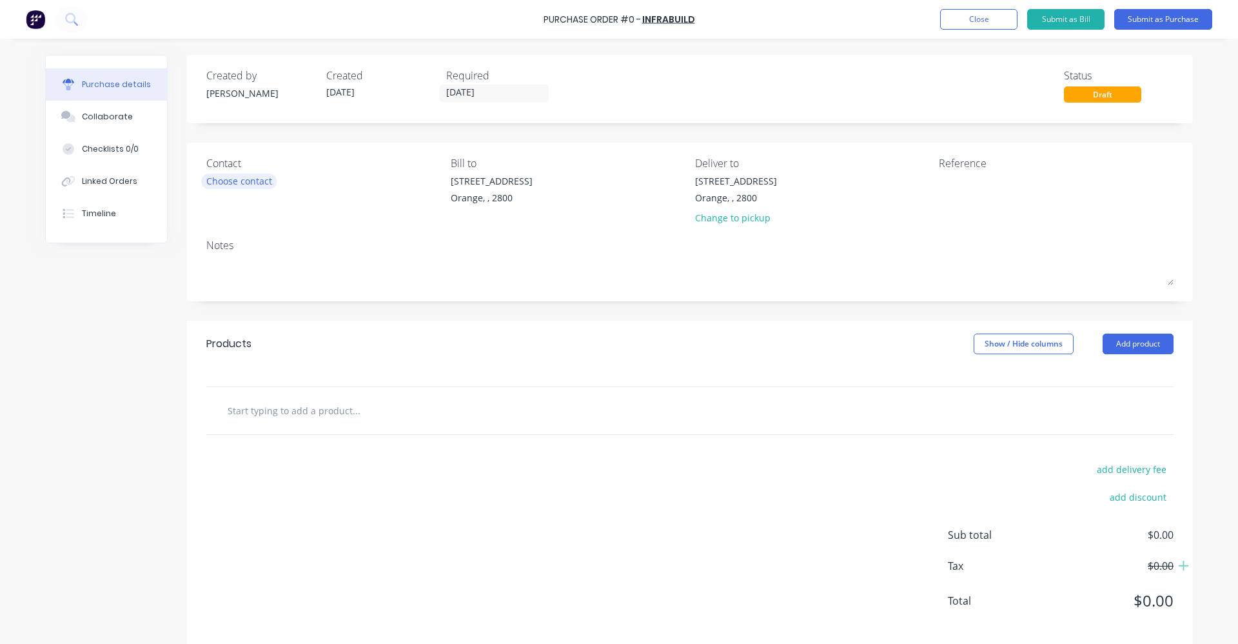
click at [259, 180] on div "Choose contact" at bounding box center [239, 181] width 66 height 14
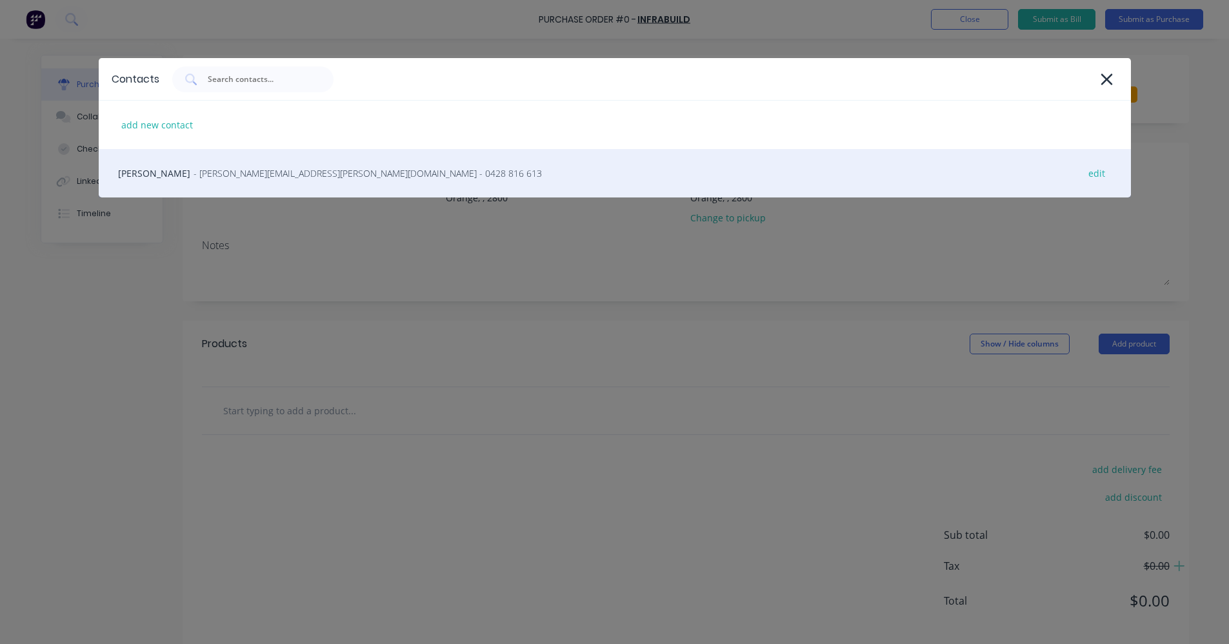
click at [230, 174] on span "- [PERSON_NAME][EMAIL_ADDRESS][PERSON_NAME][DOMAIN_NAME] - 0428 816 613" at bounding box center [368, 173] width 348 height 14
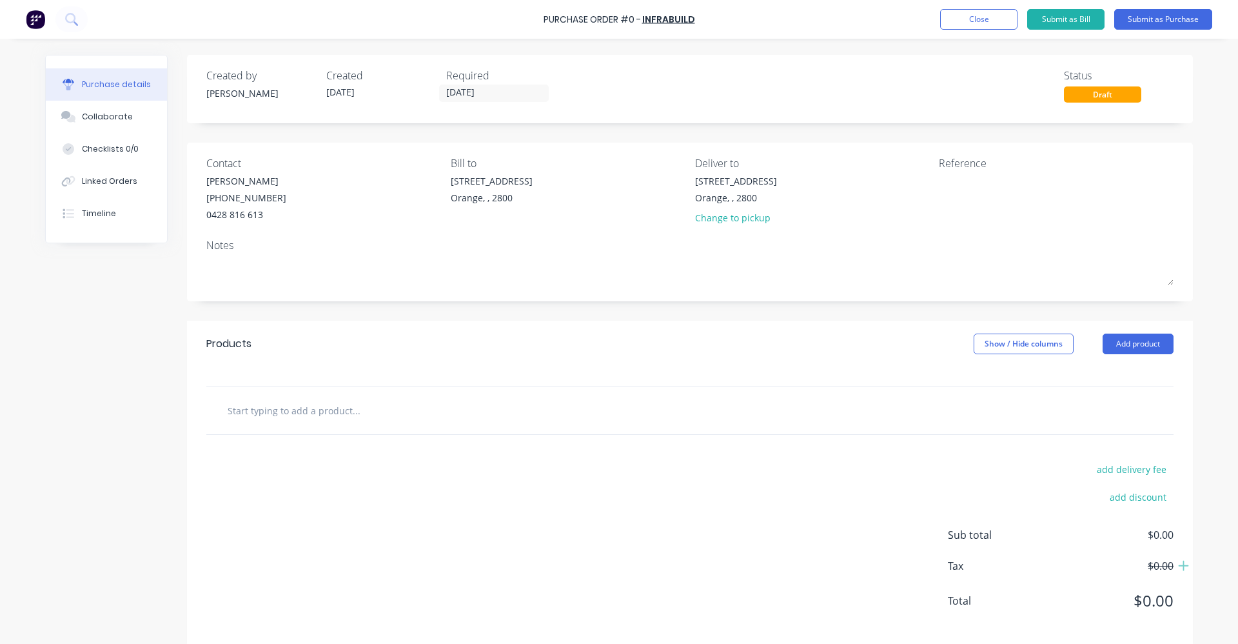
click at [275, 414] on input "text" at bounding box center [356, 410] width 258 height 26
type input "5"
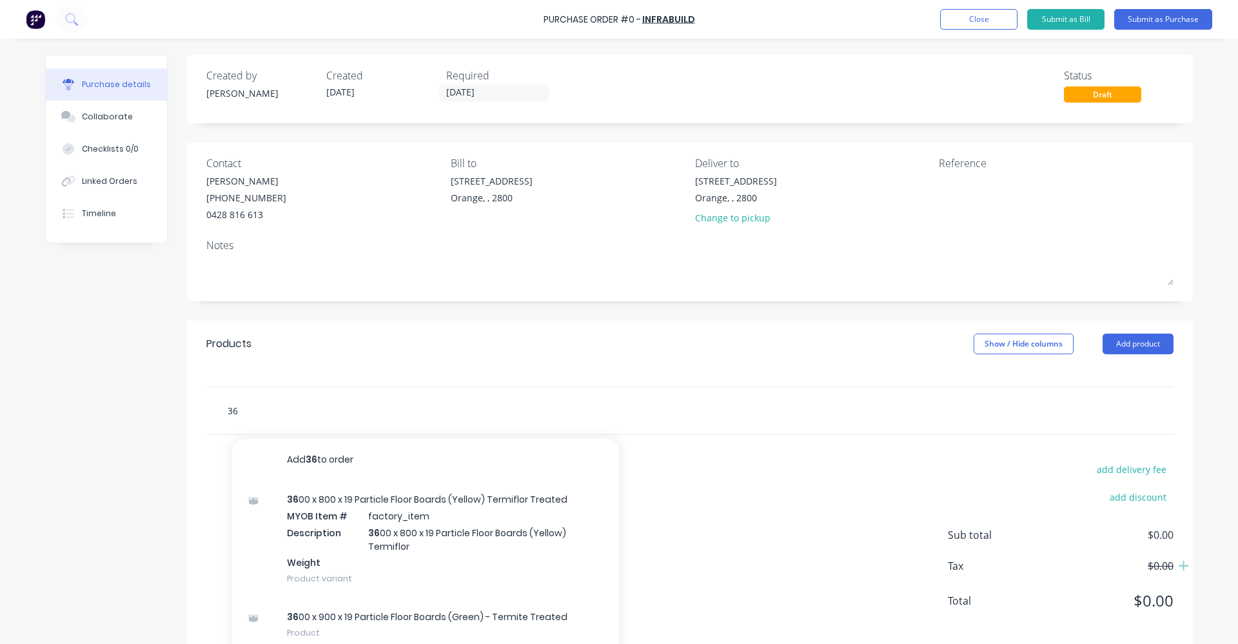
type input "3"
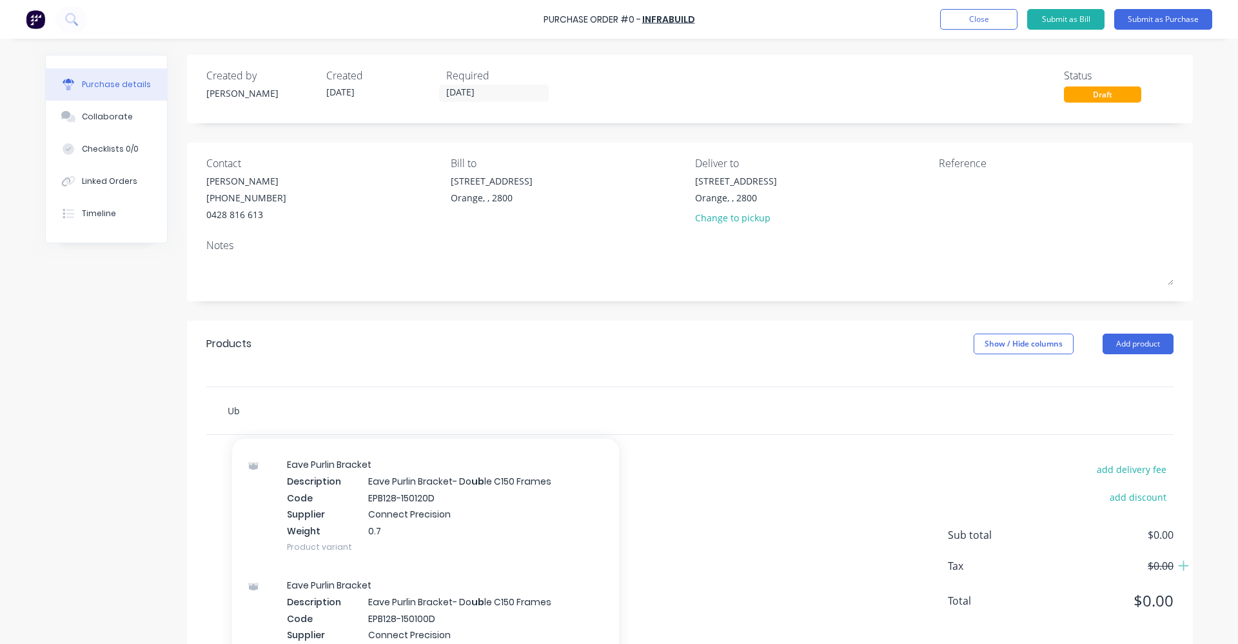
scroll to position [516, 0]
drag, startPoint x: 237, startPoint y: 410, endPoint x: 223, endPoint y: 407, distance: 14.6
click at [227, 407] on input "Ub" at bounding box center [356, 410] width 258 height 26
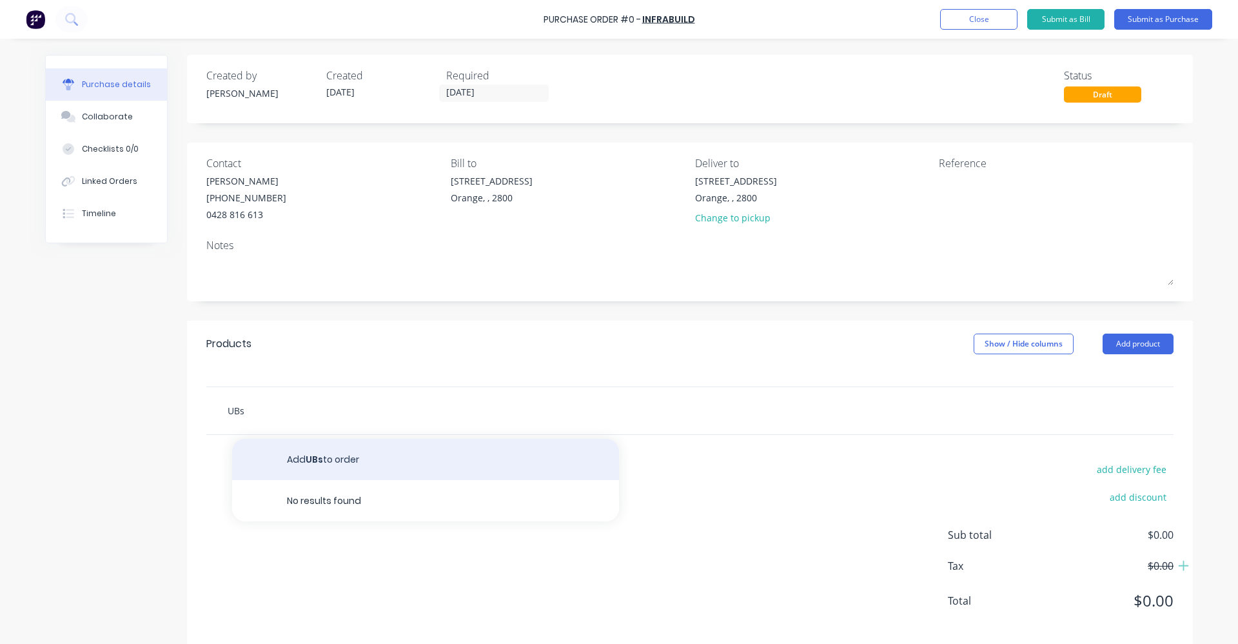
type input "UBs"
click at [328, 459] on button "Add UBs to order" at bounding box center [425, 459] width 387 height 41
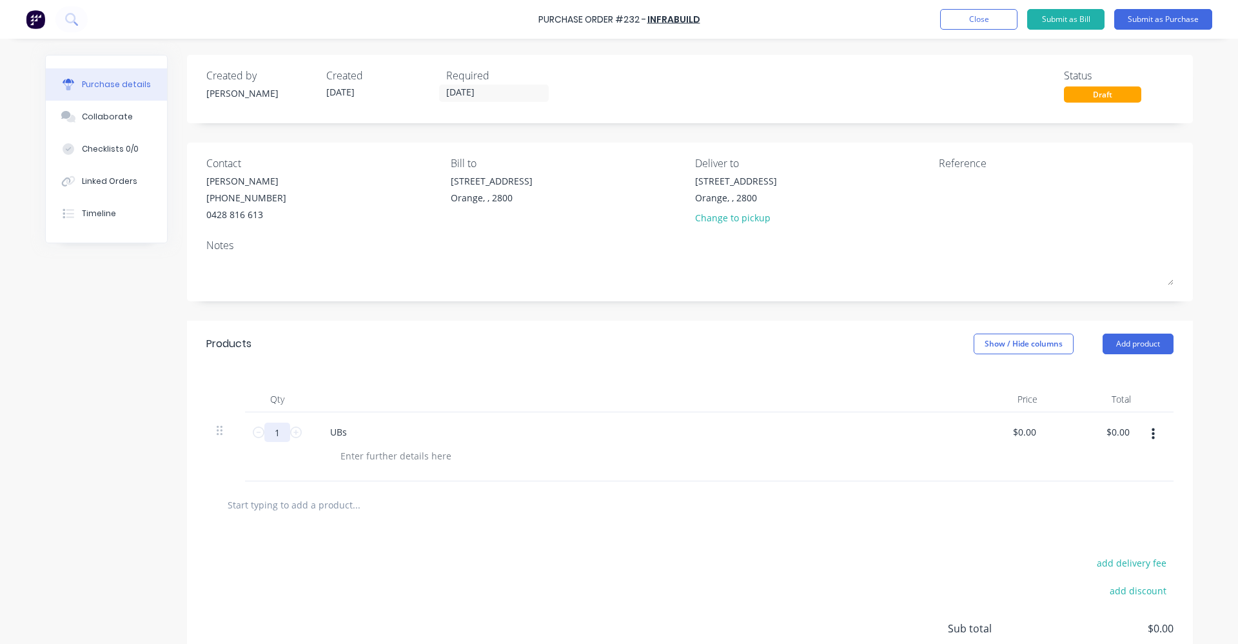
click at [264, 433] on input "1" at bounding box center [277, 432] width 26 height 19
type input "4"
click at [357, 455] on div at bounding box center [396, 455] width 132 height 19
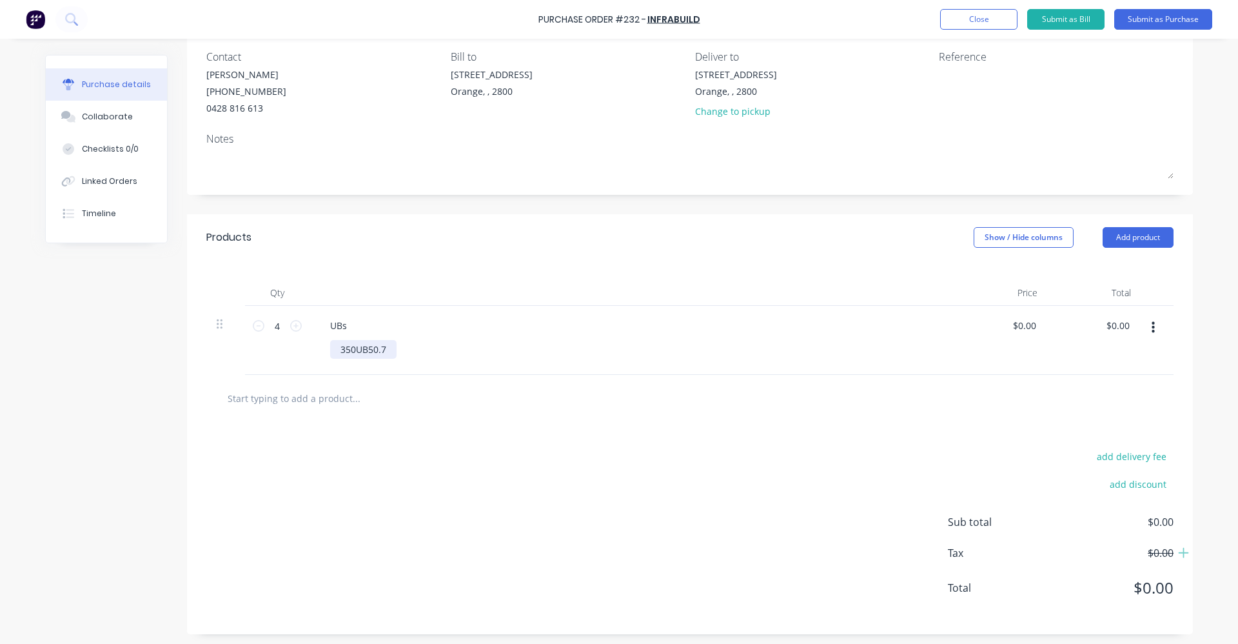
scroll to position [110, 0]
click at [257, 395] on input "text" at bounding box center [356, 395] width 258 height 26
type input "3"
click at [388, 343] on div "350UB50.7" at bounding box center [363, 346] width 66 height 19
drag, startPoint x: 384, startPoint y: 345, endPoint x: 331, endPoint y: 346, distance: 53.5
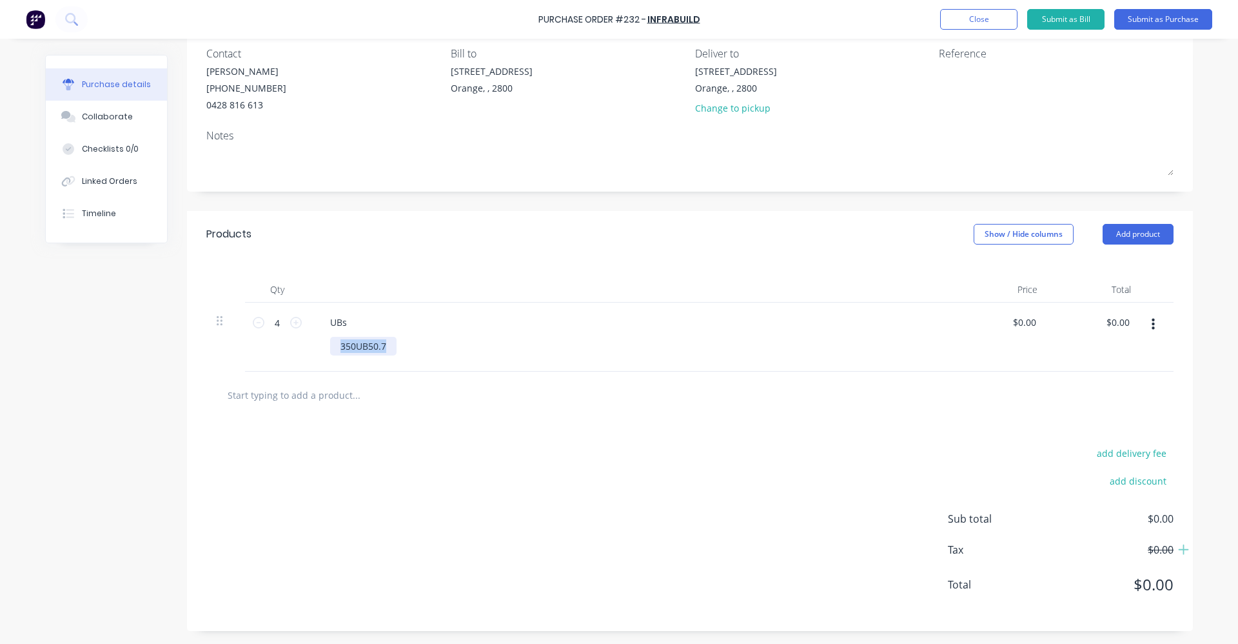
click at [331, 346] on div "350UB50.7" at bounding box center [363, 346] width 66 height 19
click at [348, 317] on div "UBs" at bounding box center [338, 322] width 37 height 19
click at [354, 351] on div at bounding box center [396, 346] width 132 height 19
click at [332, 319] on div at bounding box center [374, 322] width 108 height 19
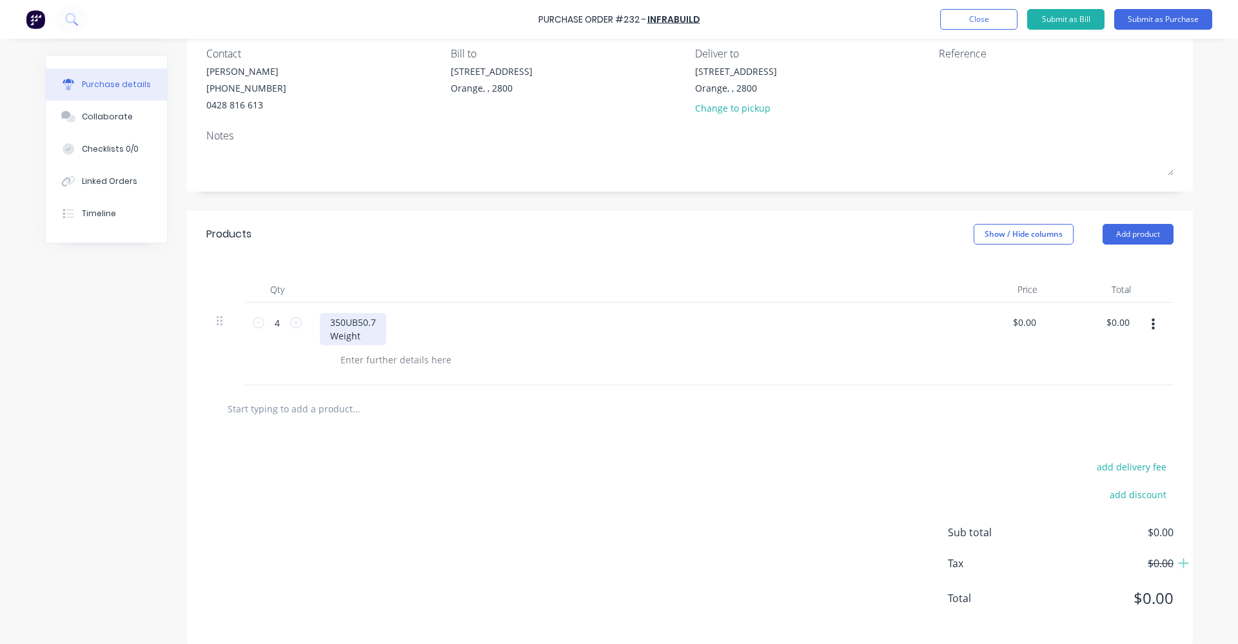
click at [324, 318] on div "350UB50.7 Weight" at bounding box center [353, 329] width 66 height 32
drag, startPoint x: 327, startPoint y: 322, endPoint x: 373, endPoint y: 325, distance: 46.6
click at [373, 325] on div "Description 350UB50.7 Weight" at bounding box center [383, 329] width 126 height 32
drag, startPoint x: 365, startPoint y: 323, endPoint x: 159, endPoint y: 409, distance: 223.2
click at [159, 409] on div "Created by [PERSON_NAME] Created [DATE] Required [DATE] Status Draft Contact [P…" at bounding box center [619, 294] width 1148 height 699
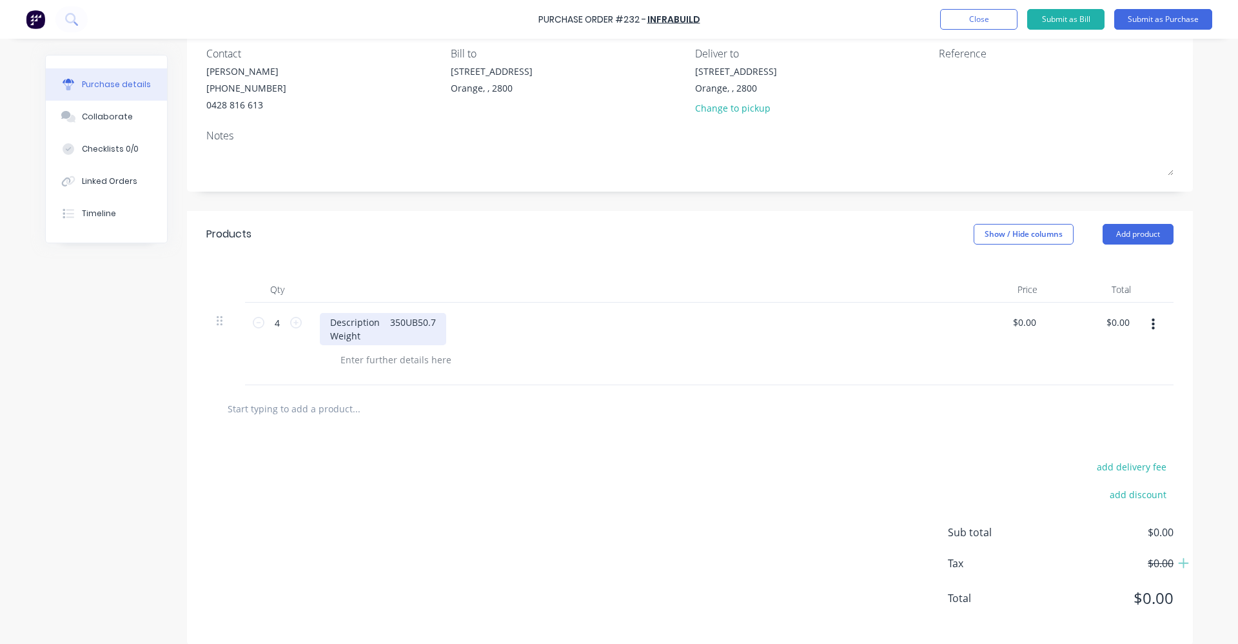
click at [370, 335] on div "Description 350UB50.7 Weight" at bounding box center [383, 329] width 126 height 32
click at [360, 332] on div "Description 350UB50.7 Weight" at bounding box center [383, 329] width 126 height 32
drag, startPoint x: 250, startPoint y: 232, endPoint x: 203, endPoint y: 232, distance: 47.1
click at [203, 232] on div "Products Show / Hide columns Add product" at bounding box center [690, 234] width 1006 height 46
drag, startPoint x: 203, startPoint y: 232, endPoint x: 139, endPoint y: 309, distance: 99.4
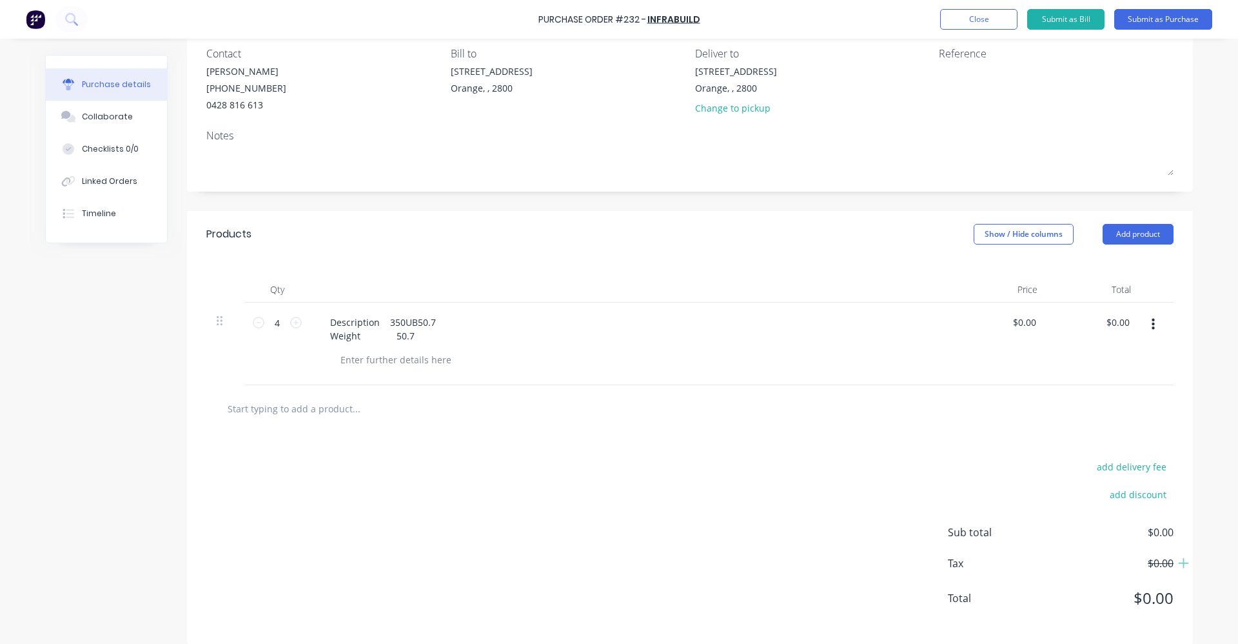
click at [139, 309] on div "Created by [PERSON_NAME] Created [DATE] Required [DATE] Status Draft Contact [P…" at bounding box center [619, 294] width 1148 height 699
drag, startPoint x: 234, startPoint y: 234, endPoint x: 199, endPoint y: 234, distance: 34.8
click at [199, 234] on div "Products Show / Hide columns Add product" at bounding box center [690, 234] width 1006 height 46
drag, startPoint x: 199, startPoint y: 234, endPoint x: 116, endPoint y: 312, distance: 113.6
click at [116, 312] on div "Created by [PERSON_NAME] Created [DATE] Required [DATE] Status Draft Contact [P…" at bounding box center [619, 294] width 1148 height 699
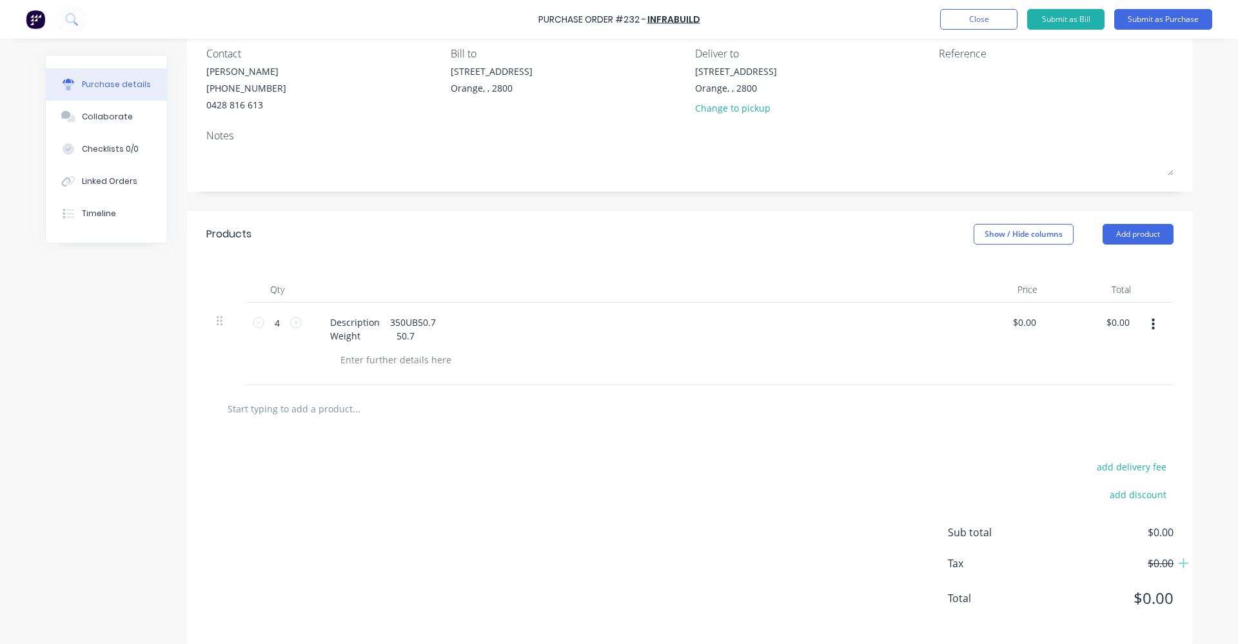
drag, startPoint x: 353, startPoint y: 410, endPoint x: 225, endPoint y: 408, distance: 128.4
click at [234, 408] on input "text" at bounding box center [356, 408] width 258 height 26
drag, startPoint x: 223, startPoint y: 408, endPoint x: 363, endPoint y: 419, distance: 140.4
click at [363, 419] on input "text" at bounding box center [356, 408] width 258 height 26
click at [159, 390] on div "Created by [PERSON_NAME] Created [DATE] Required [DATE] Status Draft Contact [P…" at bounding box center [619, 294] width 1148 height 699
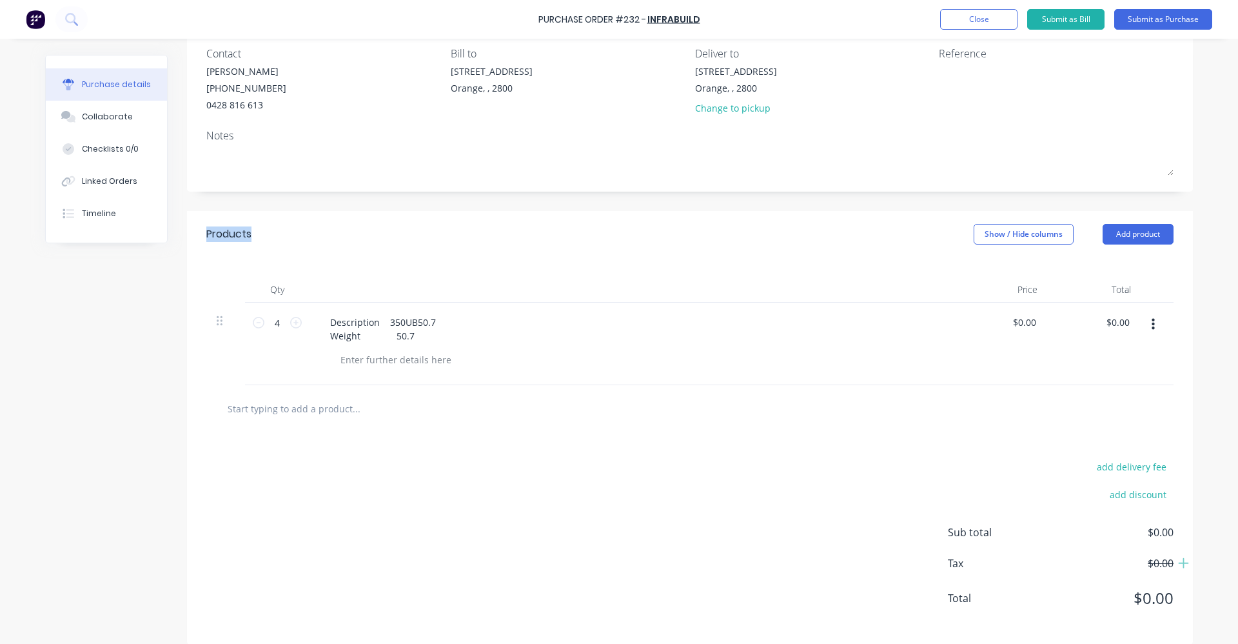
drag, startPoint x: 254, startPoint y: 231, endPoint x: 194, endPoint y: 232, distance: 59.3
click at [194, 232] on div "Products Show / Hide columns Add product" at bounding box center [690, 234] width 1006 height 46
drag, startPoint x: 194, startPoint y: 232, endPoint x: 173, endPoint y: 260, distance: 35.5
click at [163, 268] on div "Created by [PERSON_NAME] Created [DATE] Required [DATE] Status Draft Contact [P…" at bounding box center [619, 294] width 1148 height 699
drag, startPoint x: 199, startPoint y: 234, endPoint x: 261, endPoint y: 237, distance: 62.7
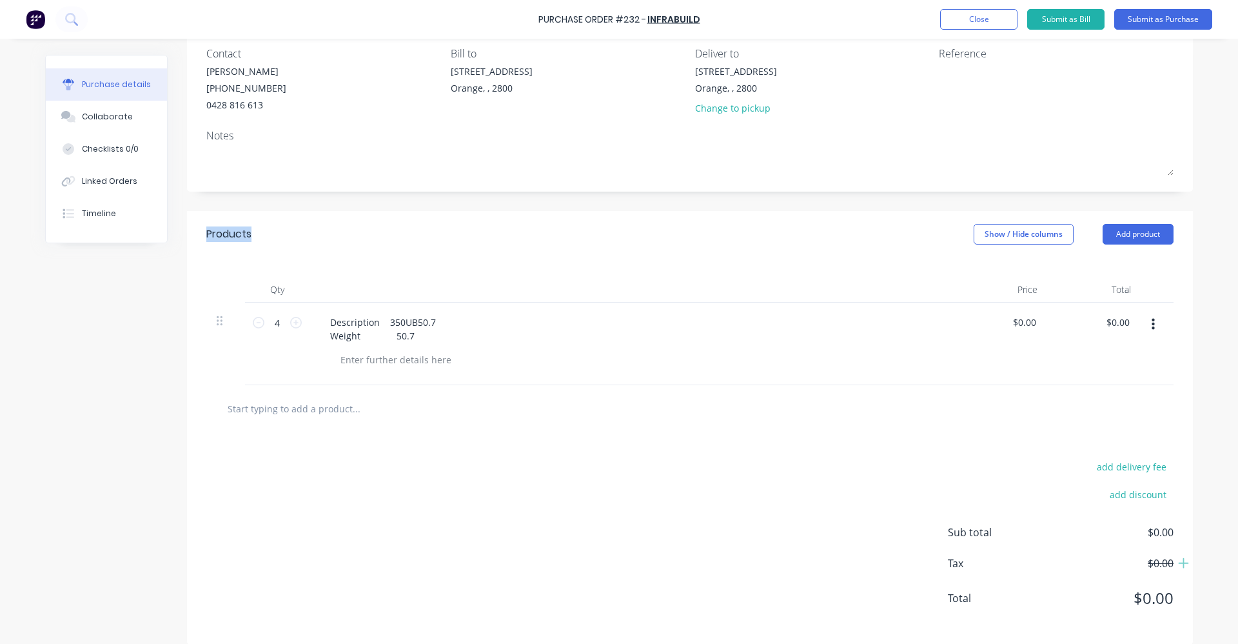
click at [261, 237] on div "Products Show / Hide columns Add product" at bounding box center [690, 234] width 1006 height 46
click at [82, 299] on div "Created by [PERSON_NAME] Created [DATE] Required [DATE] Status Draft Contact [P…" at bounding box center [619, 294] width 1148 height 699
drag, startPoint x: 204, startPoint y: 228, endPoint x: 268, endPoint y: 237, distance: 65.1
click at [268, 237] on div "Products Show / Hide columns Add product" at bounding box center [690, 234] width 1006 height 46
click at [88, 325] on div "Created by [PERSON_NAME] Created [DATE] Required [DATE] Status Draft Contact [P…" at bounding box center [619, 294] width 1148 height 699
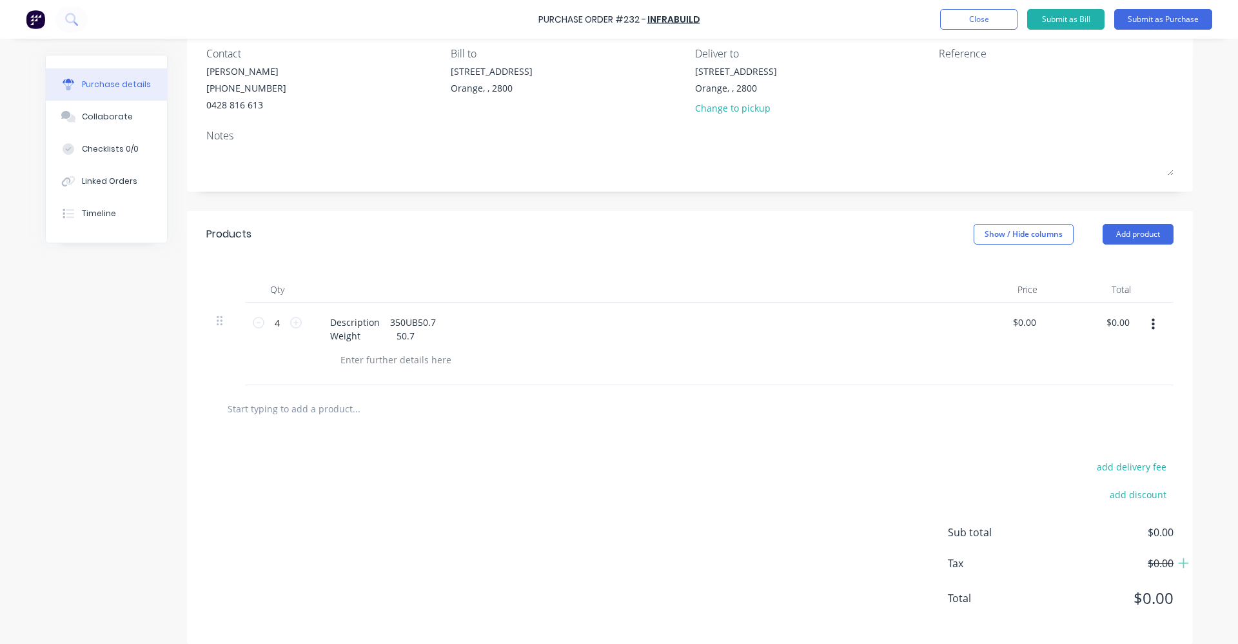
drag, startPoint x: 230, startPoint y: 408, endPoint x: 332, endPoint y: 410, distance: 101.9
click at [332, 410] on input "text" at bounding box center [356, 408] width 258 height 26
click at [152, 404] on div "Created by [PERSON_NAME] Created [DATE] Required [DATE] Status Draft Contact [P…" at bounding box center [619, 294] width 1148 height 699
click at [415, 337] on div "Description 350UB50.7 Weight 50.7" at bounding box center [383, 329] width 126 height 32
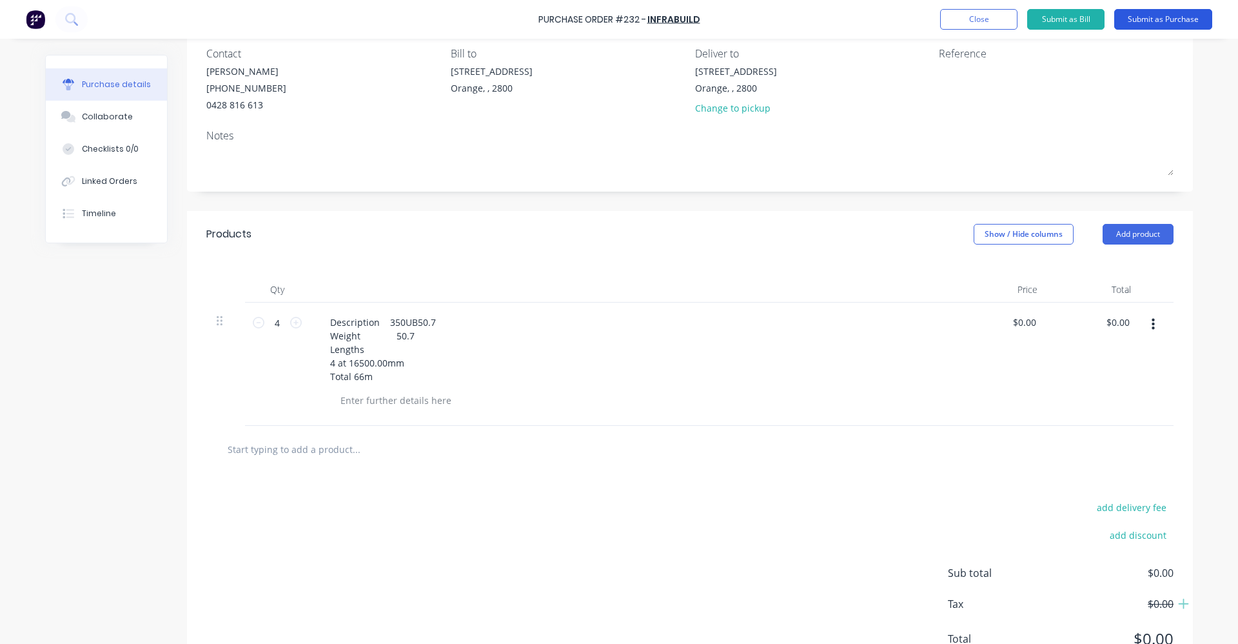
click at [1162, 17] on button "Submit as Purchase" at bounding box center [1164, 19] width 98 height 21
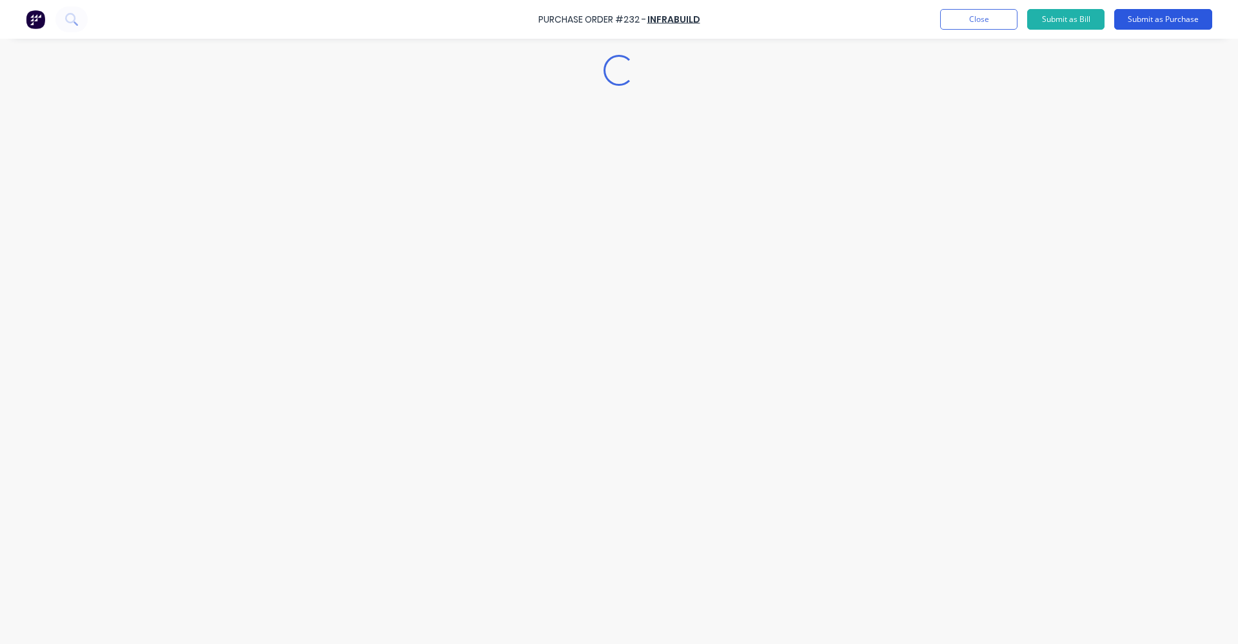
scroll to position [0, 0]
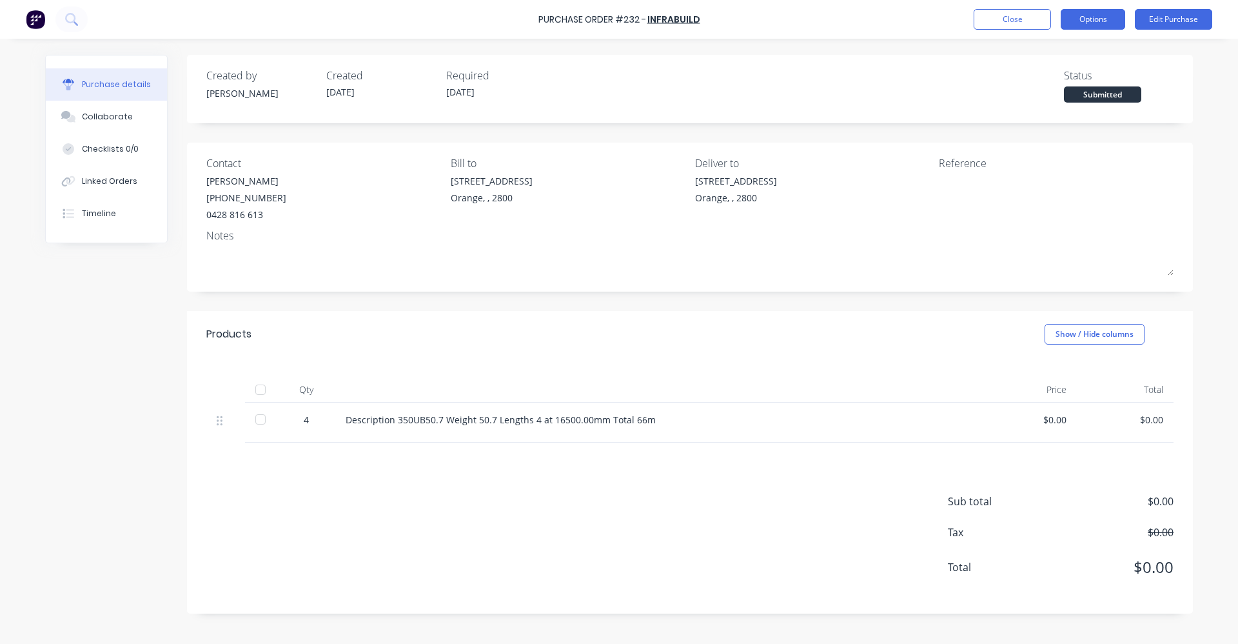
click at [1089, 14] on button "Options" at bounding box center [1093, 19] width 65 height 21
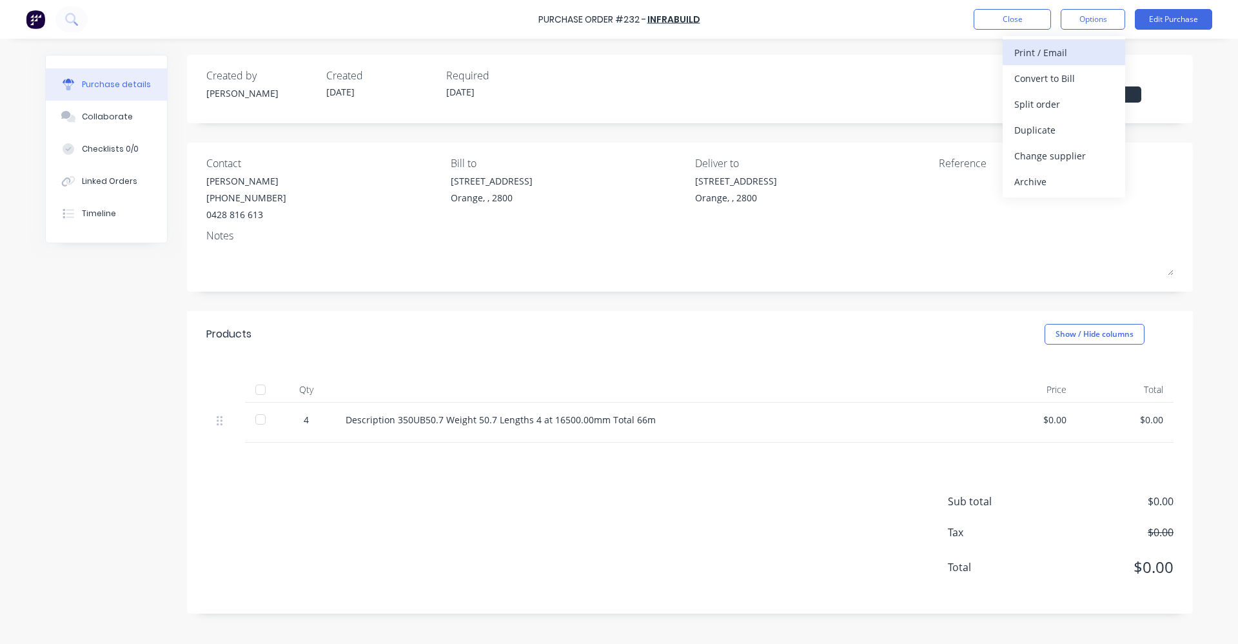
click at [1050, 51] on div "Print / Email" at bounding box center [1064, 52] width 99 height 19
click at [1047, 104] on div "Without pricing" at bounding box center [1064, 104] width 99 height 19
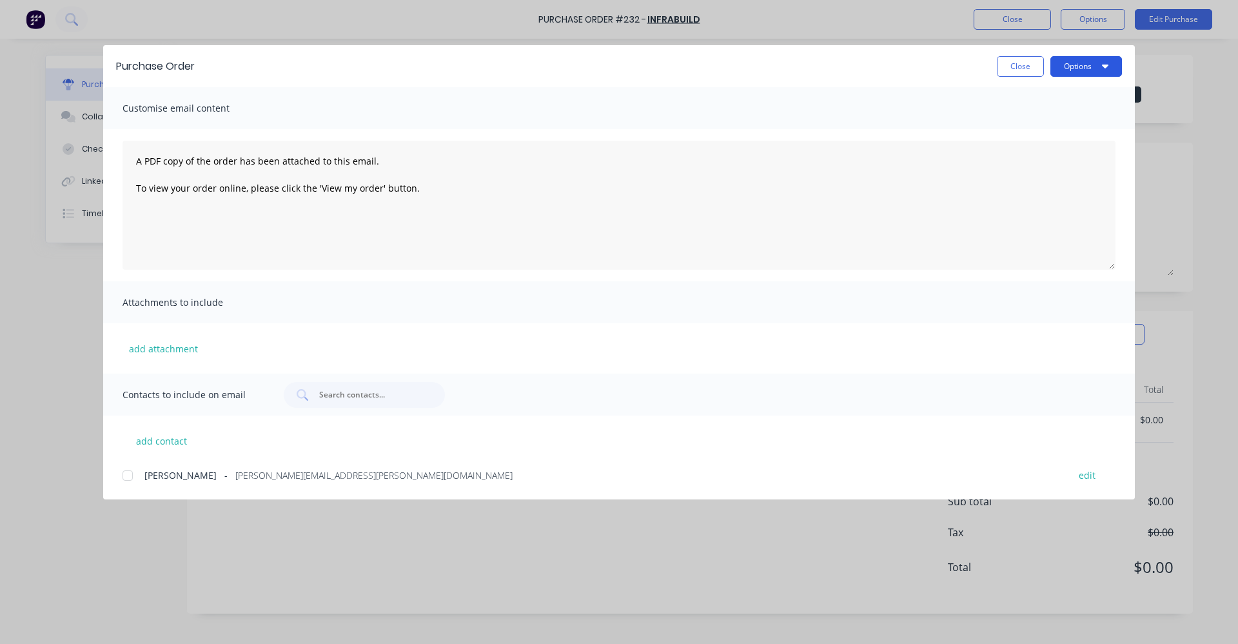
click at [1075, 68] on button "Options" at bounding box center [1087, 66] width 72 height 21
click at [127, 473] on div at bounding box center [128, 475] width 26 height 26
click at [1081, 63] on button "Options" at bounding box center [1087, 66] width 72 height 21
click at [1022, 148] on div "Email" at bounding box center [1060, 150] width 99 height 19
click at [1022, 65] on button "Close" at bounding box center [1020, 66] width 47 height 21
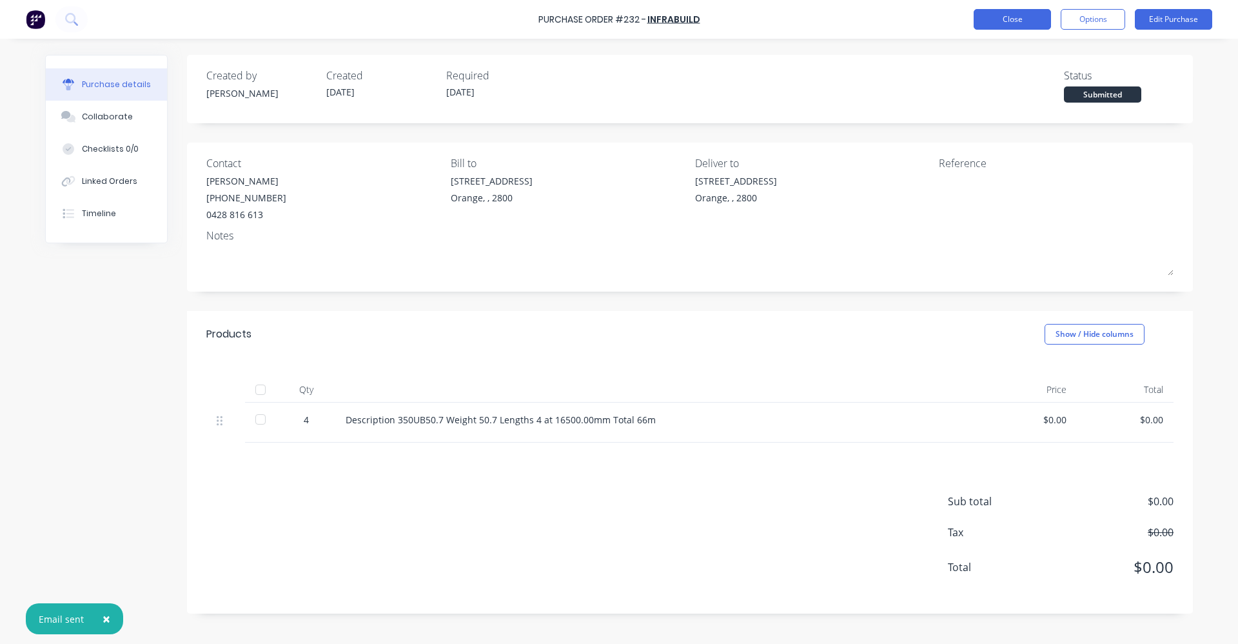
click at [1011, 19] on button "Close" at bounding box center [1012, 19] width 77 height 21
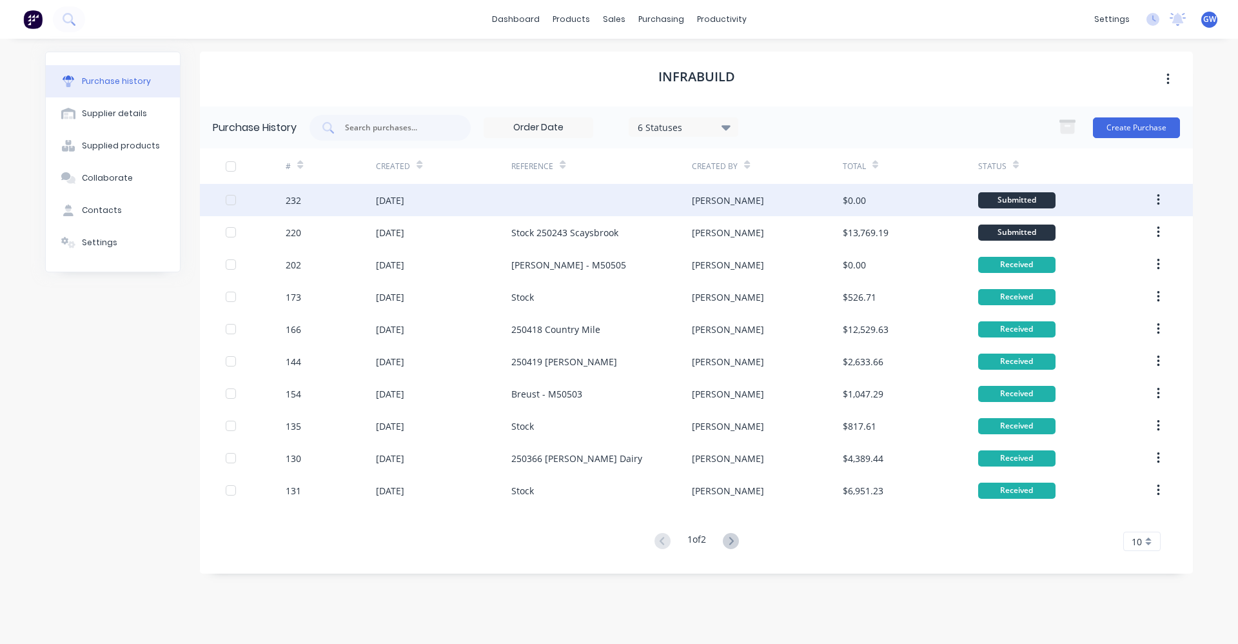
click at [540, 199] on div at bounding box center [602, 200] width 181 height 32
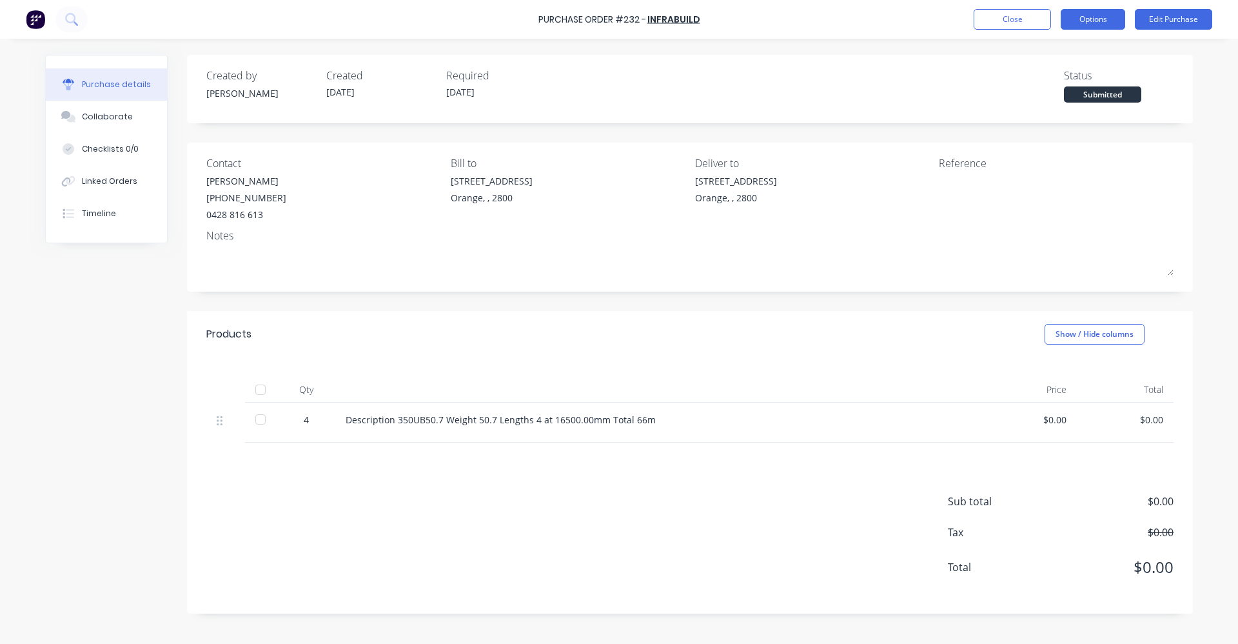
click at [1100, 14] on button "Options" at bounding box center [1093, 19] width 65 height 21
click at [961, 171] on div "Reference" at bounding box center [1056, 188] width 235 height 66
click at [960, 164] on div "Reference" at bounding box center [1056, 162] width 235 height 15
click at [963, 163] on div "Reference" at bounding box center [1056, 162] width 235 height 15
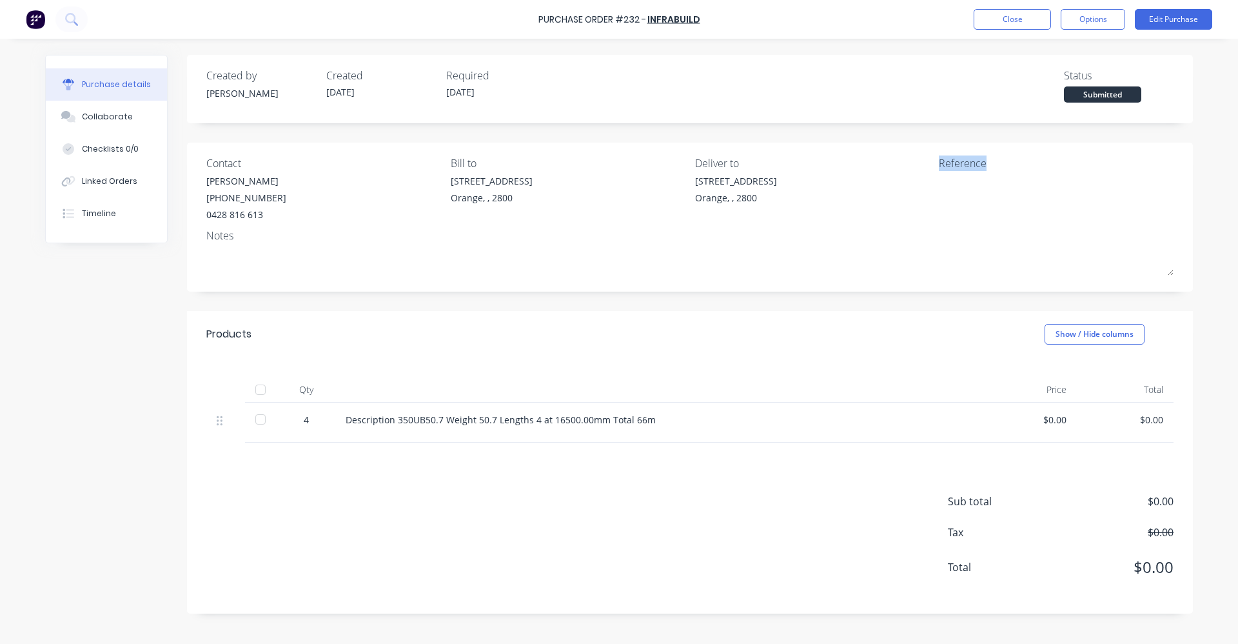
drag, startPoint x: 963, startPoint y: 163, endPoint x: 983, endPoint y: 163, distance: 20.0
click at [983, 163] on div "Reference" at bounding box center [1056, 162] width 235 height 15
click at [988, 174] on div at bounding box center [1019, 190] width 161 height 32
click at [939, 177] on div at bounding box center [1019, 190] width 161 height 32
drag, startPoint x: 625, startPoint y: 91, endPoint x: 632, endPoint y: 89, distance: 7.4
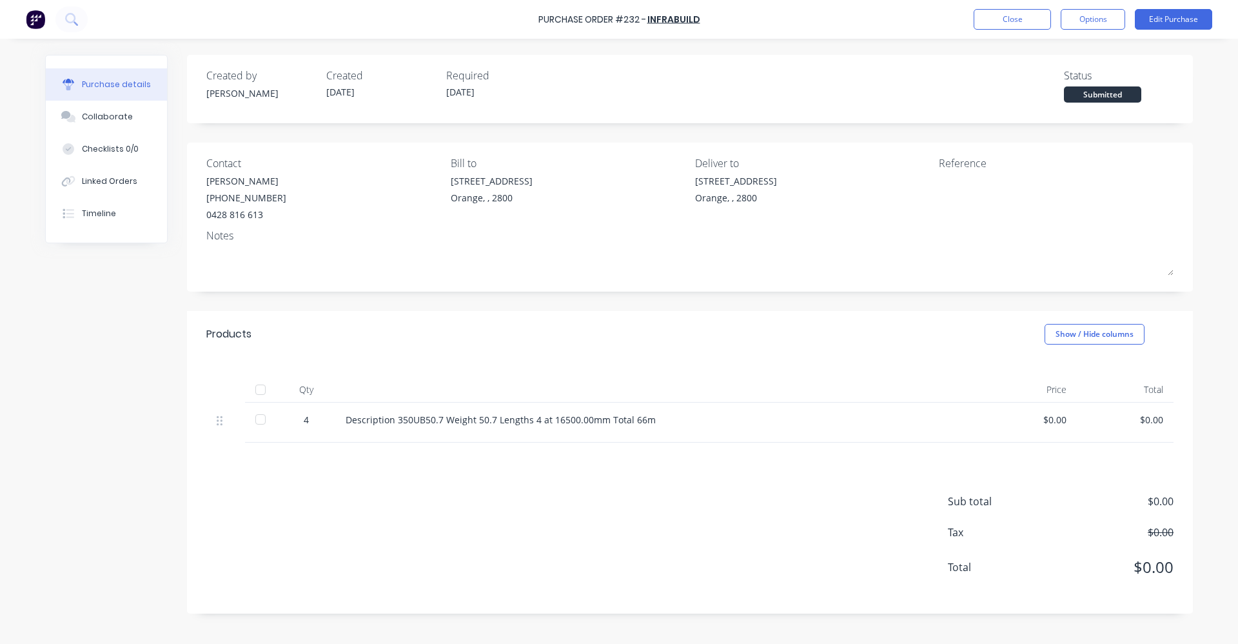
click at [626, 90] on div "Created by [PERSON_NAME] Created [DATE] Required [DATE] Status Submitted" at bounding box center [690, 85] width 968 height 35
click at [1009, 19] on button "Close" at bounding box center [1012, 19] width 77 height 21
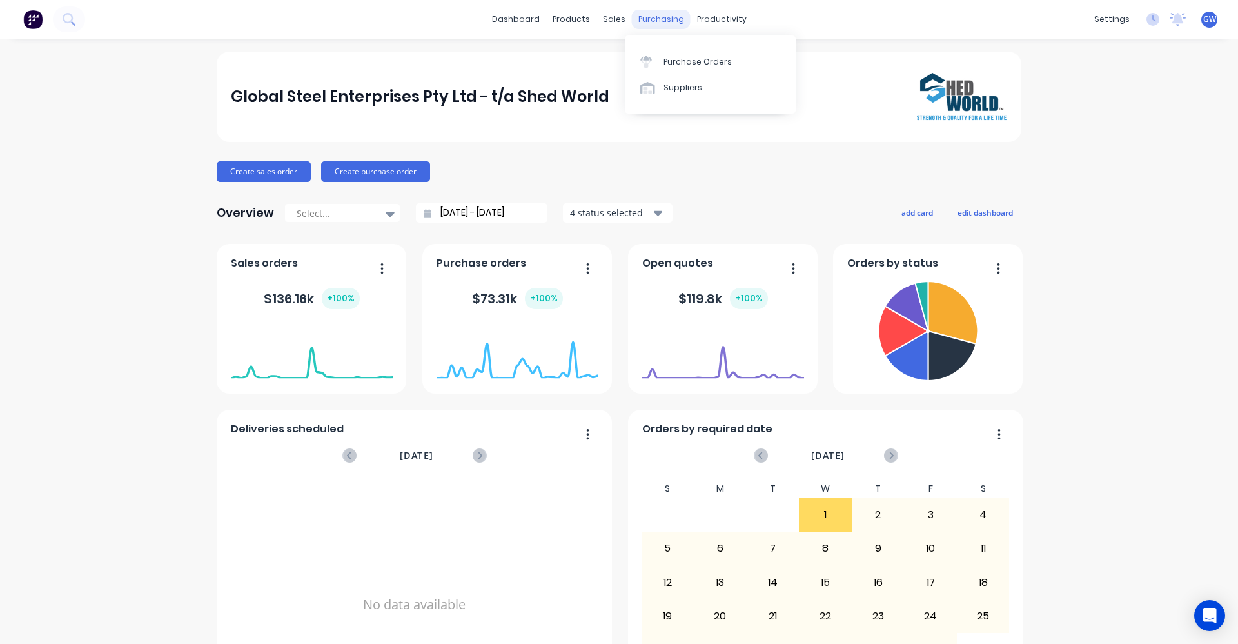
click at [650, 21] on div "purchasing" at bounding box center [661, 19] width 59 height 19
click at [675, 64] on div "Purchase Orders" at bounding box center [698, 62] width 68 height 12
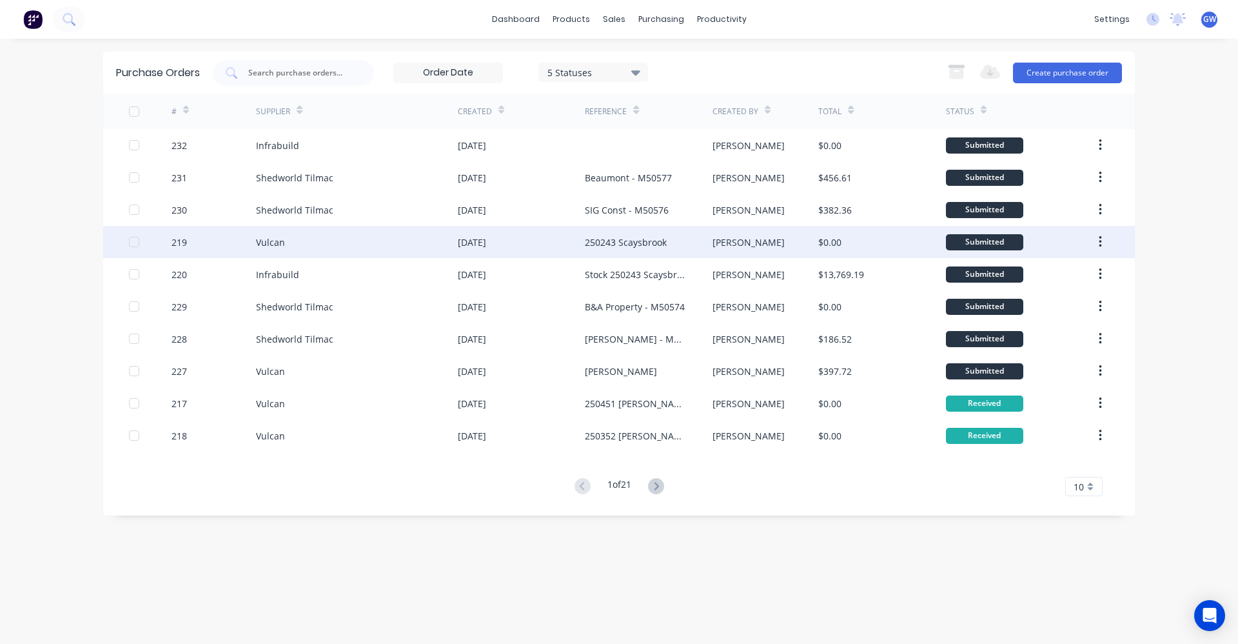
click at [621, 240] on div "250243 Scaysbrook" at bounding box center [626, 242] width 82 height 14
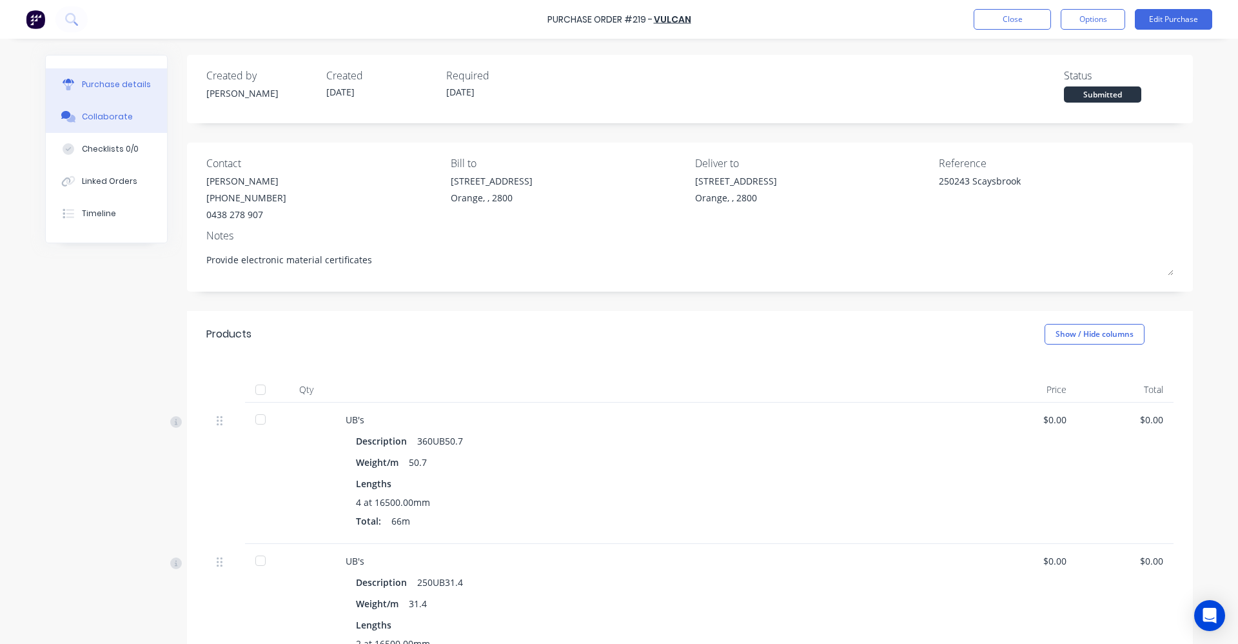
click at [96, 119] on div "Collaborate" at bounding box center [107, 117] width 51 height 12
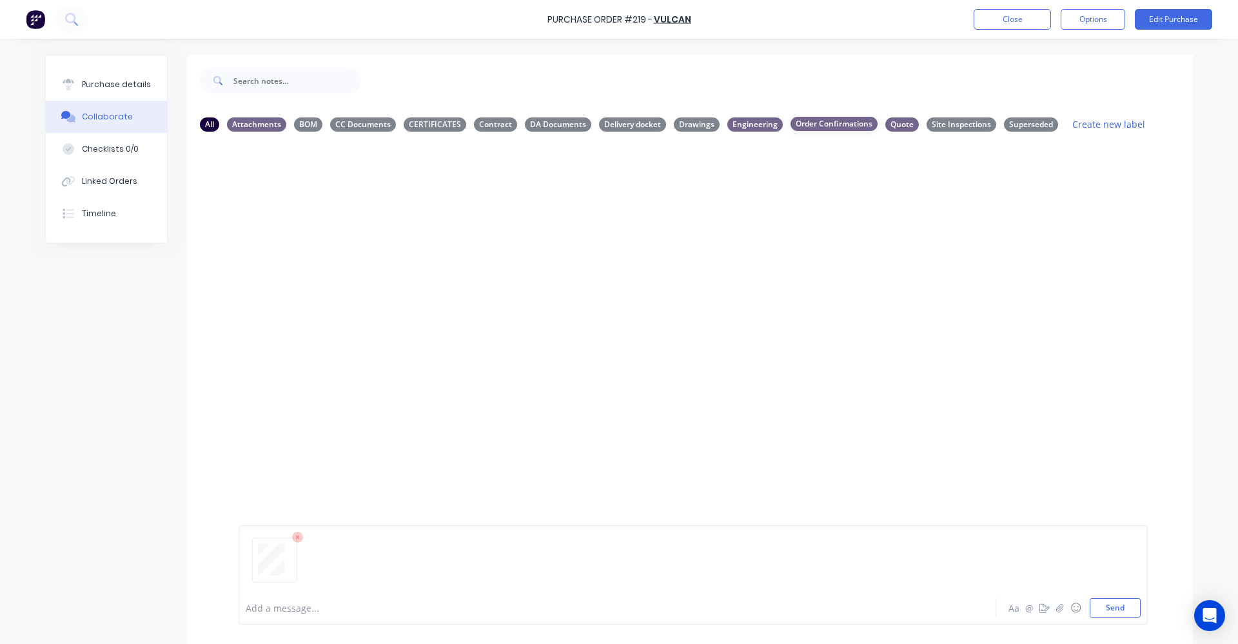
click at [815, 121] on div "Order Confirmations" at bounding box center [834, 124] width 87 height 14
click at [1111, 612] on button "Send" at bounding box center [1115, 607] width 51 height 19
click at [206, 121] on div "All" at bounding box center [209, 124] width 19 height 14
click at [826, 123] on div "Order Confirmations" at bounding box center [834, 124] width 87 height 14
click at [805, 126] on div "Order Confirmations" at bounding box center [834, 124] width 87 height 14
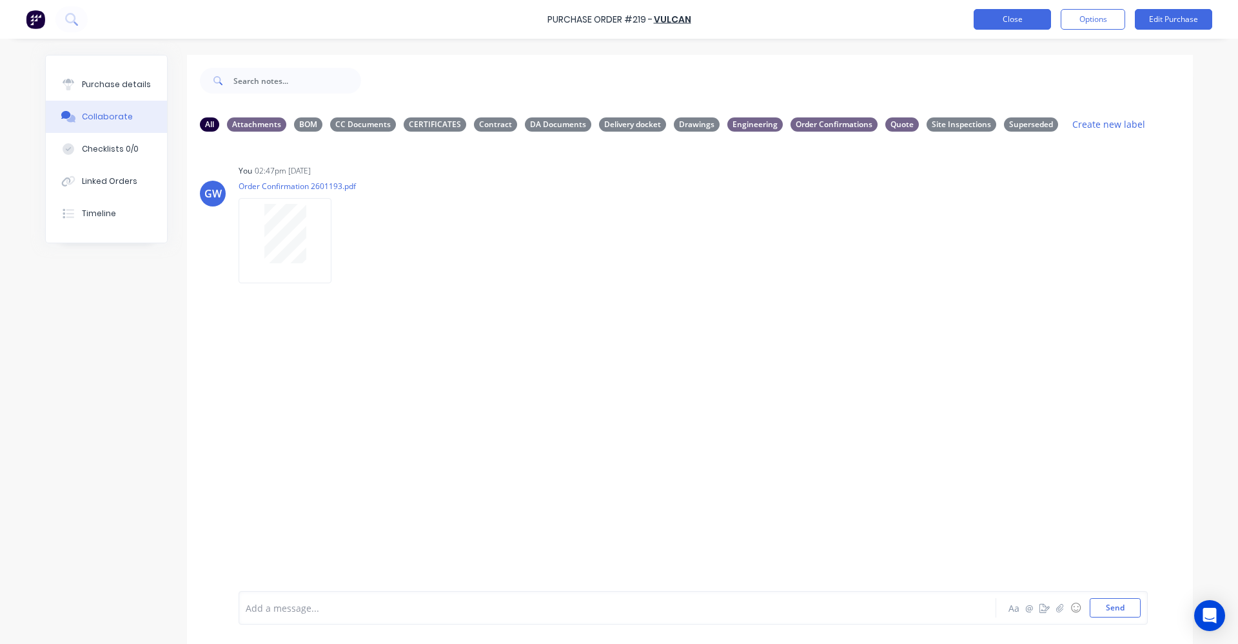
click at [1011, 12] on button "Close" at bounding box center [1012, 19] width 77 height 21
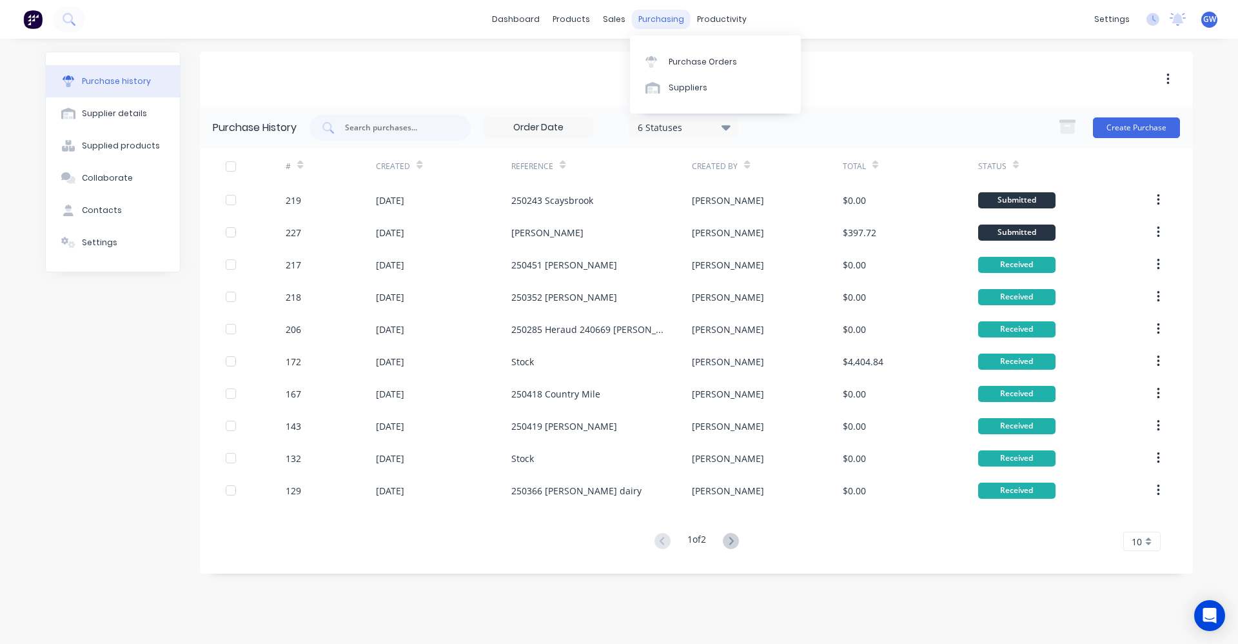
click at [660, 19] on div "purchasing" at bounding box center [661, 19] width 59 height 19
click at [688, 59] on div "Purchase Orders" at bounding box center [703, 62] width 68 height 12
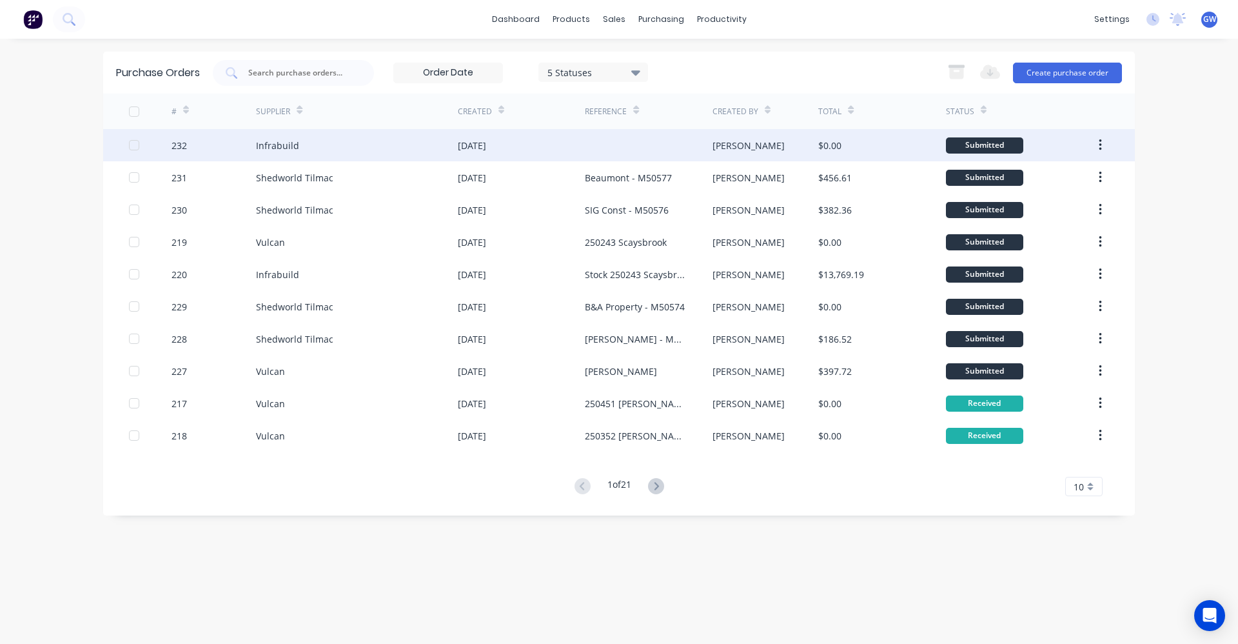
click at [290, 146] on div "Infrabuild" at bounding box center [277, 146] width 43 height 14
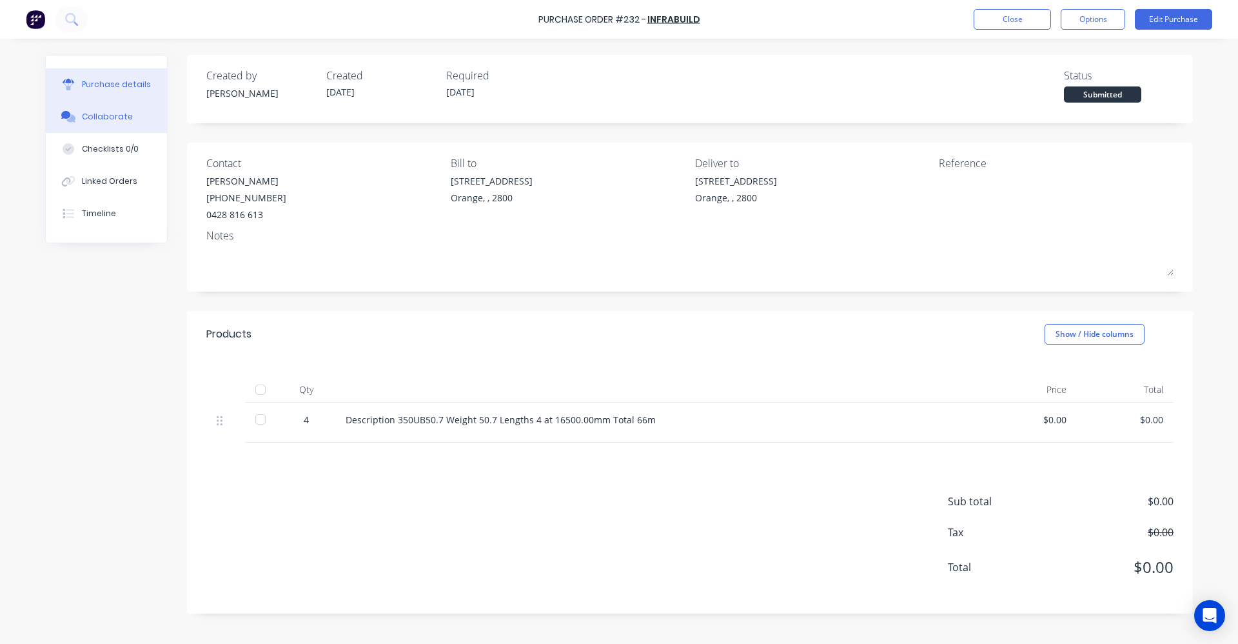
click at [96, 115] on div "Collaborate" at bounding box center [107, 117] width 51 height 12
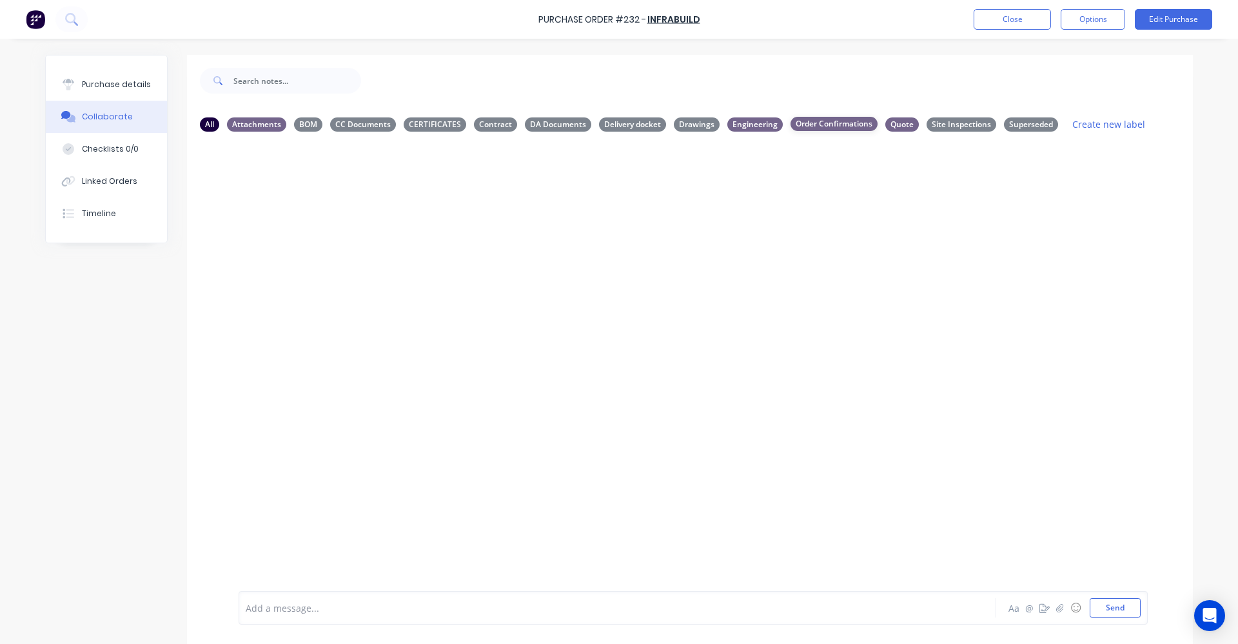
click at [815, 121] on div "Order Confirmations" at bounding box center [834, 124] width 87 height 14
click at [203, 124] on div "All" at bounding box center [209, 124] width 19 height 14
click at [819, 120] on div "Order Confirmations" at bounding box center [834, 124] width 87 height 14
click at [1110, 607] on button "Send" at bounding box center [1115, 607] width 51 height 19
click at [1022, 19] on button "Close" at bounding box center [1012, 19] width 77 height 21
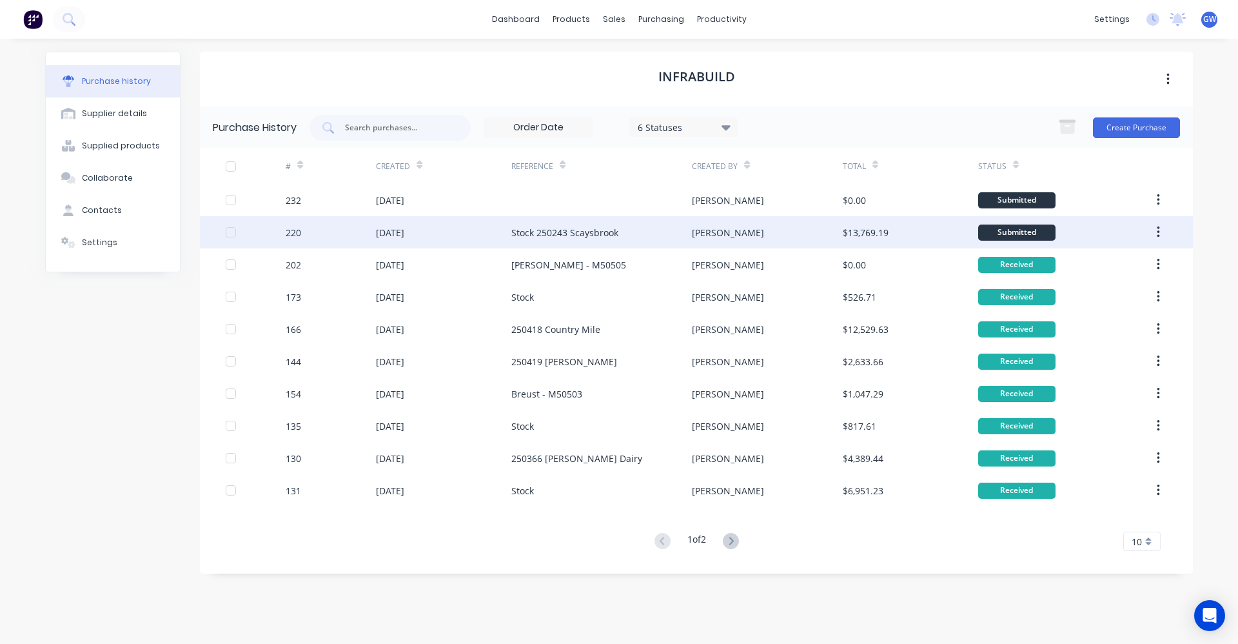
click at [571, 232] on div "Stock 250243 Scaysbrook" at bounding box center [565, 233] width 107 height 14
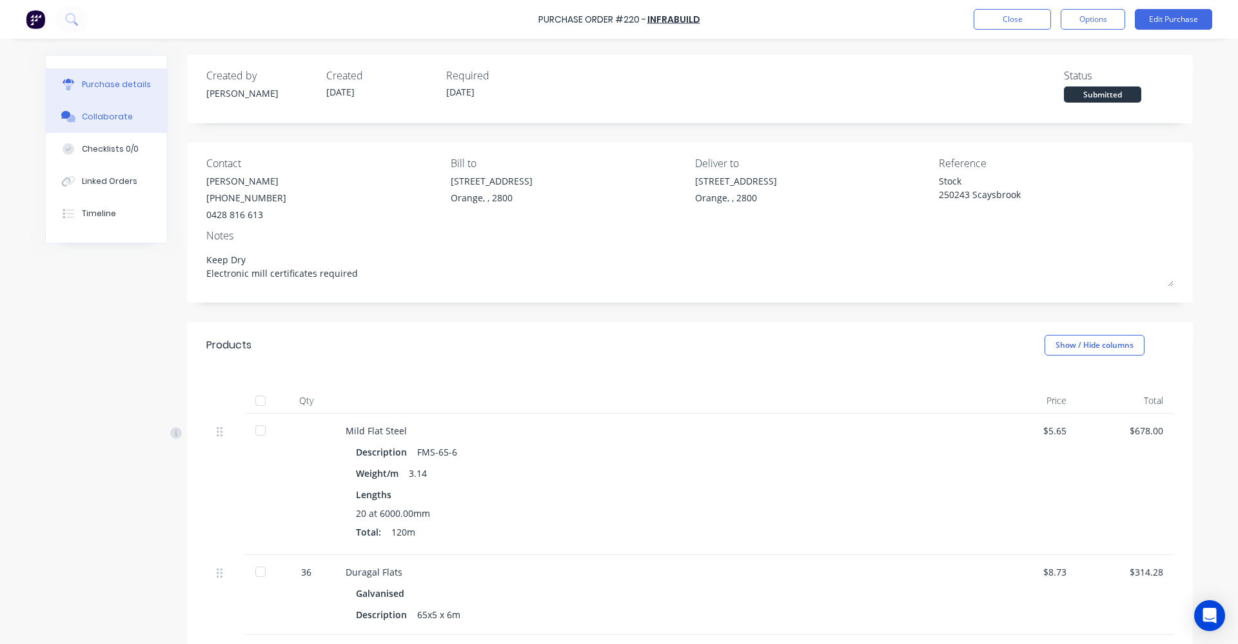
click at [103, 112] on div "Collaborate" at bounding box center [107, 117] width 51 height 12
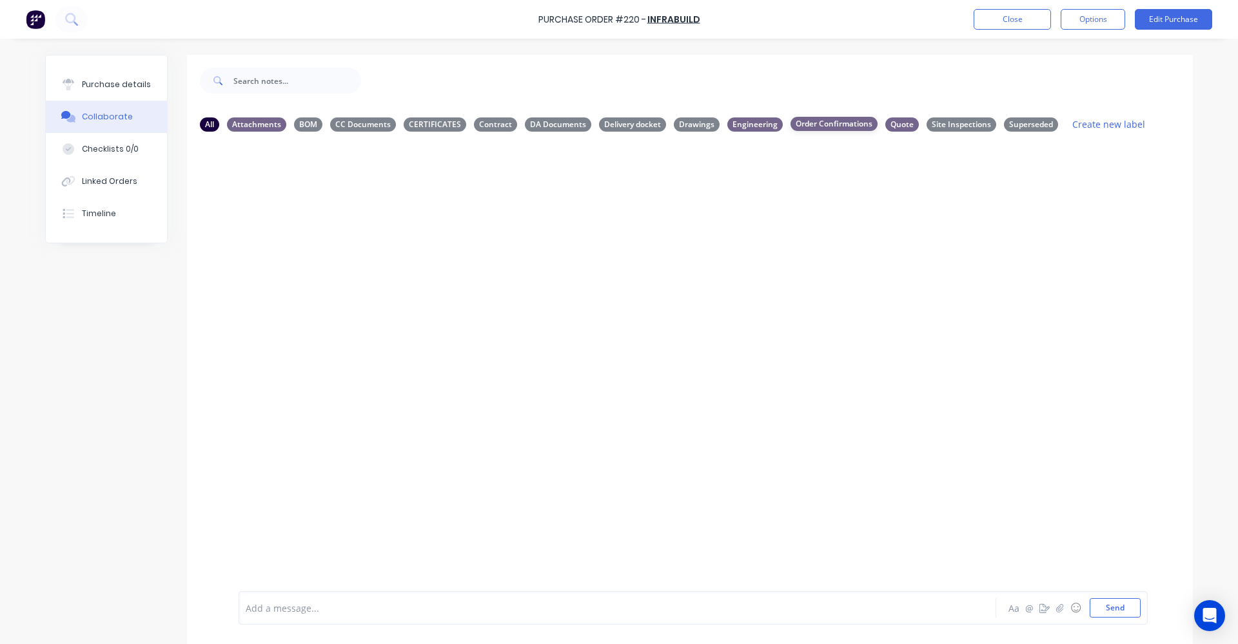
click at [817, 125] on div "Order Confirmations" at bounding box center [834, 124] width 87 height 14
click at [1121, 609] on button "Send" at bounding box center [1115, 607] width 51 height 19
click at [206, 124] on div "All" at bounding box center [209, 124] width 19 height 14
click at [814, 119] on div "Order Confirmations" at bounding box center [834, 124] width 87 height 14
click at [202, 124] on div "All" at bounding box center [209, 124] width 19 height 14
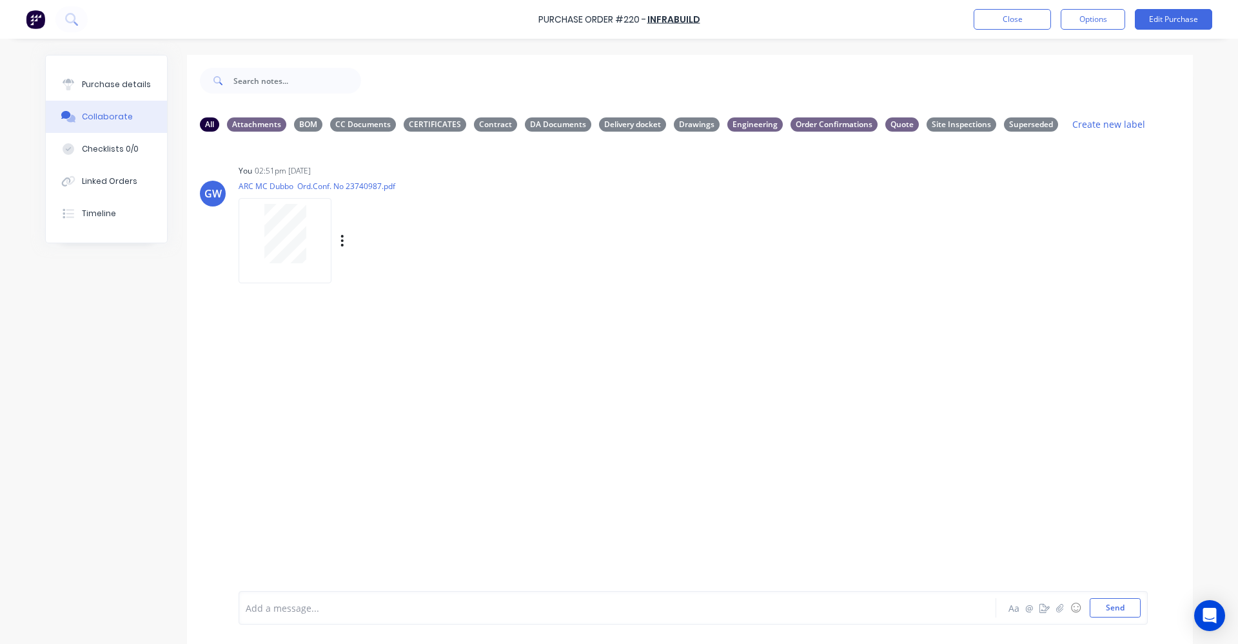
click at [503, 190] on div "You 02:51pm 01/10/25 ARC MC Dubbo Ord.Conf. No 23740987.pdf Labels Download Del…" at bounding box center [440, 219] width 403 height 116
click at [552, 297] on div "GW You 02:51pm 01/10/25 ARC MC Dubbo Ord.Conf. No 23740987.pdf Labels Download …" at bounding box center [690, 366] width 1006 height 449
click at [1010, 18] on button "Close" at bounding box center [1012, 19] width 77 height 21
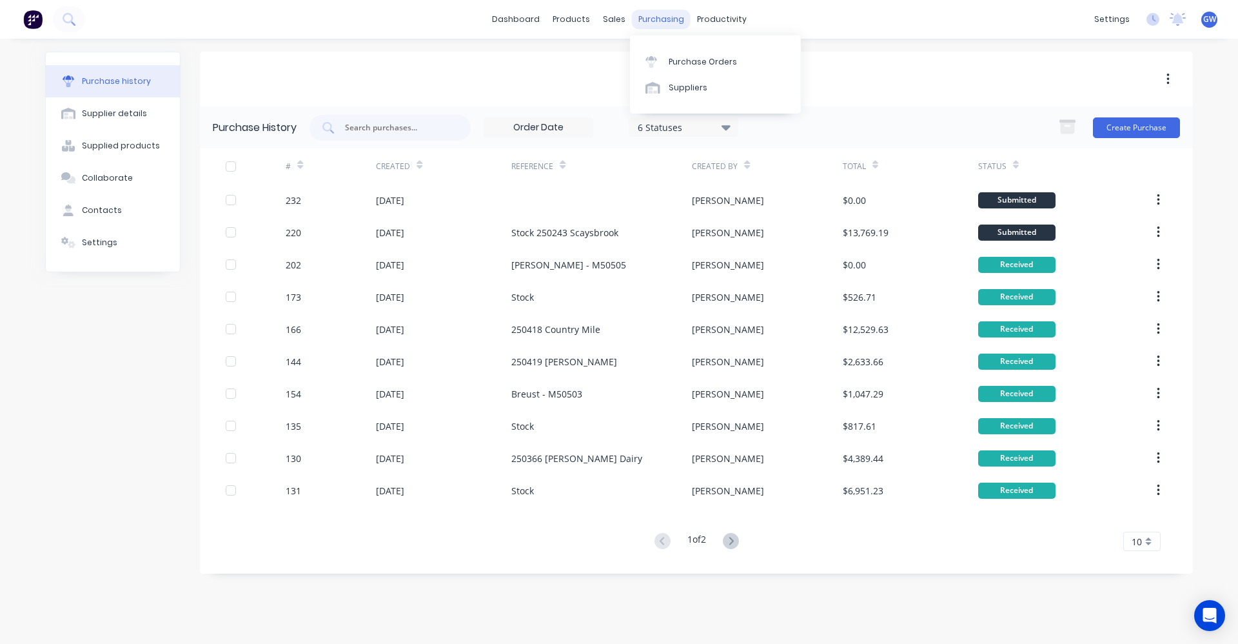
click at [654, 19] on div "purchasing" at bounding box center [661, 19] width 59 height 19
click at [690, 61] on div "Purchase Orders" at bounding box center [703, 62] width 68 height 12
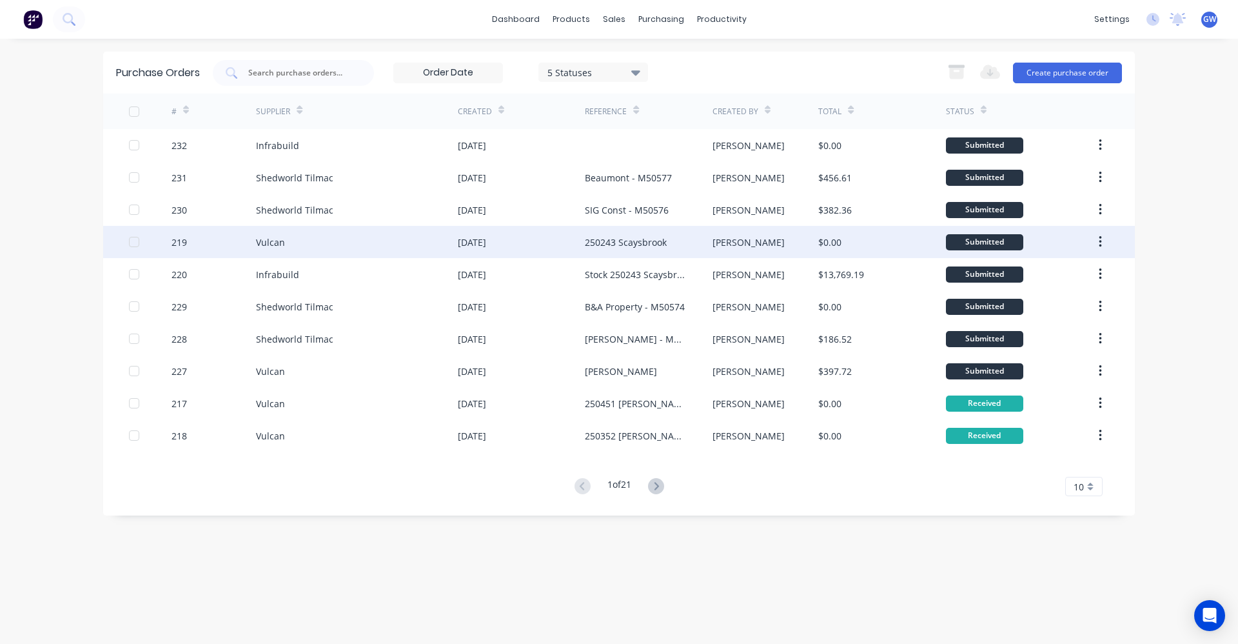
click at [632, 241] on div "250243 Scaysbrook" at bounding box center [626, 242] width 82 height 14
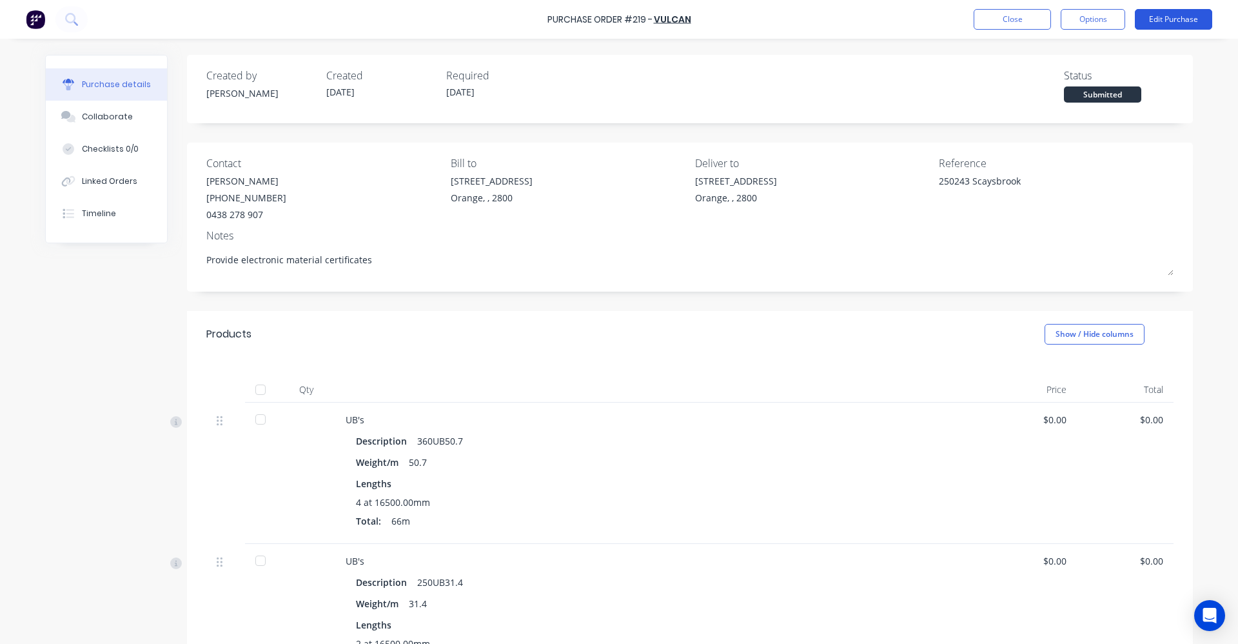
click at [1169, 16] on button "Edit Purchase" at bounding box center [1173, 19] width 77 height 21
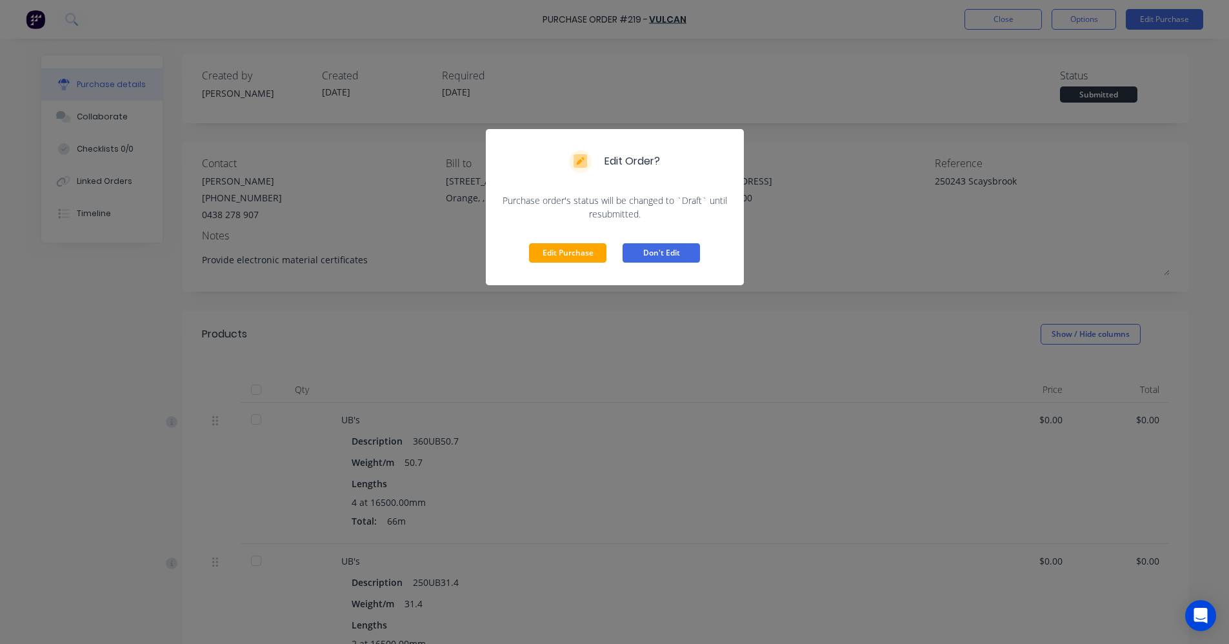
click at [682, 254] on button "Don't Edit" at bounding box center [660, 252] width 77 height 19
type textarea "x"
